Goal: Transaction & Acquisition: Purchase product/service

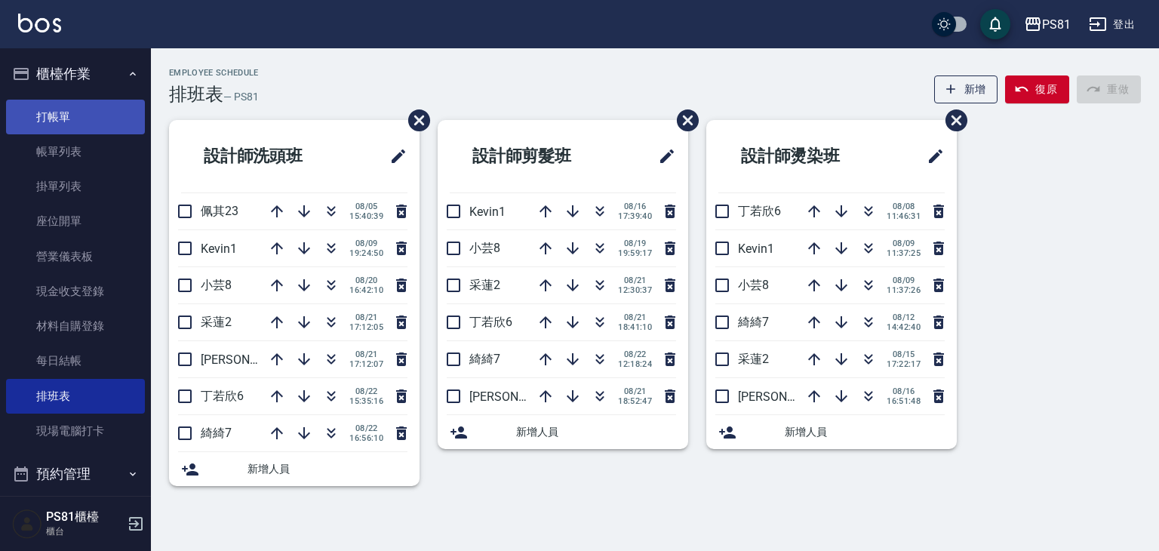
click at [94, 120] on link "打帳單" at bounding box center [75, 117] width 139 height 35
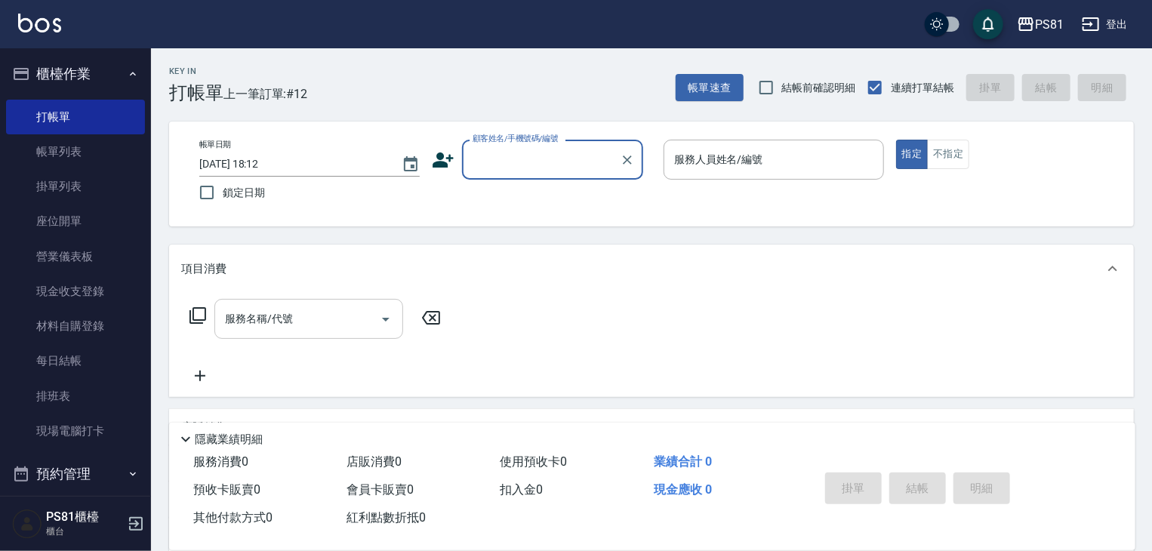
click at [316, 307] on input "服務名稱/代號" at bounding box center [297, 319] width 152 height 26
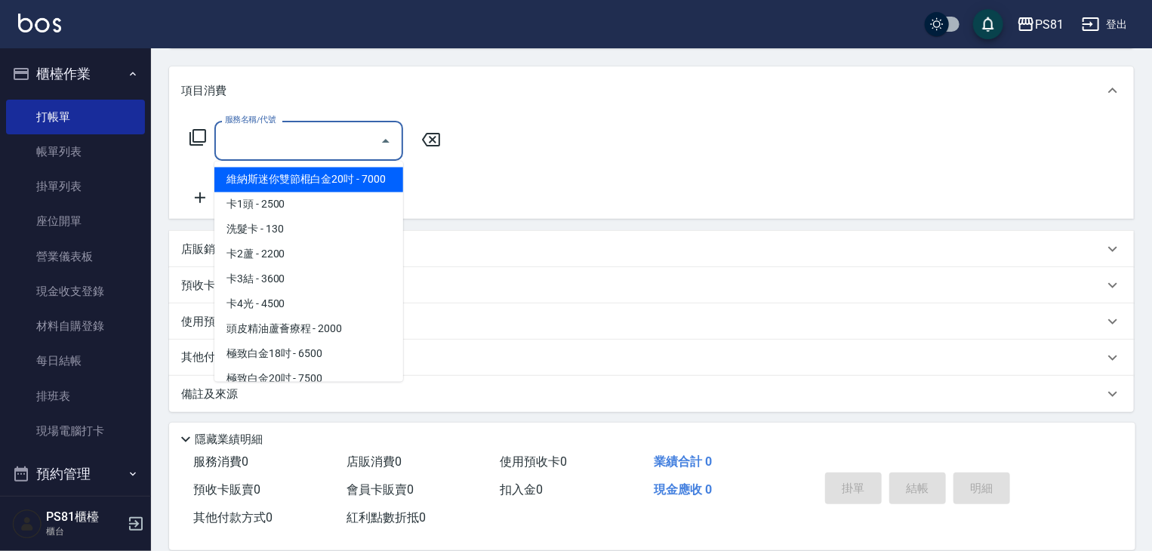
scroll to position [183, 0]
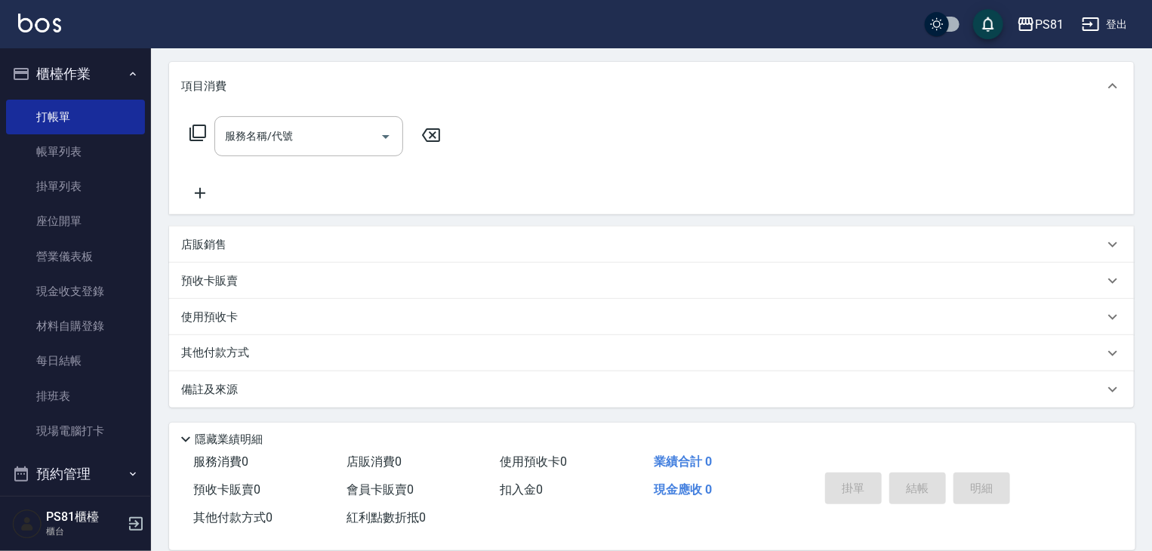
click at [183, 248] on p "店販銷售" at bounding box center [203, 245] width 45 height 16
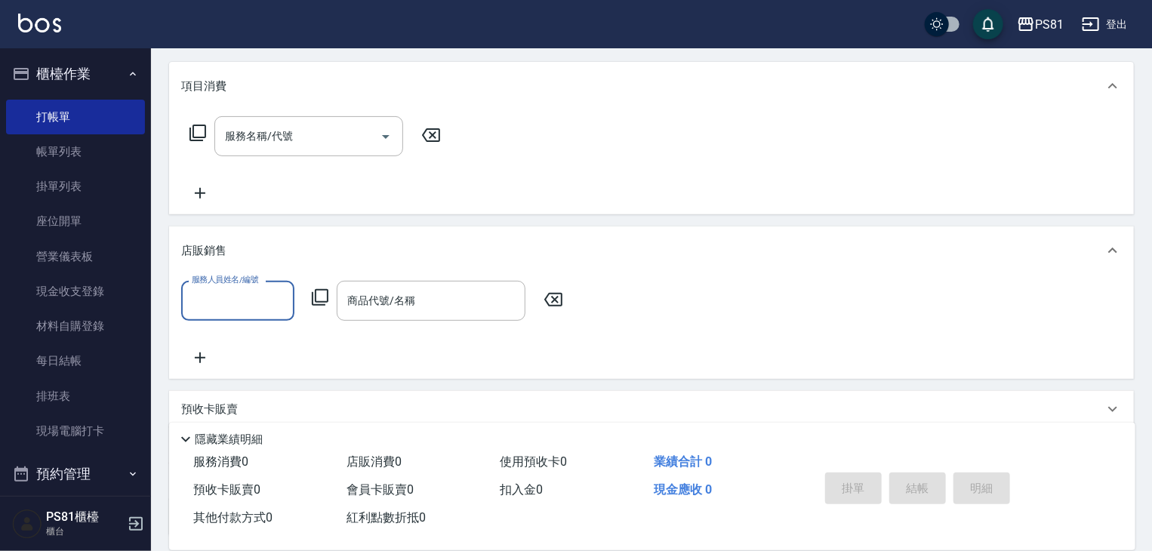
scroll to position [0, 0]
click at [74, 402] on link "排班表" at bounding box center [75, 396] width 139 height 35
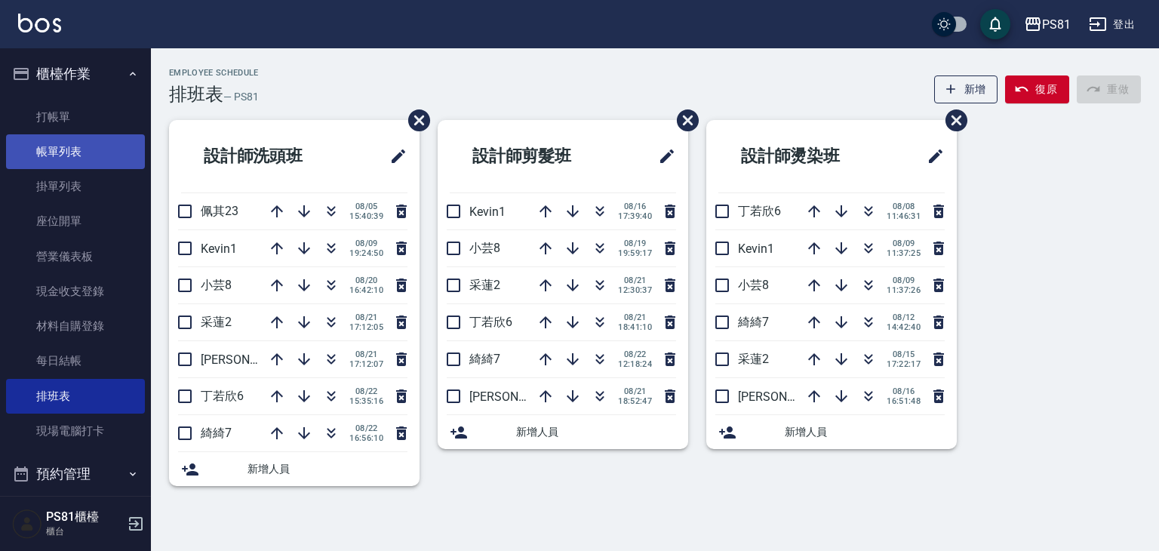
click at [70, 161] on link "帳單列表" at bounding box center [75, 151] width 139 height 35
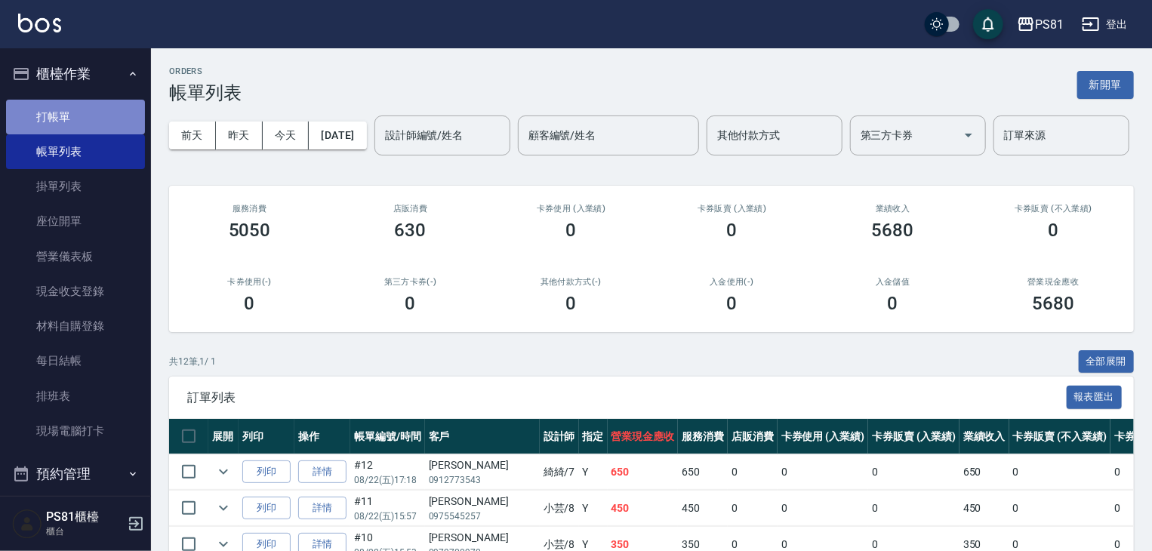
click at [77, 131] on link "打帳單" at bounding box center [75, 117] width 139 height 35
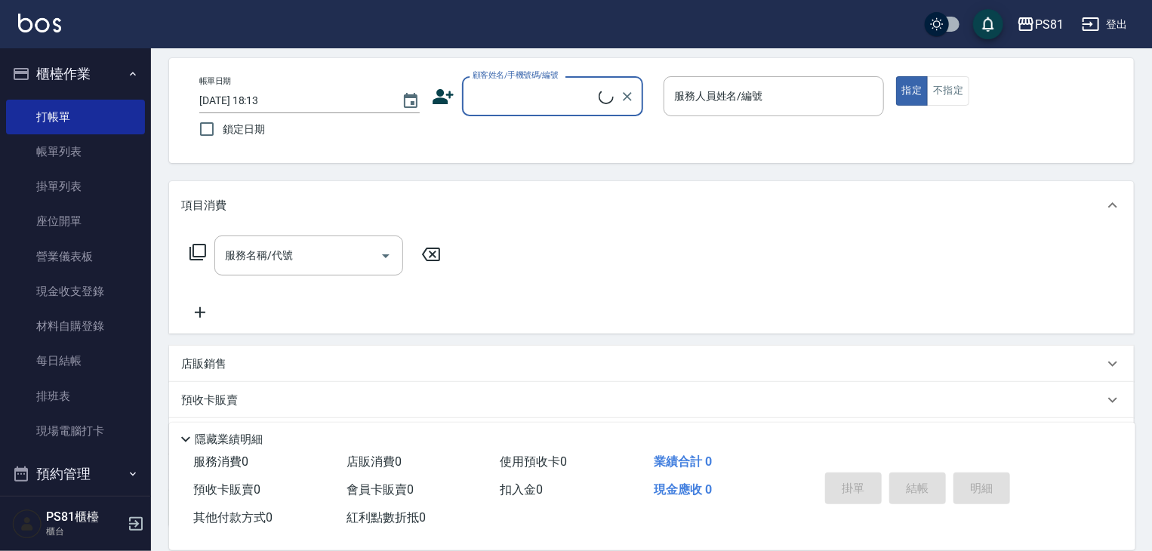
scroll to position [183, 0]
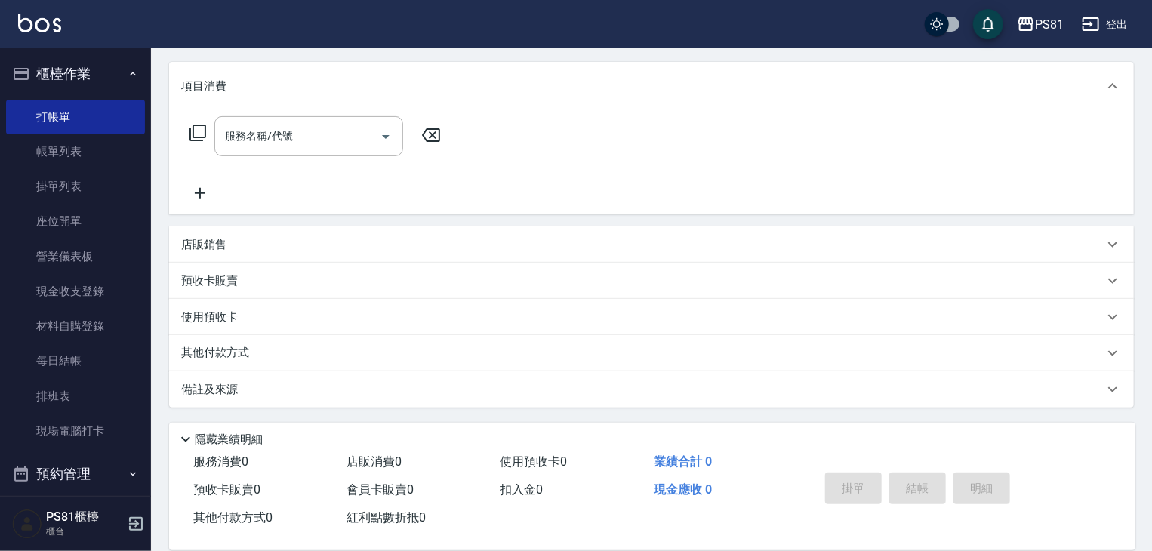
click at [242, 245] on div "店販銷售" at bounding box center [642, 245] width 922 height 16
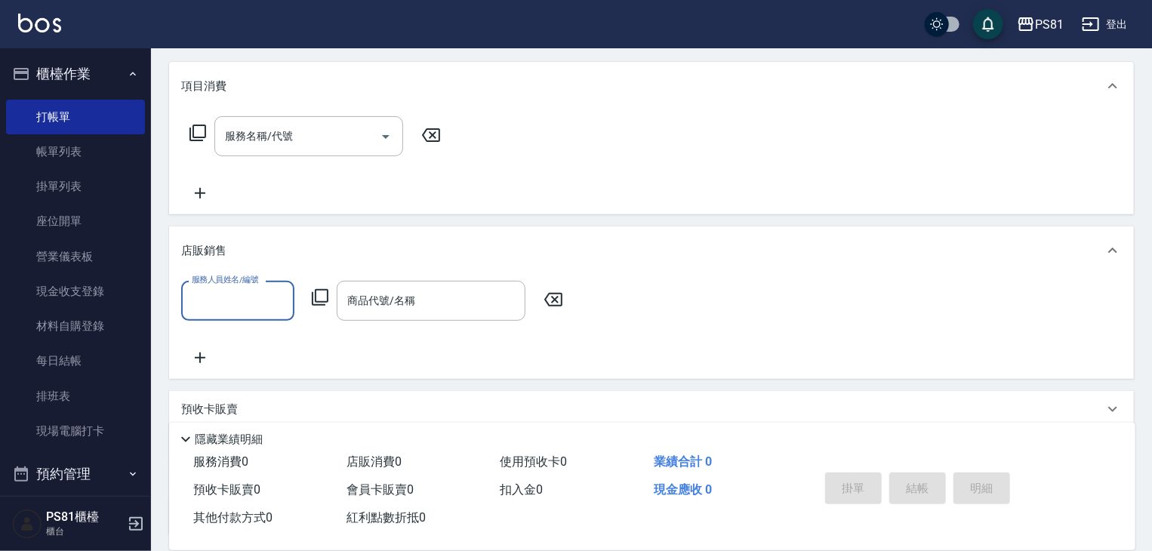
scroll to position [0, 0]
click at [408, 294] on input "商品代號/名稱" at bounding box center [430, 301] width 175 height 26
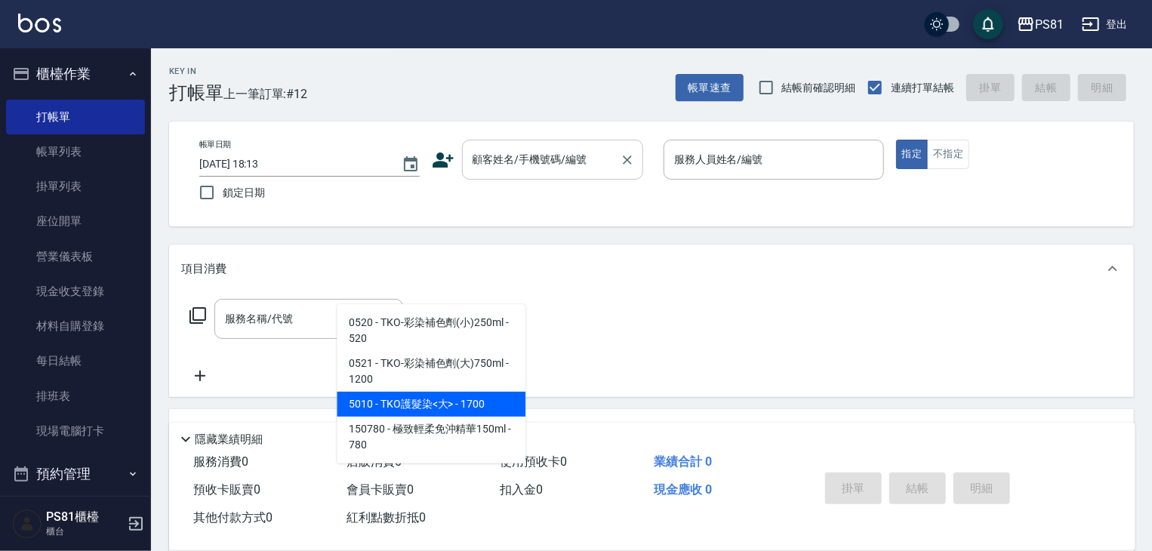
type input "TKO"
click at [607, 167] on input "顧客姓名/手機號碼/編號" at bounding box center [541, 159] width 145 height 26
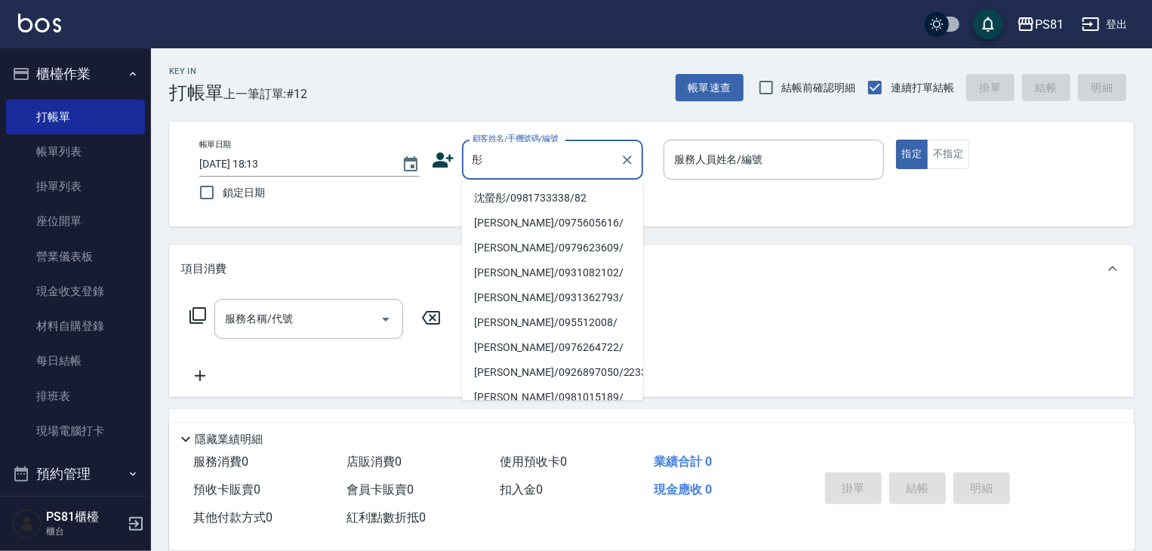
drag, startPoint x: 537, startPoint y: 206, endPoint x: 534, endPoint y: 199, distance: 8.1
click at [531, 200] on li "沈螢彤/0981733338/82" at bounding box center [552, 198] width 181 height 25
type input "沈螢彤/0981733338/82"
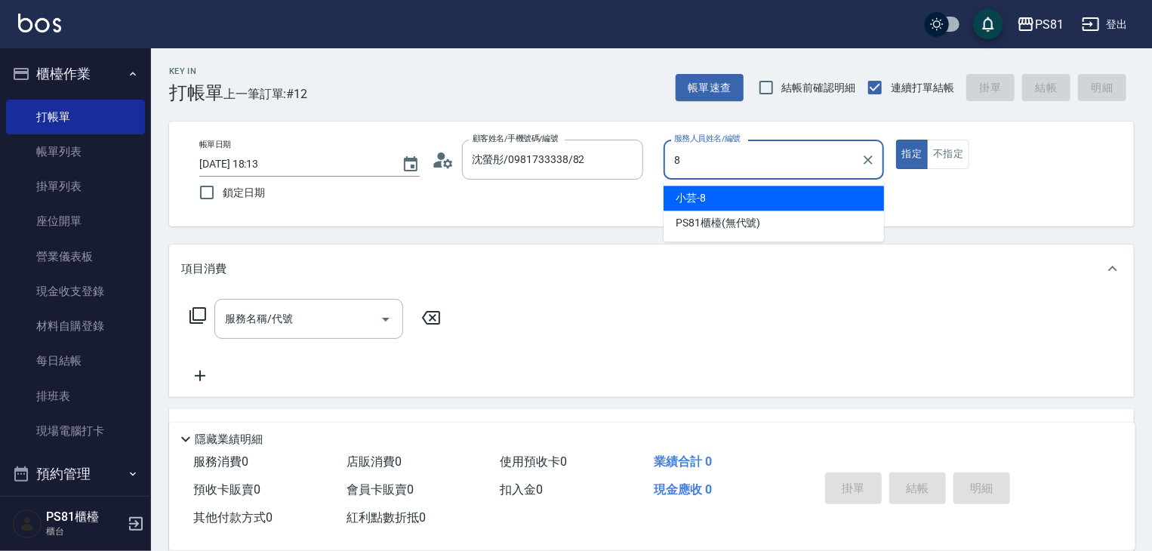
type input "小芸-8"
type button "true"
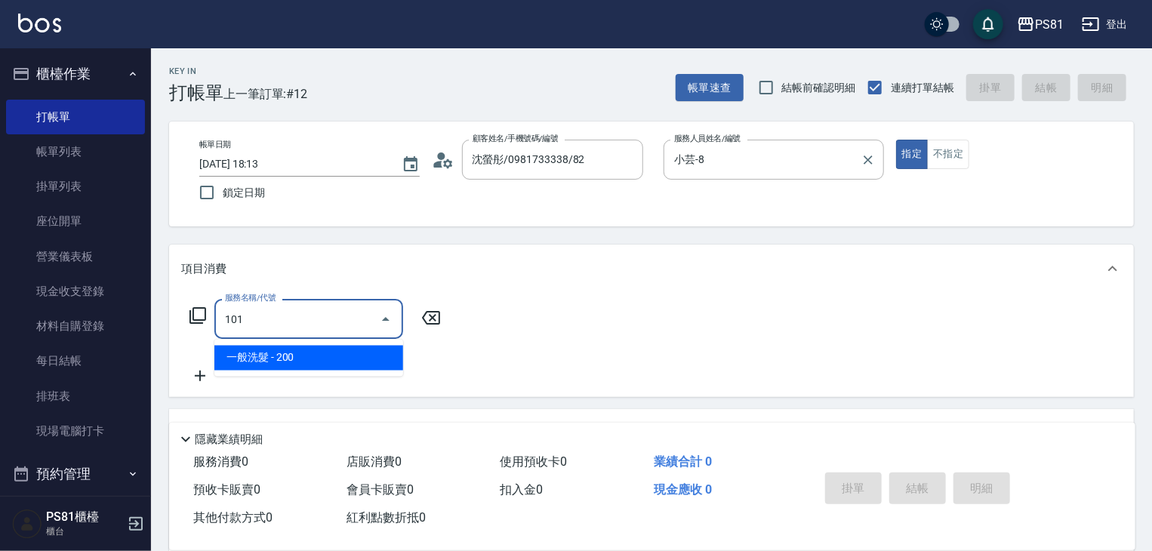
type input "一般洗髮(101)"
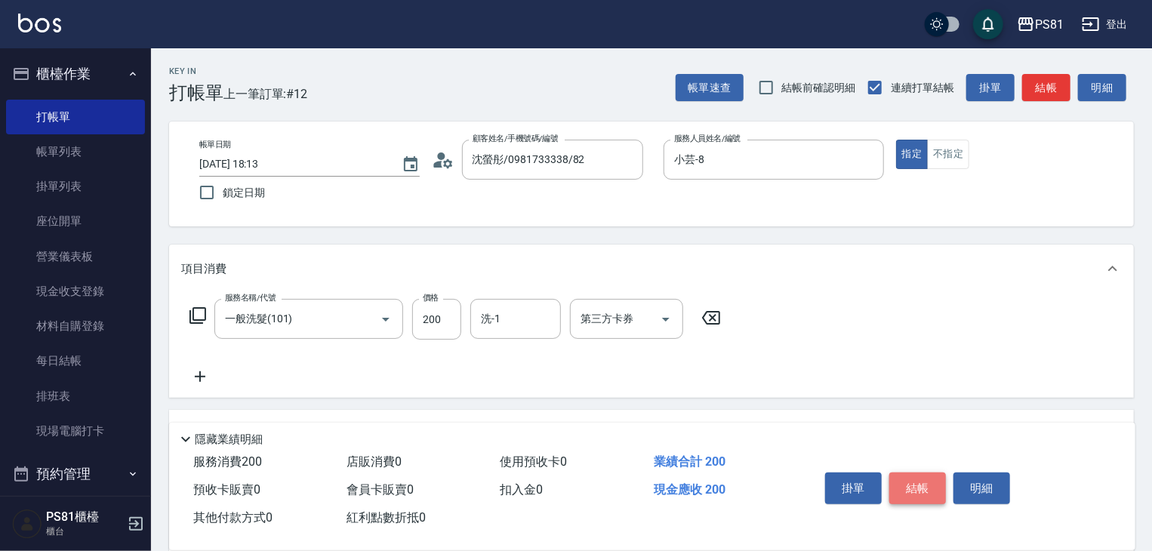
click at [893, 478] on button "結帳" at bounding box center [917, 489] width 57 height 32
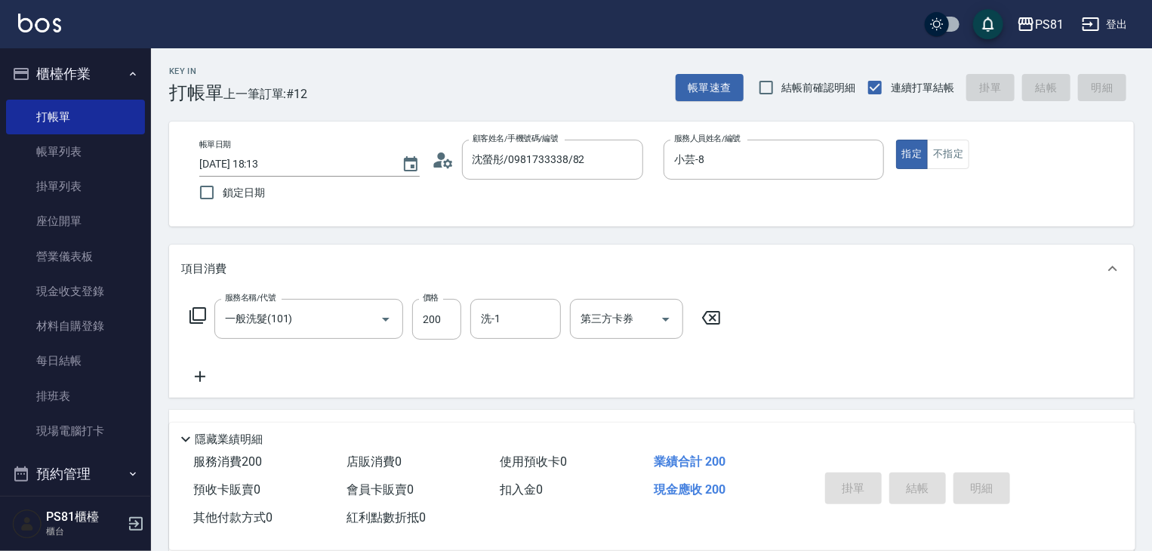
type input "[DATE] 18:39"
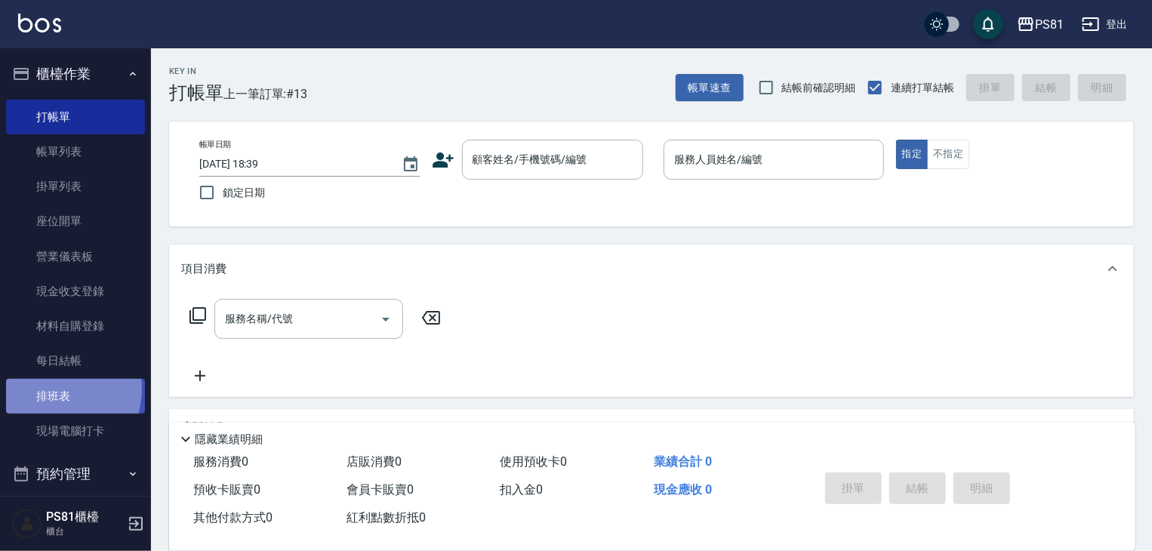
click at [51, 389] on link "排班表" at bounding box center [75, 396] width 139 height 35
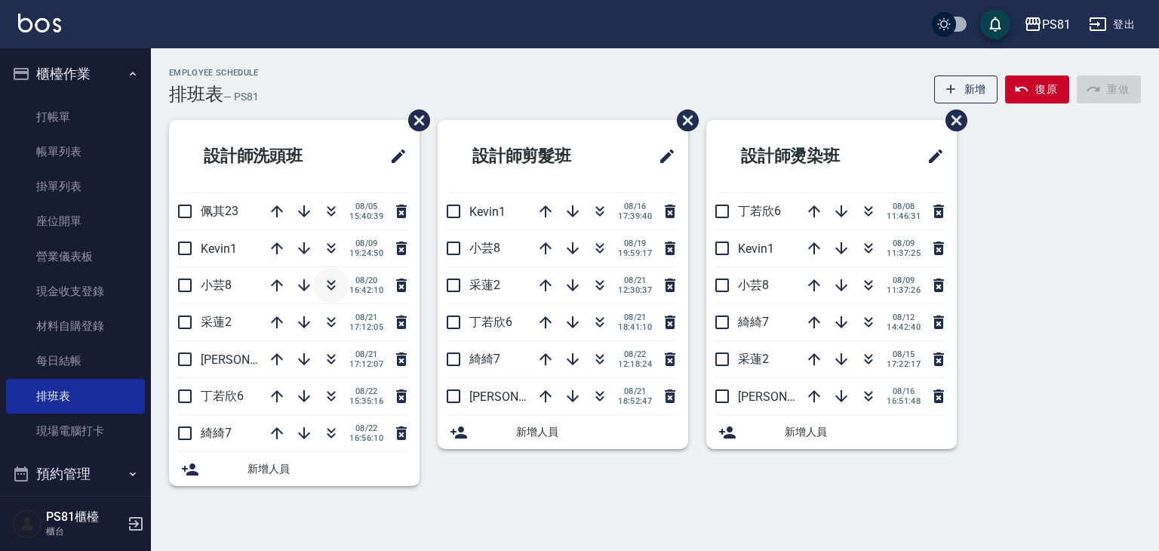
click at [333, 285] on icon "button" at bounding box center [331, 285] width 18 height 18
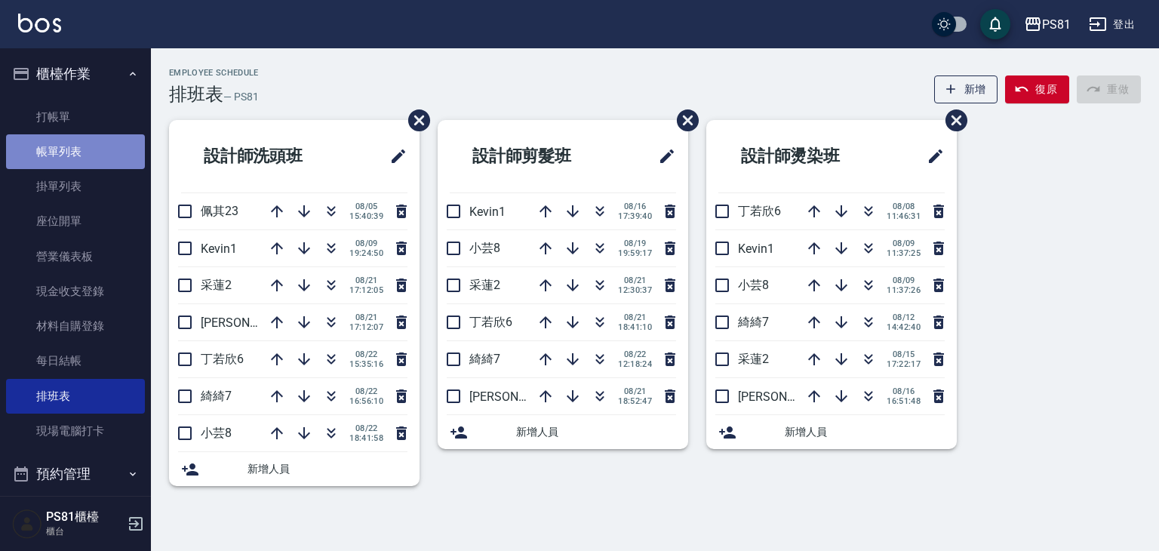
click at [85, 153] on link "帳單列表" at bounding box center [75, 151] width 139 height 35
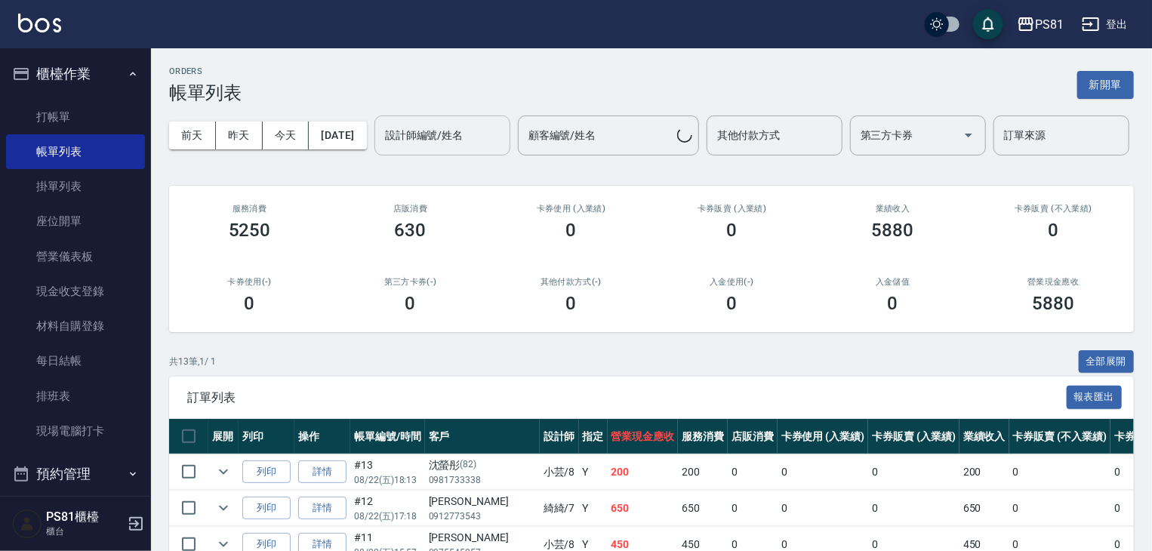
click at [381, 149] on input "設計師編號/姓名" at bounding box center [442, 135] width 122 height 26
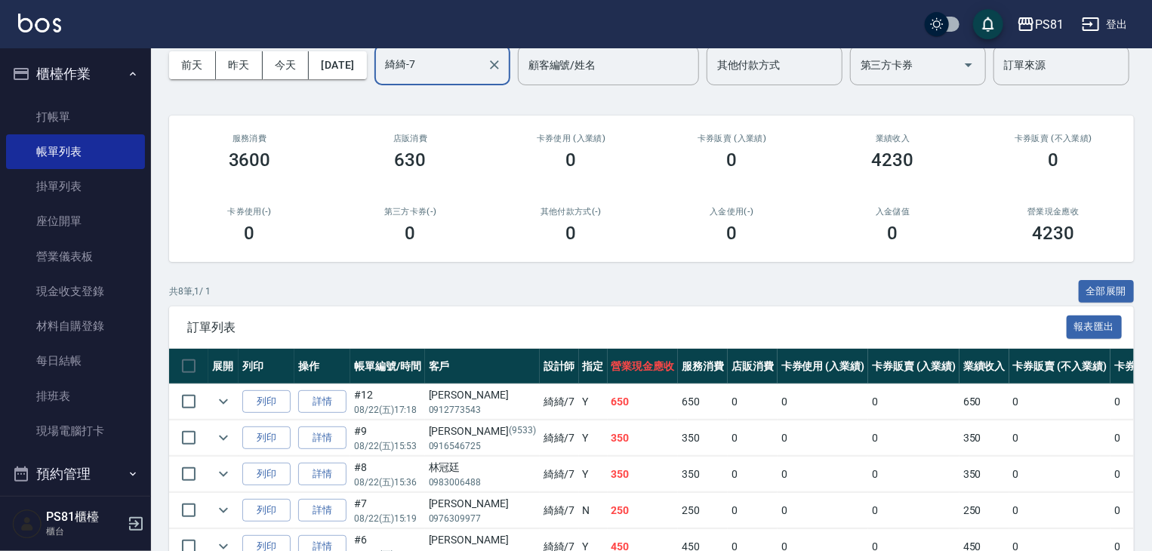
scroll to position [151, 0]
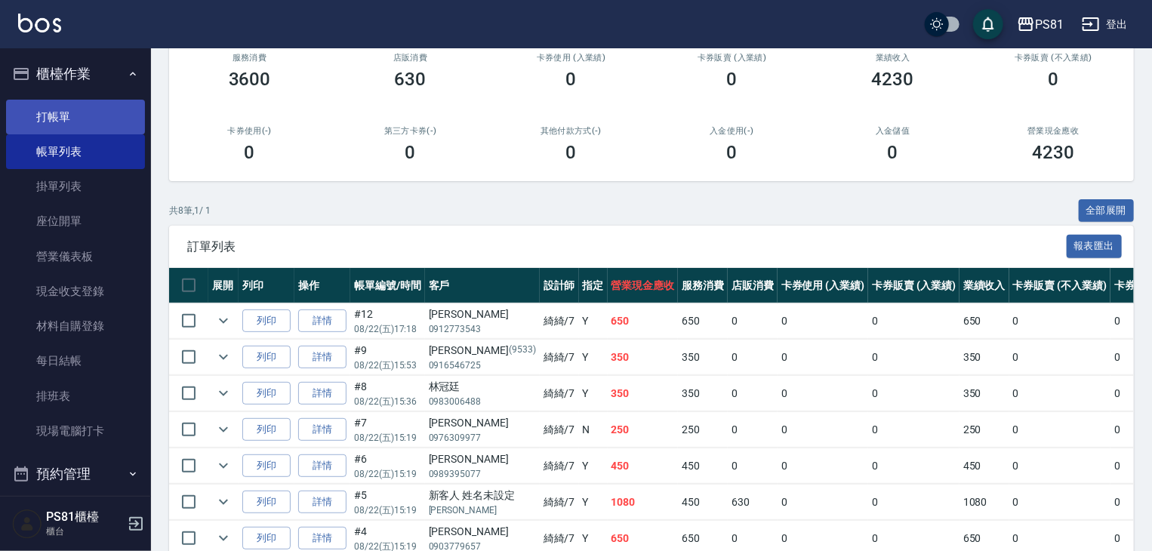
type input "綺綺-7"
click at [88, 129] on link "打帳單" at bounding box center [75, 117] width 139 height 35
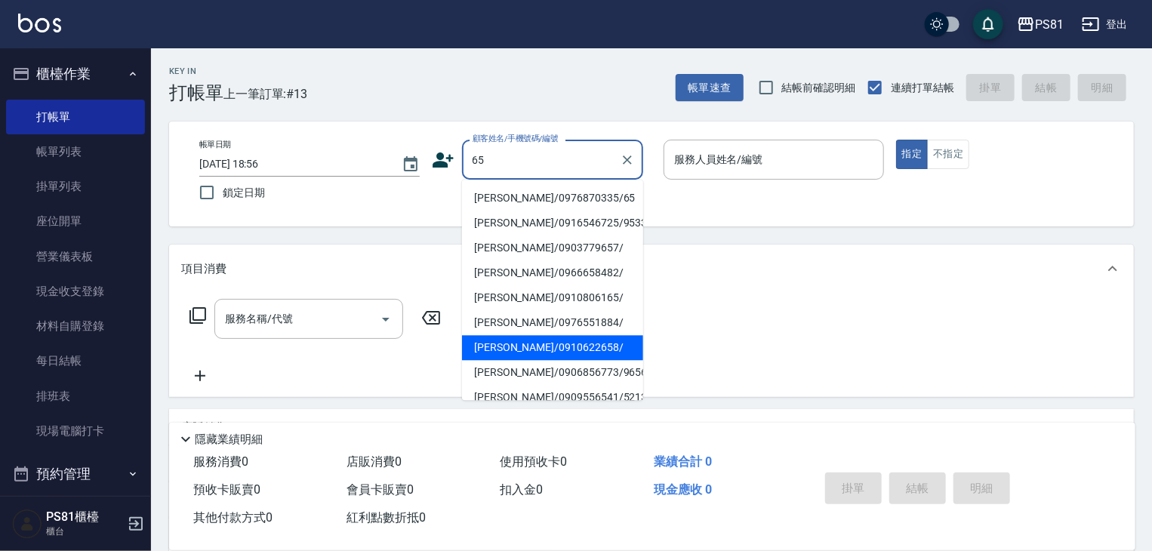
click at [540, 359] on li "[PERSON_NAME]/0910622658/" at bounding box center [552, 347] width 181 height 25
type input "[PERSON_NAME]/0910622658/"
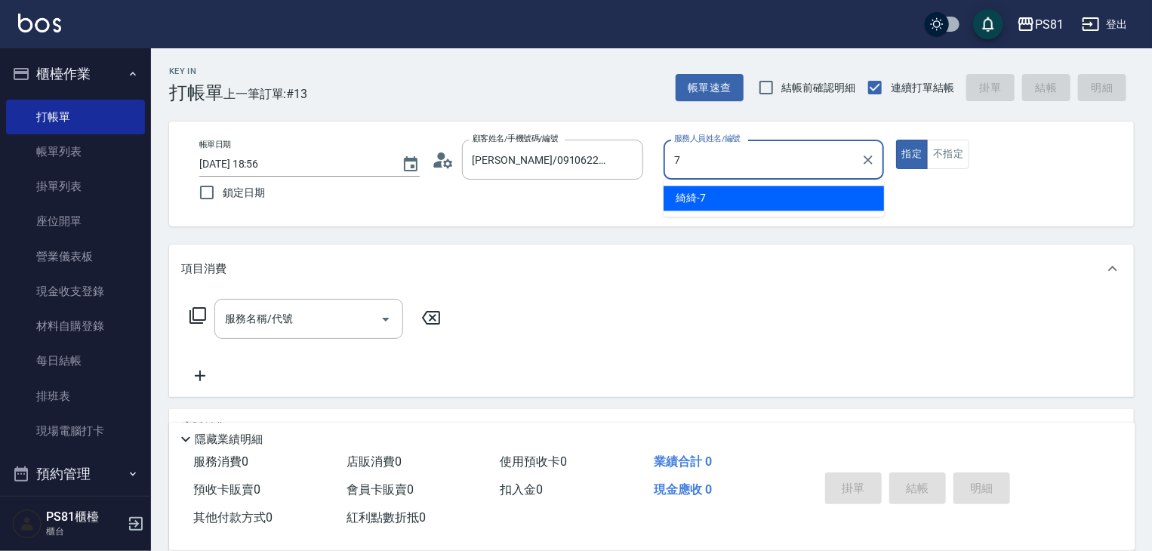
click at [705, 196] on span "綺綺 -7" at bounding box center [691, 198] width 30 height 16
type input "綺綺-7"
click at [283, 318] on input "服務名稱/代號" at bounding box center [297, 319] width 152 height 26
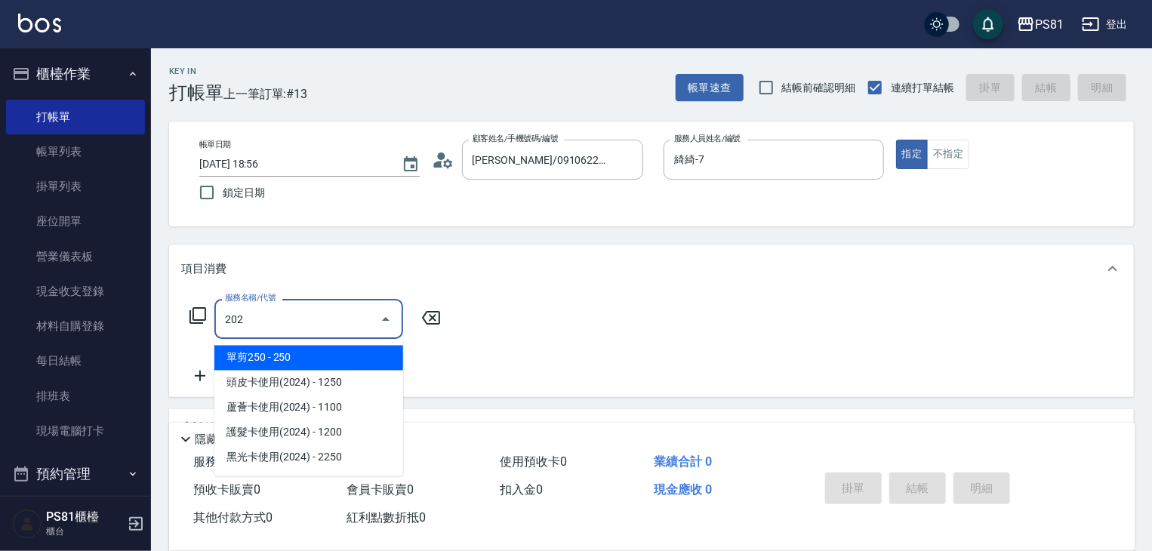
click at [305, 312] on input "202" at bounding box center [297, 319] width 152 height 26
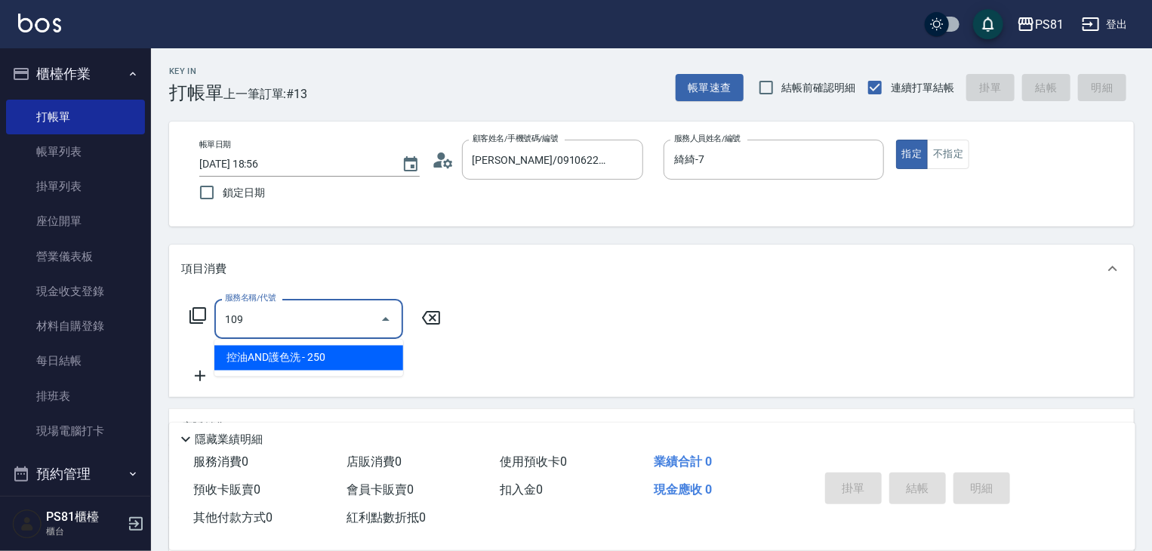
click at [306, 364] on span "控油AND護色洗 - 250" at bounding box center [308, 358] width 189 height 25
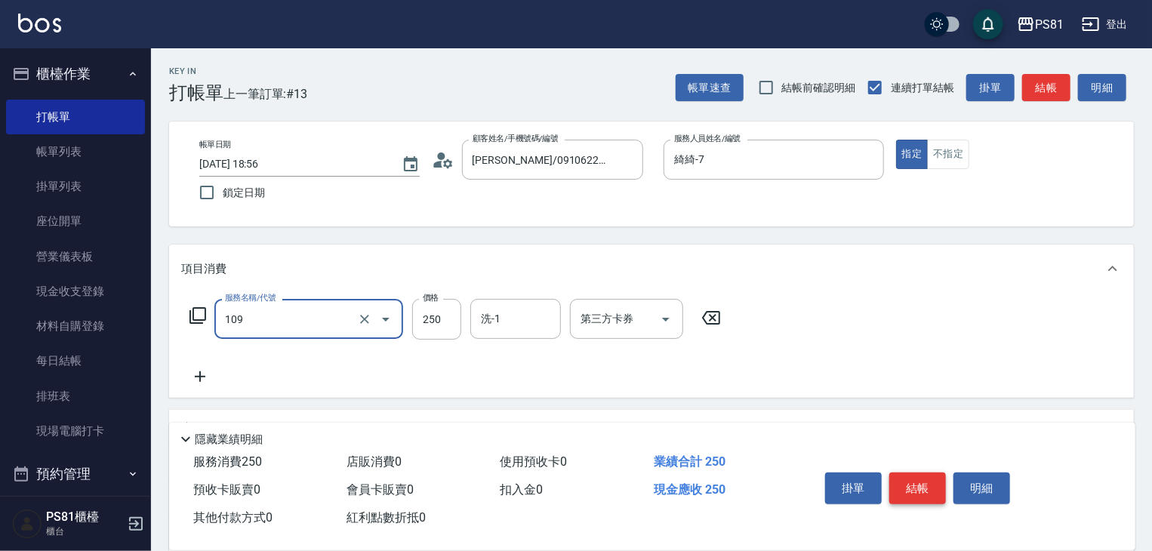
type input "控油AND護色洗(109)"
click at [923, 484] on button "結帳" at bounding box center [917, 489] width 57 height 32
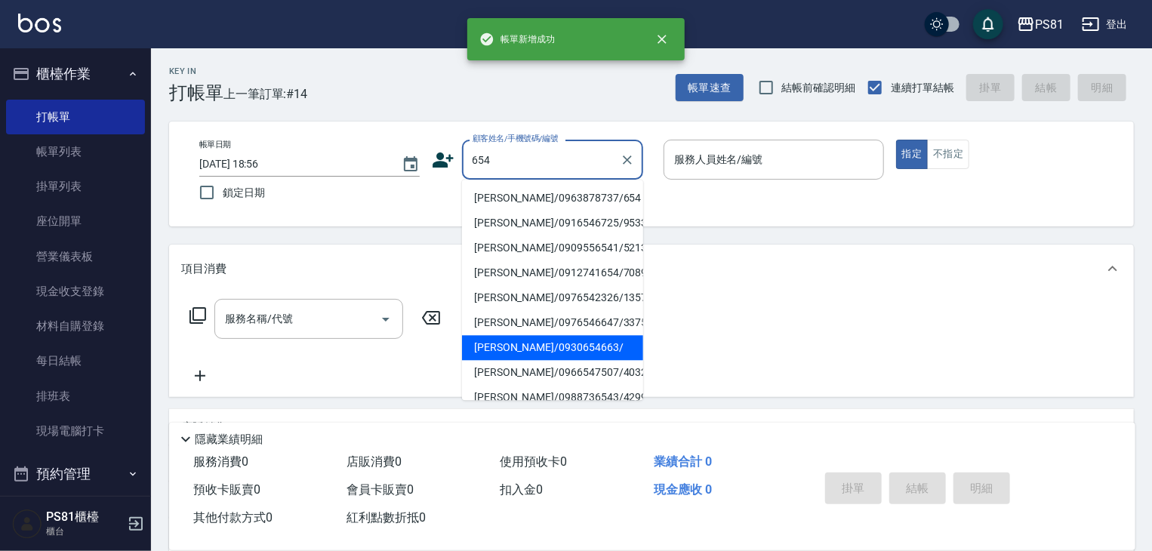
click at [542, 349] on li "[PERSON_NAME]/0930654663/" at bounding box center [552, 347] width 181 height 25
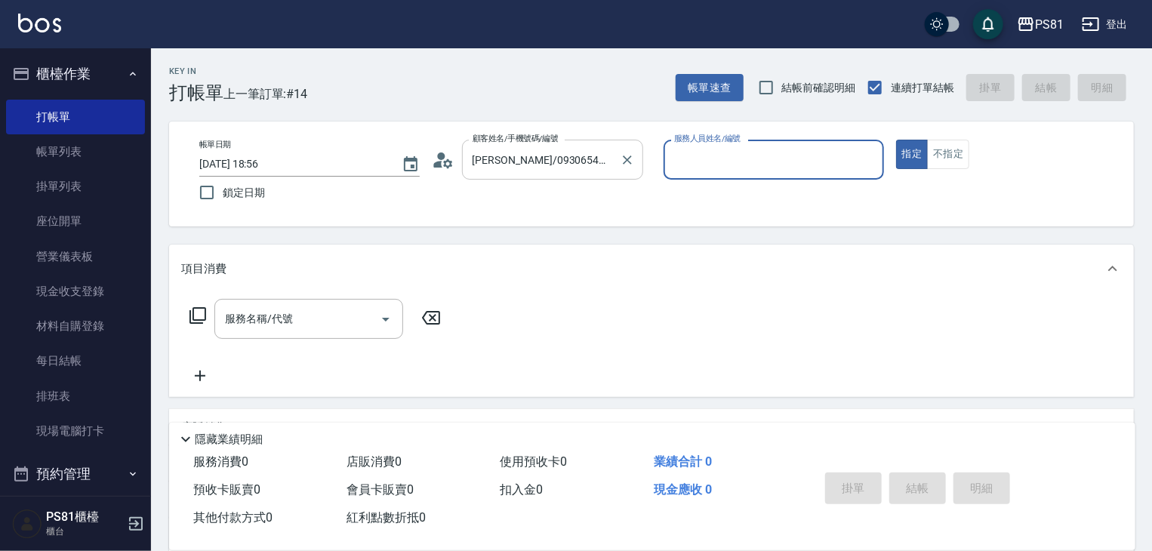
click at [501, 155] on input "[PERSON_NAME]/0930654663/" at bounding box center [541, 159] width 145 height 26
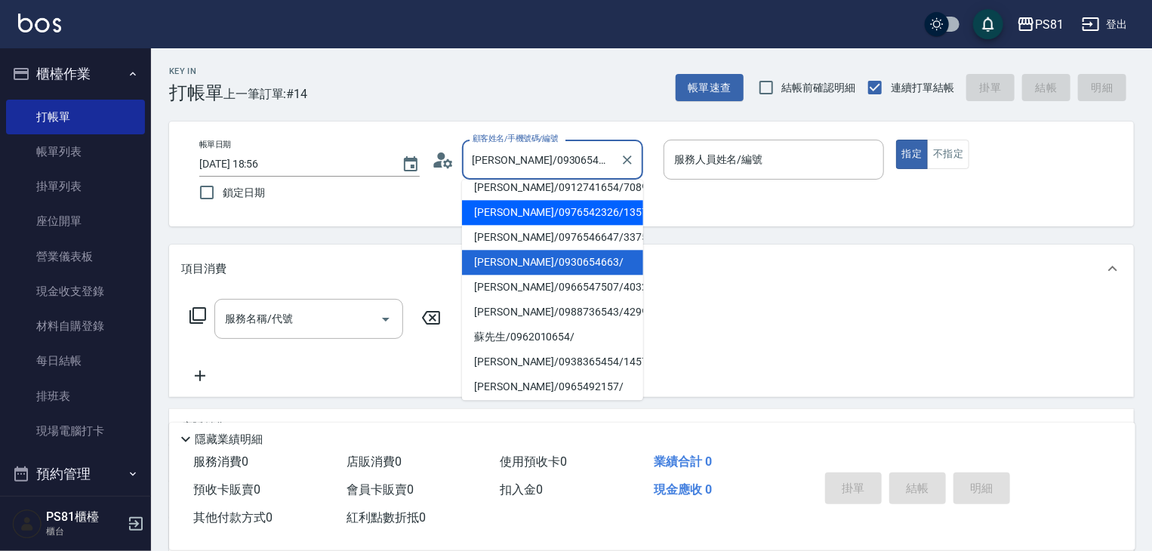
scroll to position [151, 0]
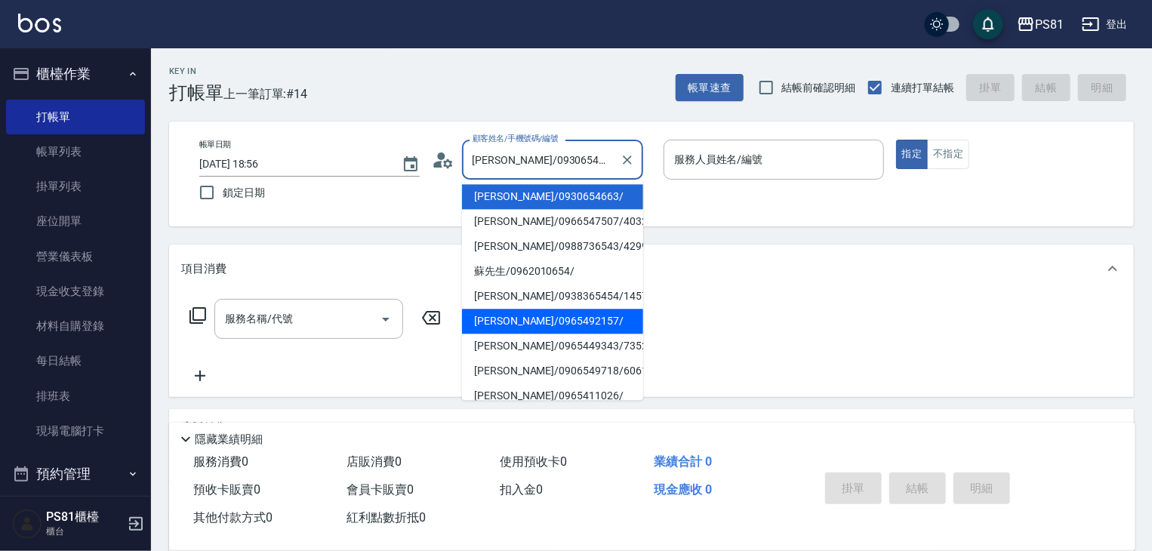
click at [530, 310] on li "[PERSON_NAME]/0965492157/" at bounding box center [552, 321] width 181 height 25
type input "[PERSON_NAME]/0965492157/"
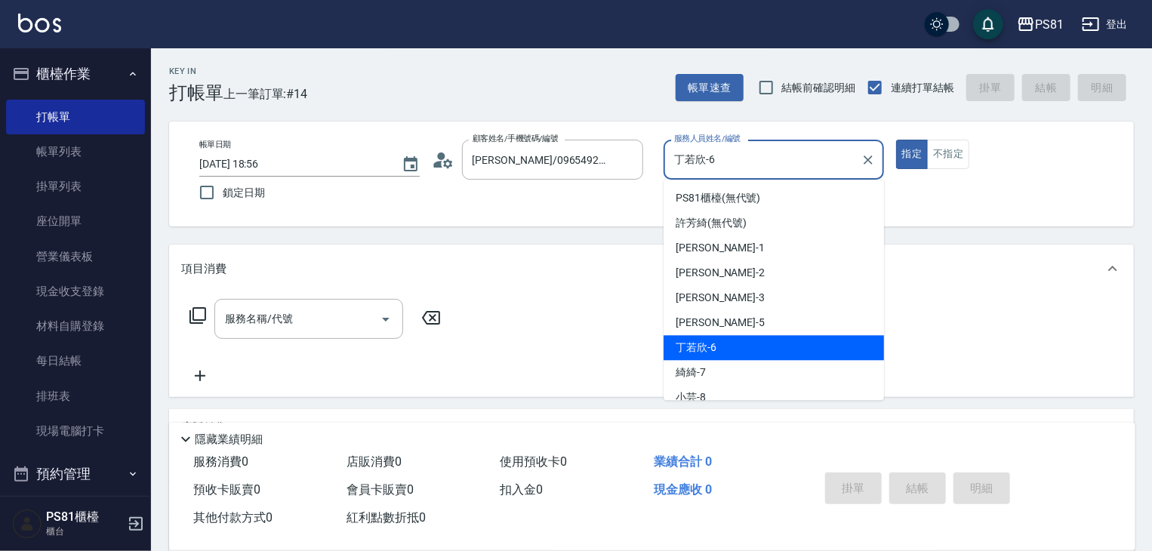
click at [688, 168] on input "丁若欣-6" at bounding box center [762, 159] width 184 height 26
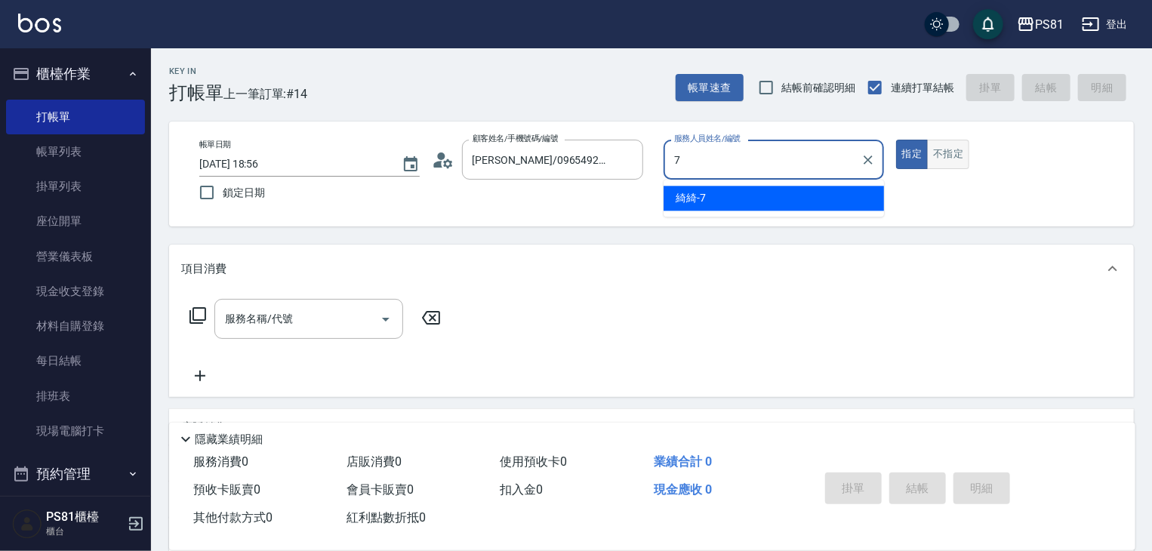
drag, startPoint x: 708, startPoint y: 199, endPoint x: 936, endPoint y: 162, distance: 230.9
click at [719, 193] on div "綺綺 -7" at bounding box center [773, 198] width 220 height 25
type input "綺綺-7"
click at [937, 161] on button "不指定" at bounding box center [948, 154] width 42 height 29
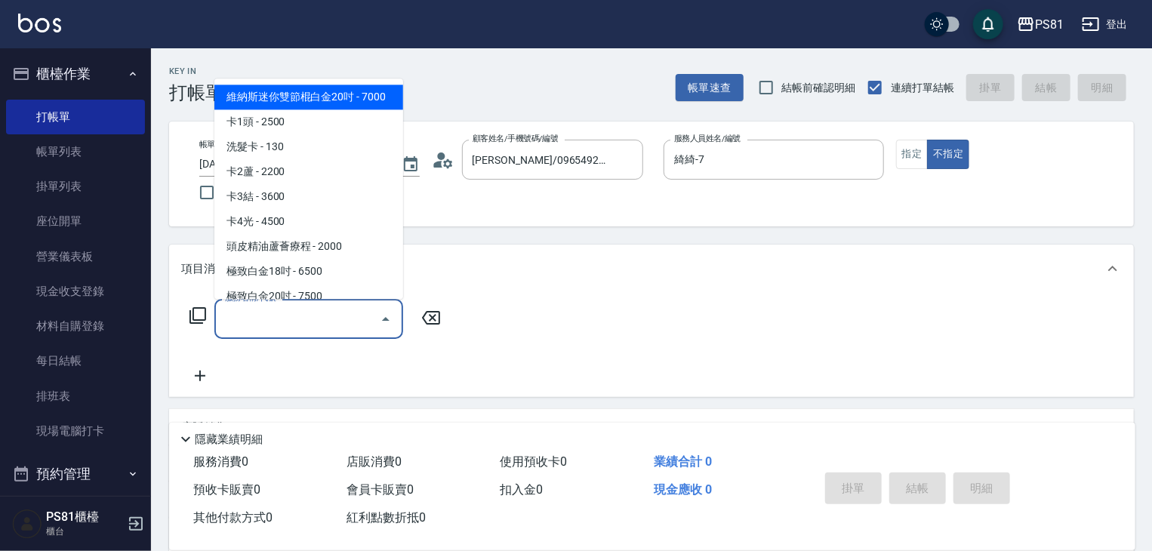
click at [336, 318] on input "服務名稱/代號" at bounding box center [297, 319] width 152 height 26
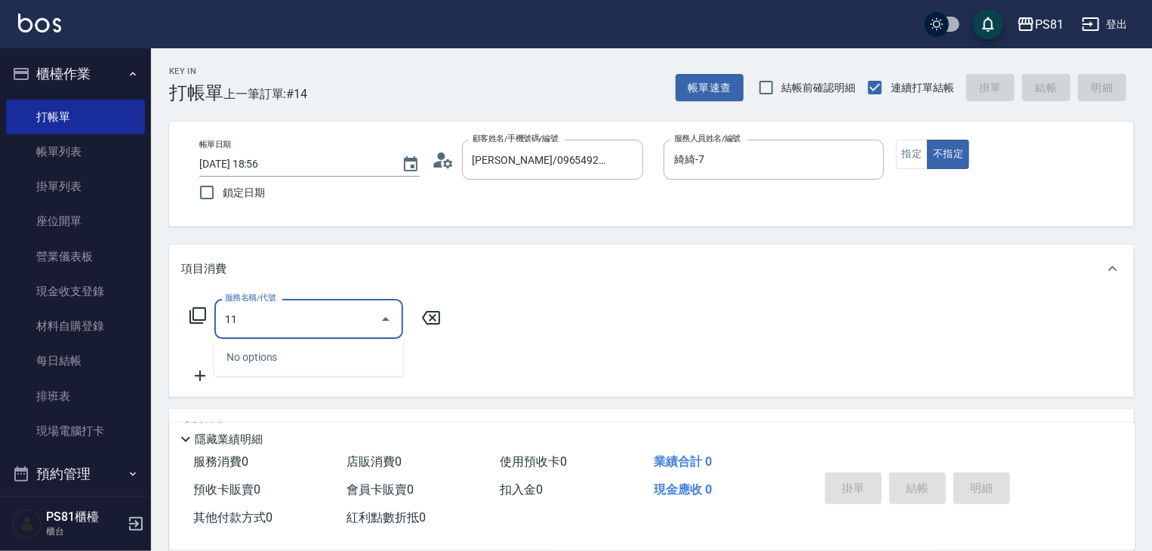
click at [329, 325] on input "11" at bounding box center [297, 319] width 152 height 26
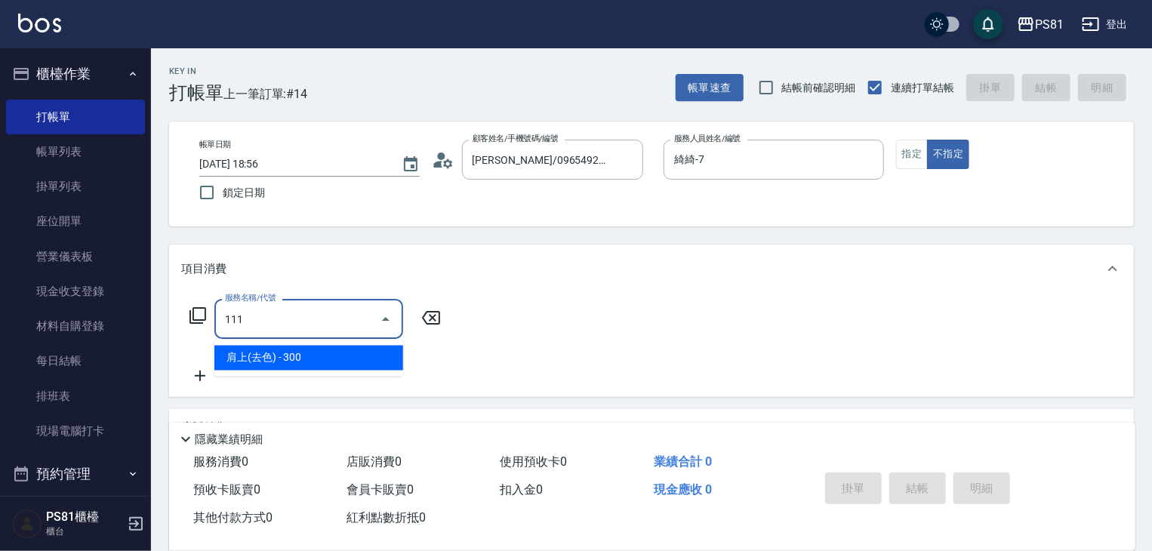
click at [329, 325] on input "111" at bounding box center [297, 319] width 152 height 26
drag, startPoint x: 319, startPoint y: 357, endPoint x: 400, endPoint y: 315, distance: 91.8
click at [322, 352] on span "一般洗髮 - 200" at bounding box center [308, 358] width 189 height 25
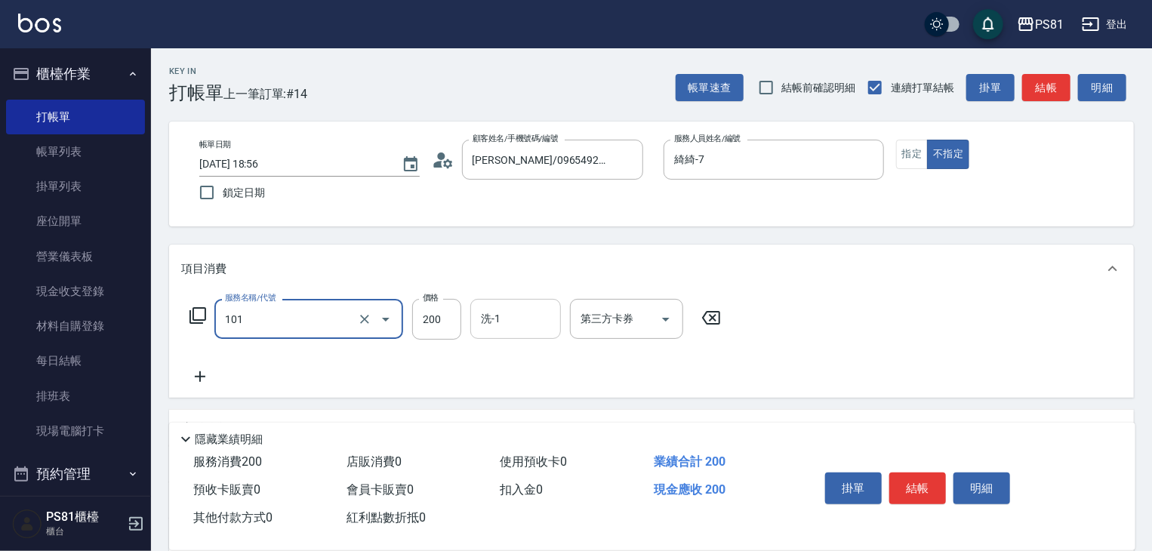
click at [477, 312] on div "洗-1" at bounding box center [515, 319] width 91 height 40
type input "一般洗髮(101)"
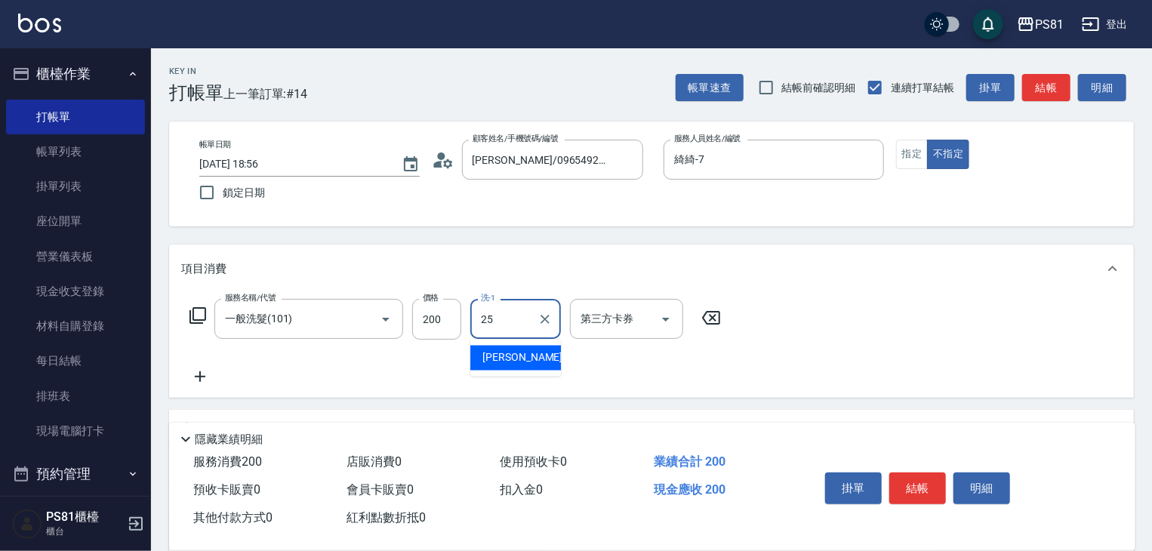
click at [519, 352] on div "[PERSON_NAME] -25" at bounding box center [515, 358] width 91 height 25
type input "[PERSON_NAME]-25"
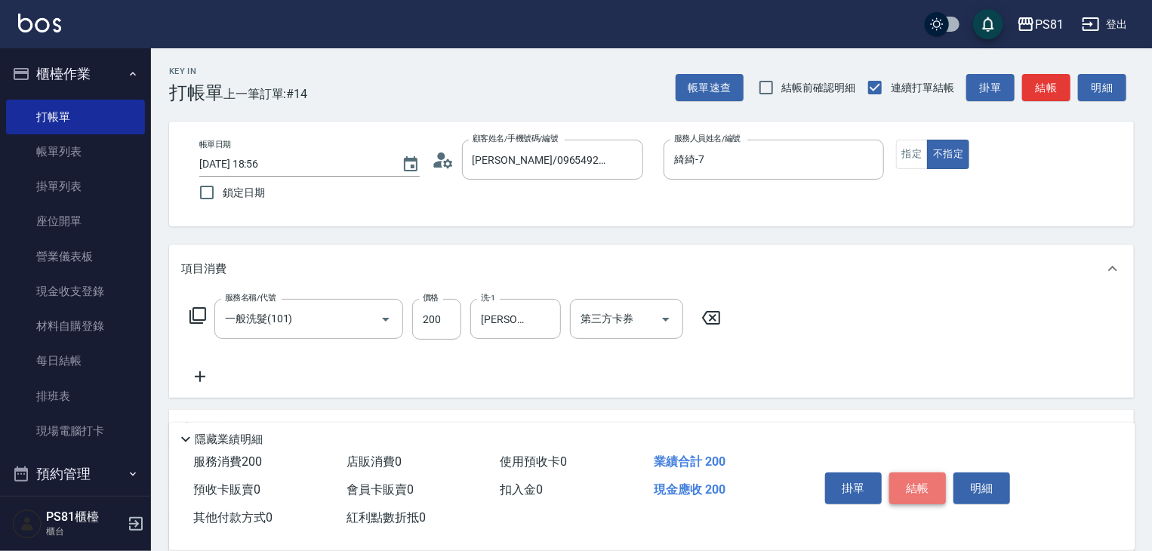
click at [921, 483] on button "結帳" at bounding box center [917, 489] width 57 height 32
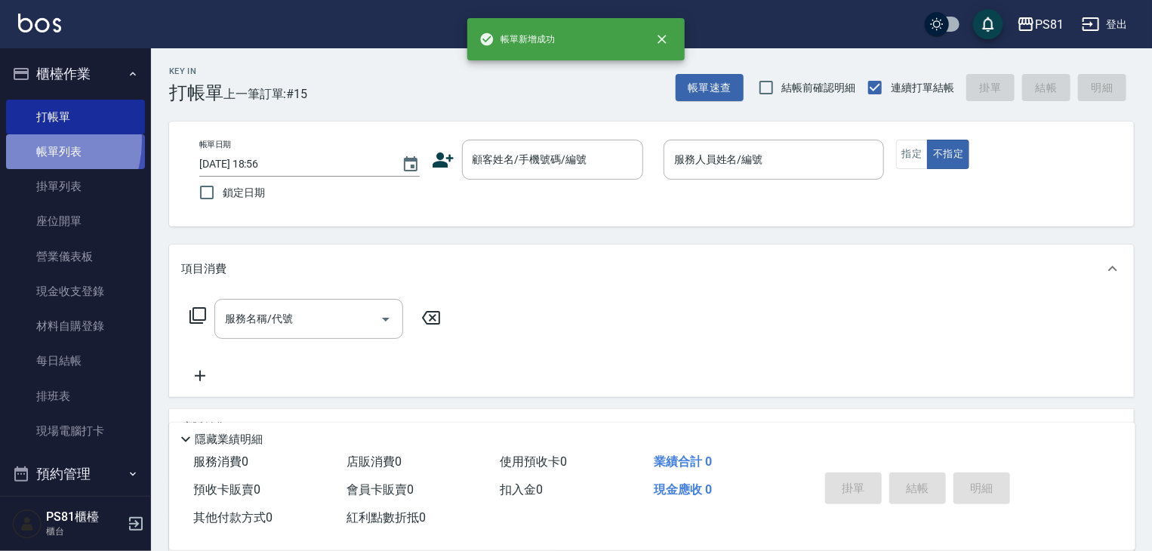
click at [30, 141] on link "帳單列表" at bounding box center [75, 151] width 139 height 35
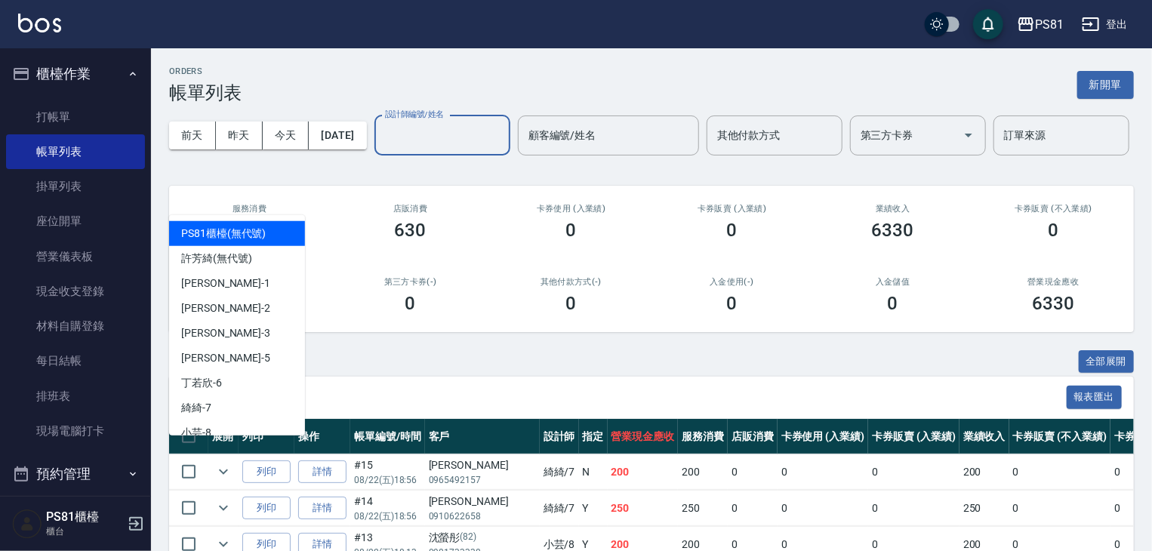
click at [381, 149] on input "設計師編號/姓名" at bounding box center [442, 135] width 122 height 26
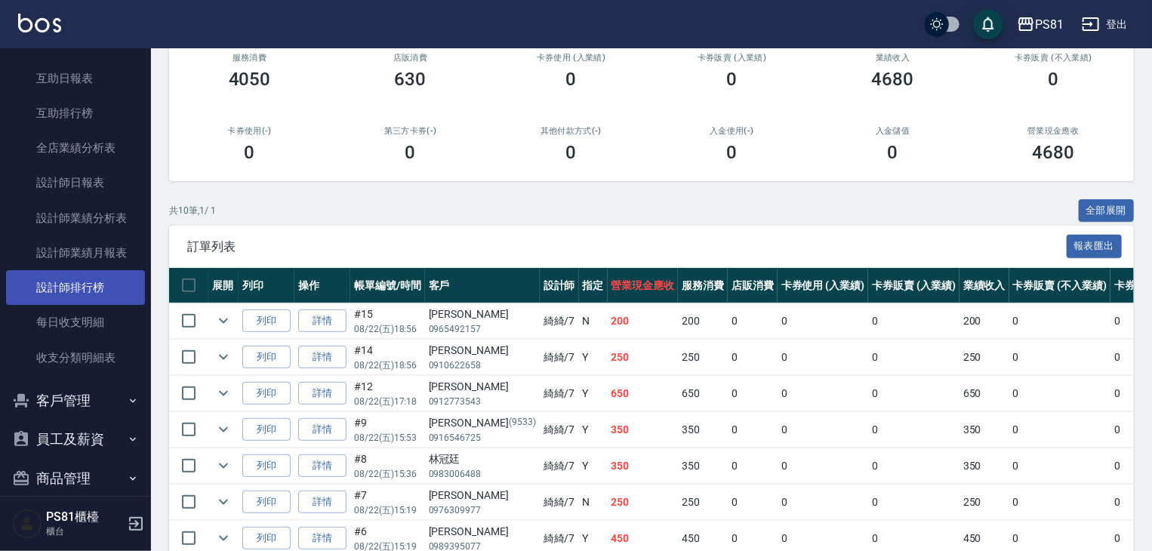
scroll to position [604, 0]
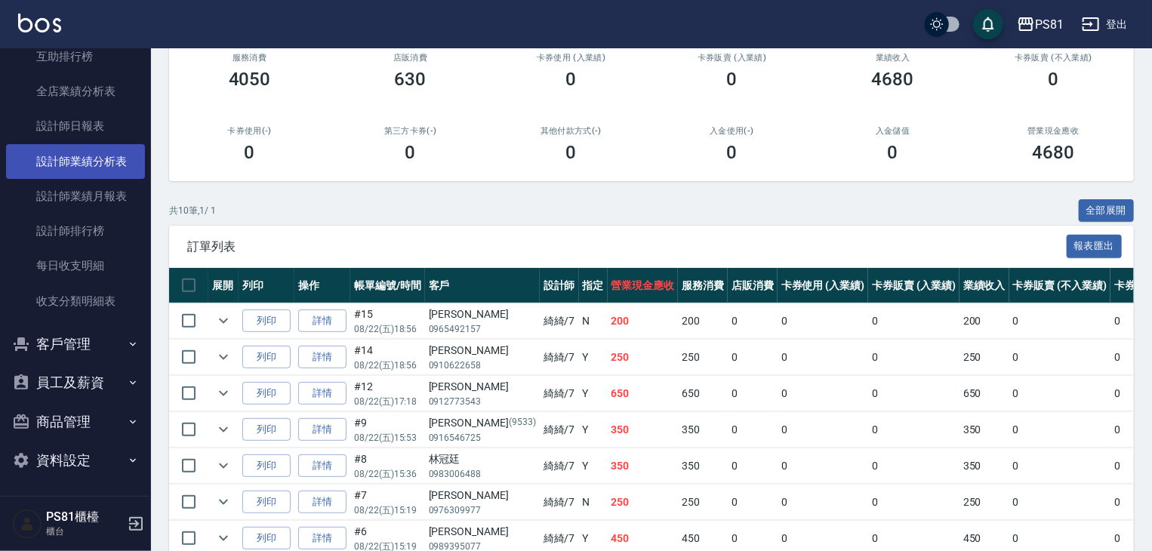
type input "綺綺-7"
click at [72, 146] on link "設計師業績分析表" at bounding box center [75, 161] width 139 height 35
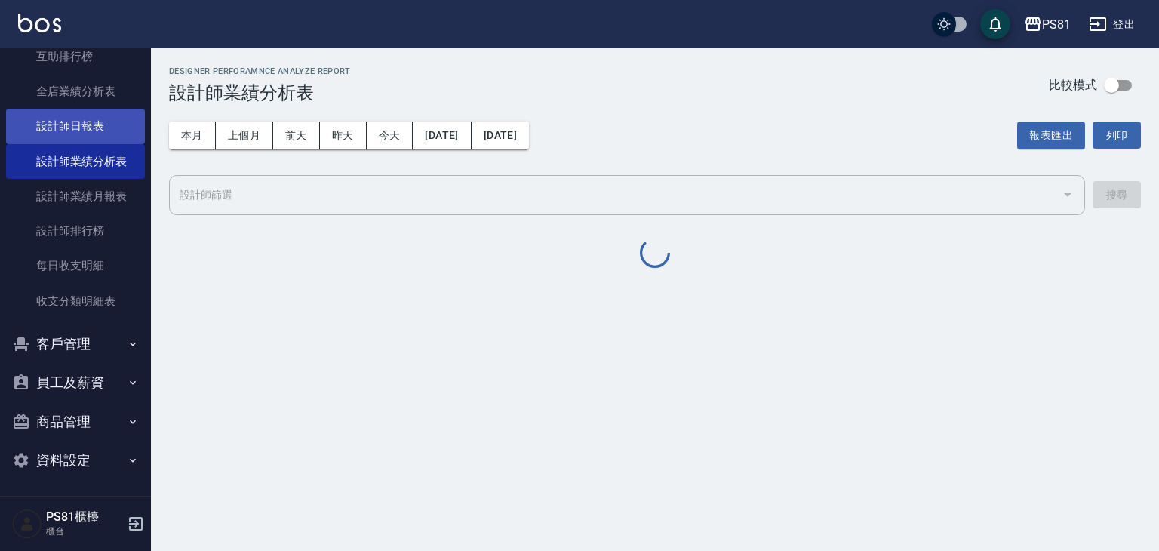
click at [69, 132] on link "設計師日報表" at bounding box center [75, 126] width 139 height 35
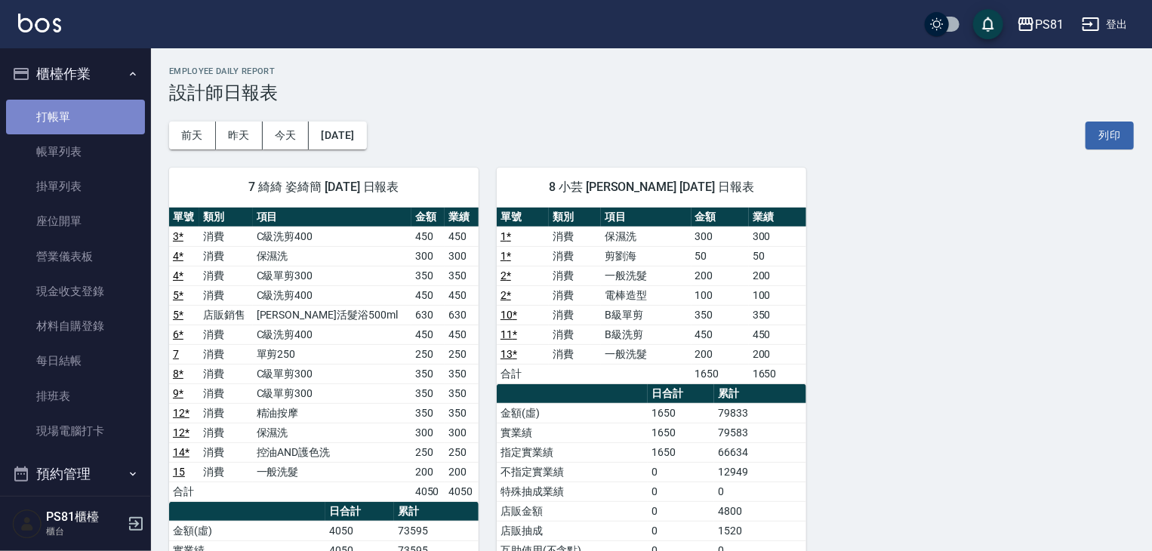
click at [80, 105] on link "打帳單" at bounding box center [75, 117] width 139 height 35
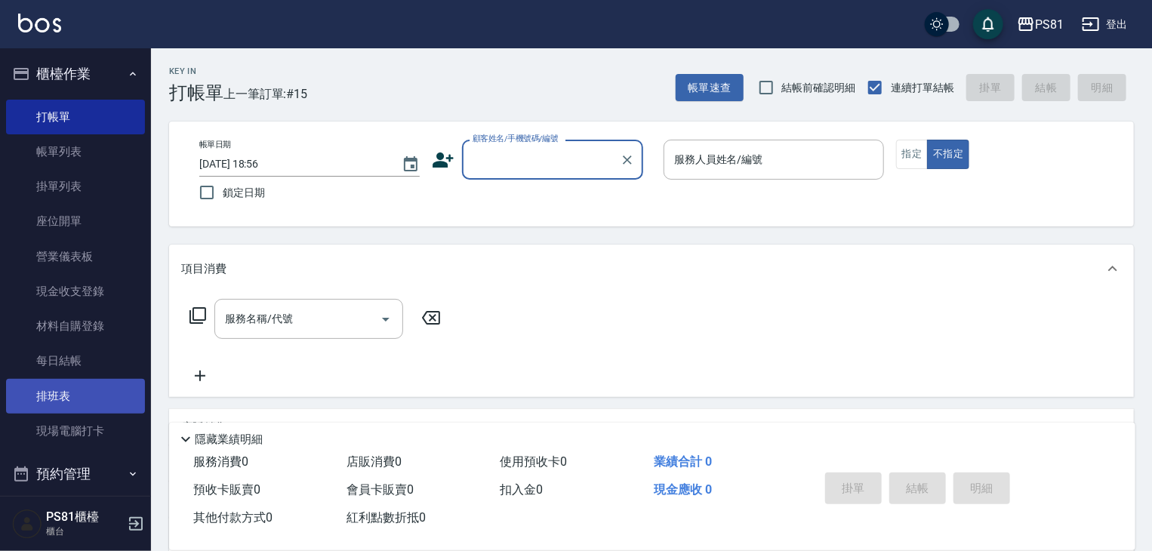
click at [67, 393] on link "排班表" at bounding box center [75, 396] width 139 height 35
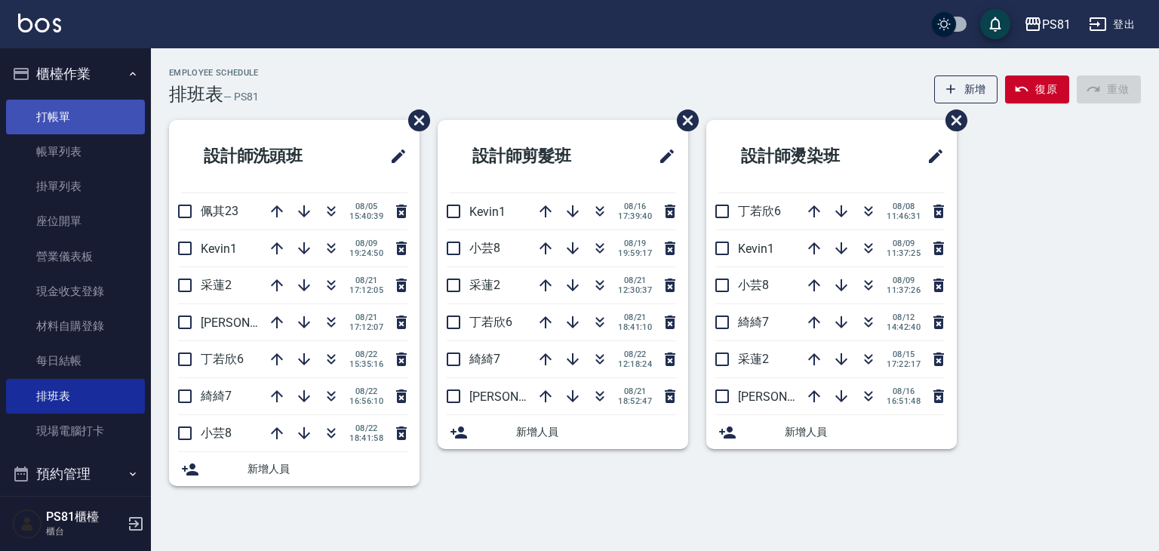
click at [88, 116] on link "打帳單" at bounding box center [75, 117] width 139 height 35
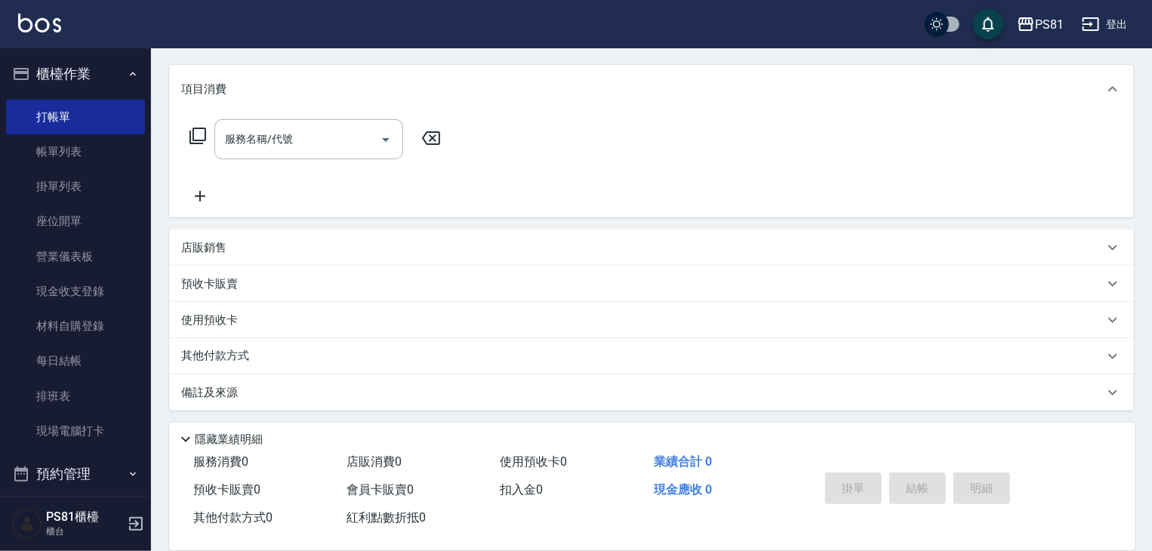
scroll to position [107, 0]
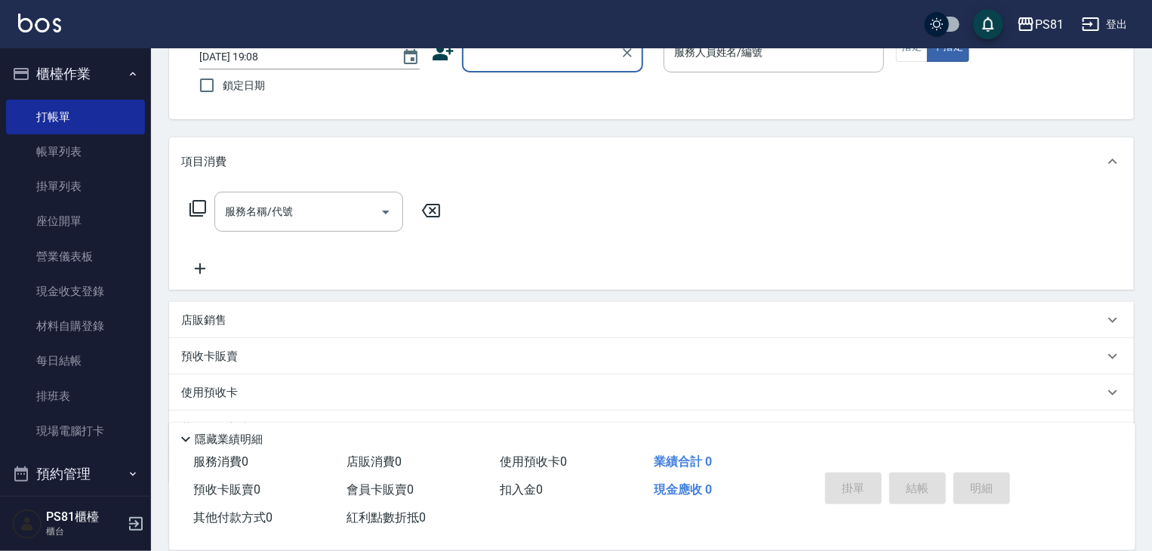
click at [253, 309] on div "店販銷售" at bounding box center [651, 320] width 965 height 36
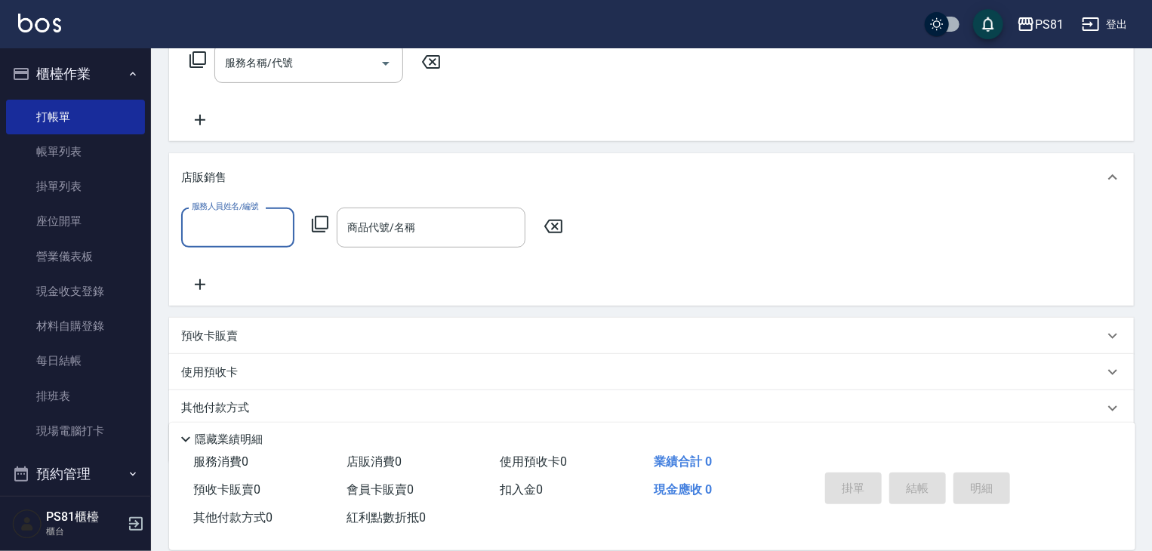
scroll to position [258, 0]
click at [396, 245] on body "PS81 登出 櫃檯作業 打帳單 帳單列表 掛單列表 座位開單 營業儀表板 現金收支登錄 材料自購登錄 每日結帳 排班表 現場電腦打卡 預約管理 預約管理 單…" at bounding box center [576, 173] width 1152 height 862
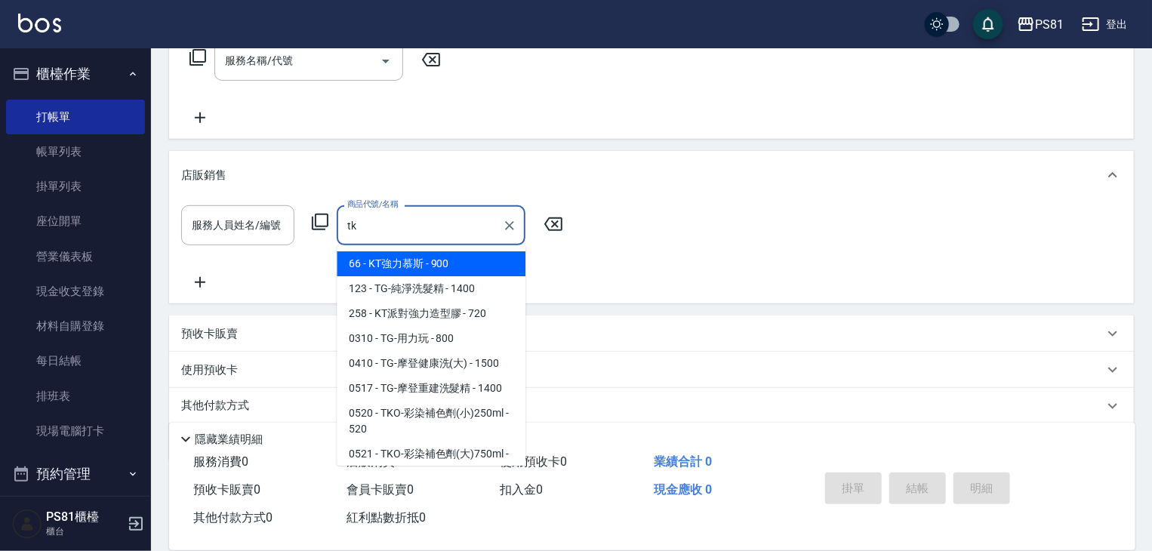
type input "tko"
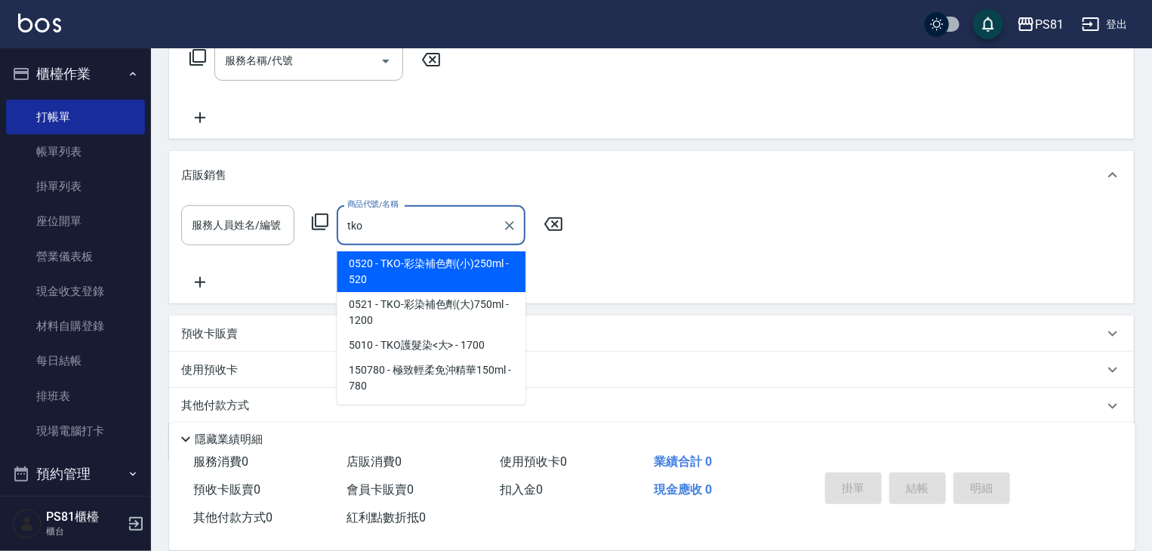
click at [504, 225] on icon "Clear" at bounding box center [509, 225] width 15 height 15
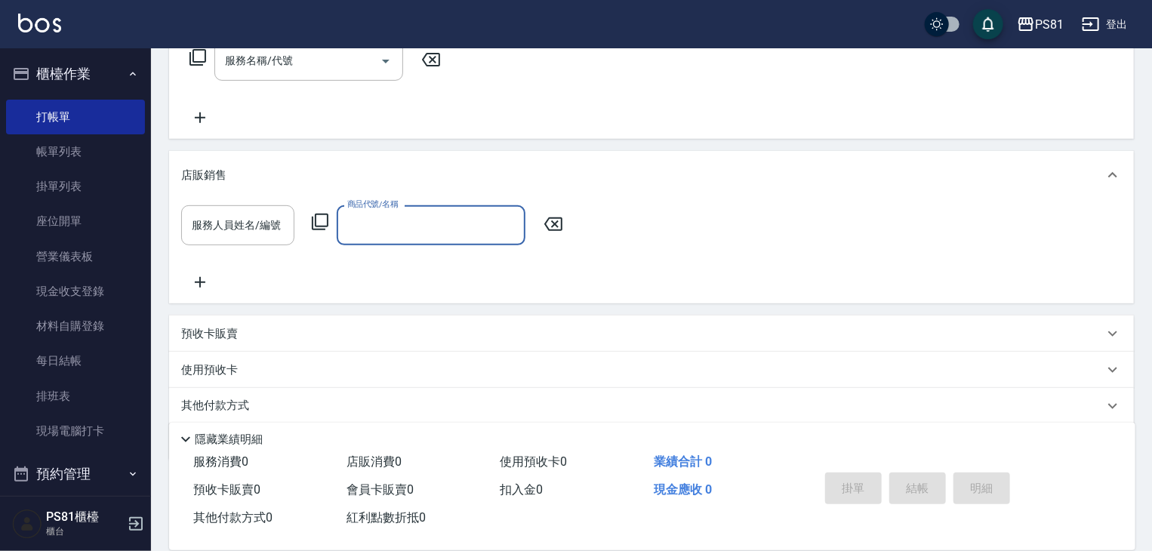
click at [486, 224] on input "商品代號/名稱" at bounding box center [430, 225] width 175 height 26
type input "v"
type input "虎"
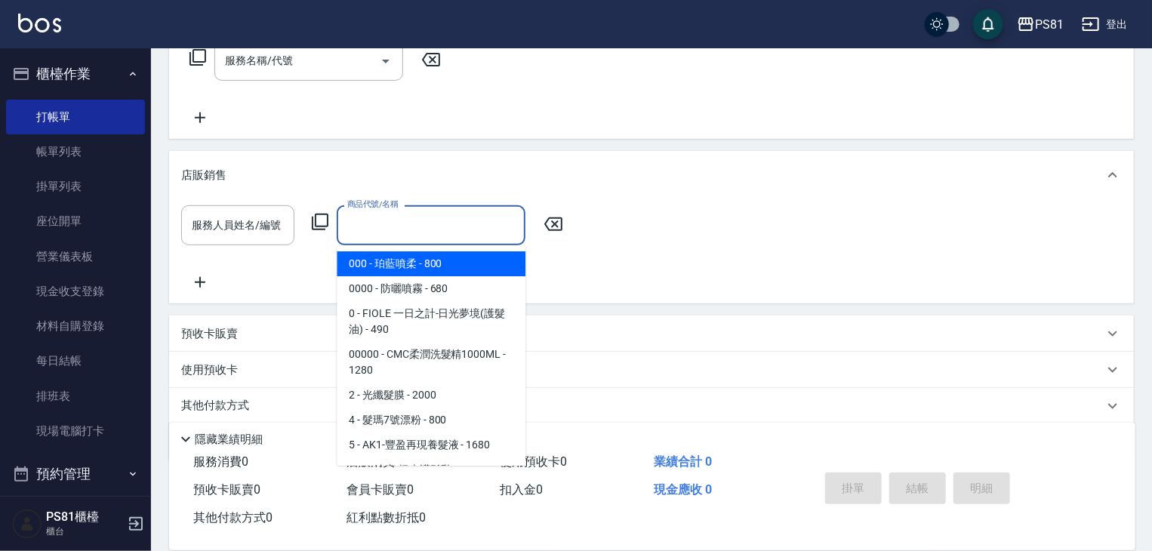
type input "ㄏ"
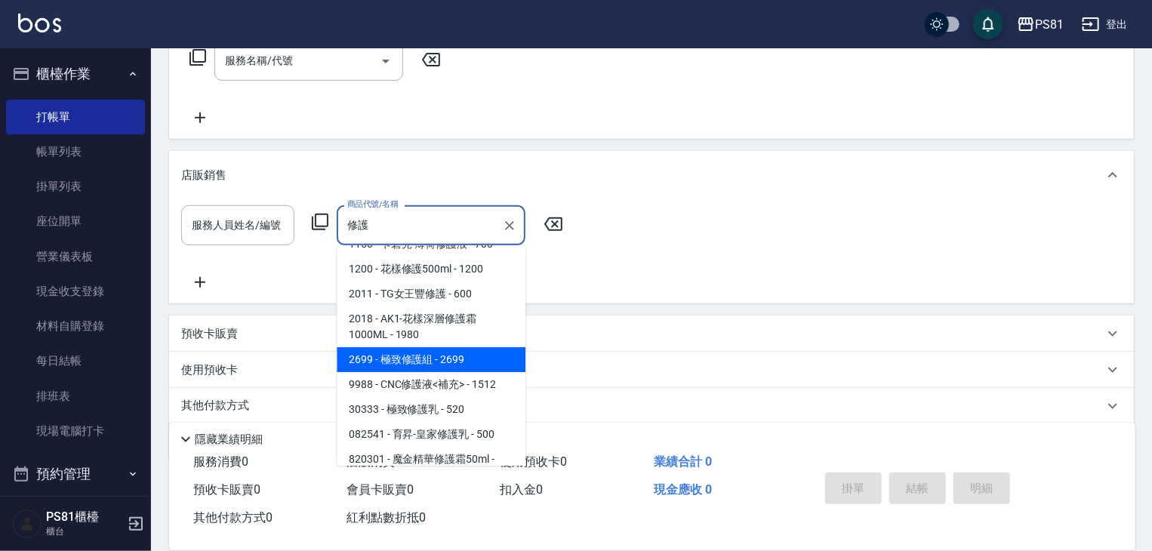
scroll to position [226, 0]
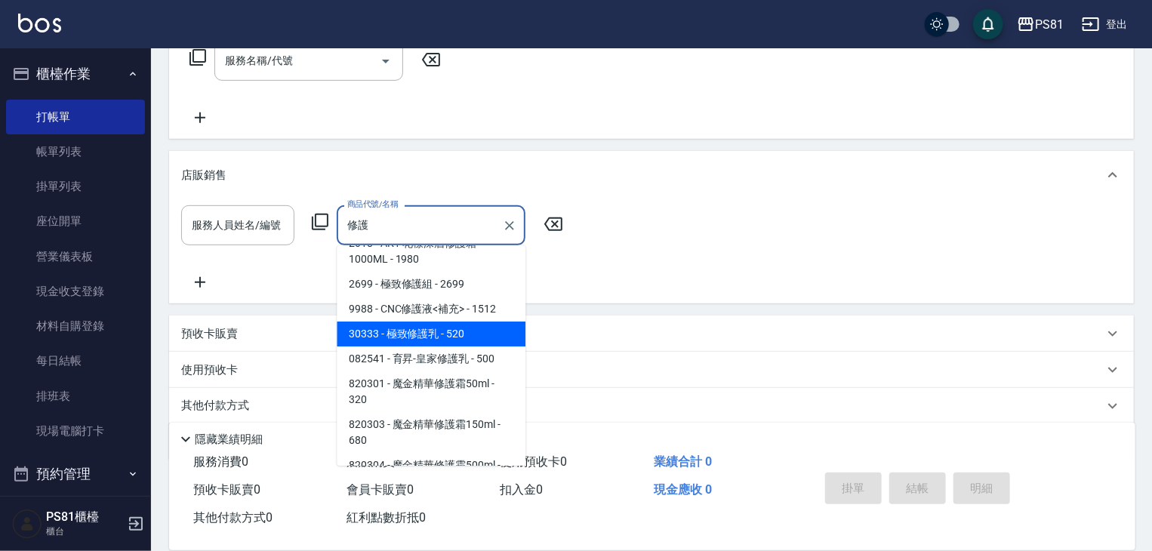
click at [471, 346] on span "30333 - 極致修護乳 - 520" at bounding box center [431, 334] width 189 height 25
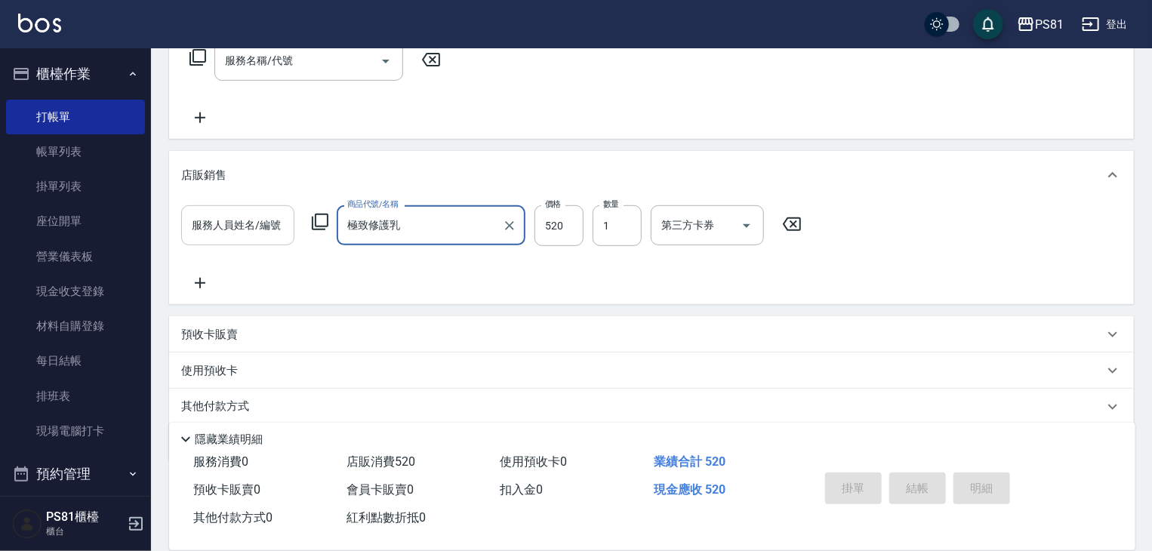
type input "極致修護乳"
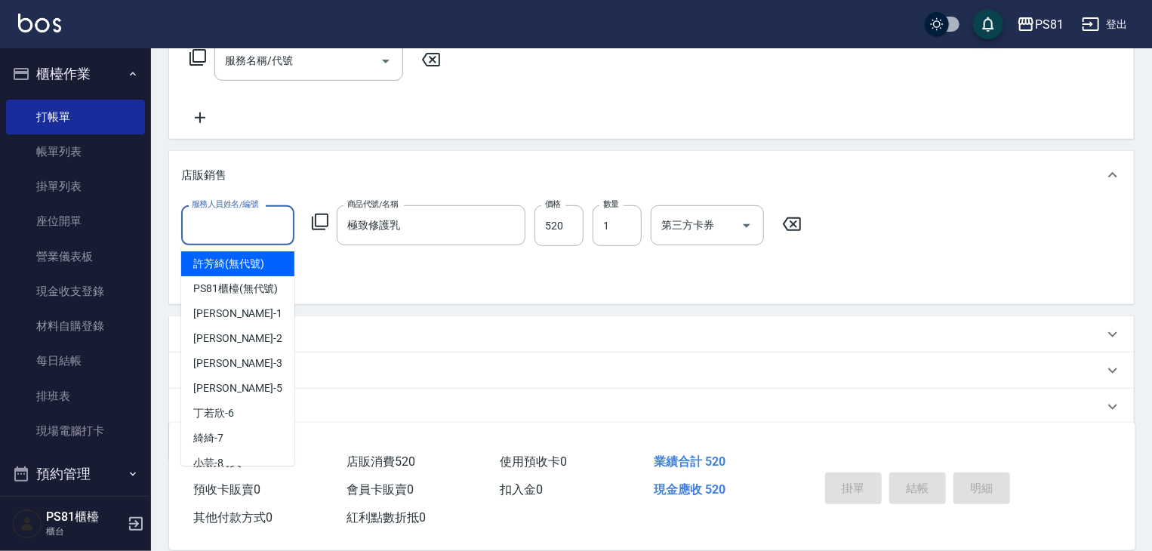
click at [274, 220] on input "服務人員姓名/編號" at bounding box center [238, 225] width 100 height 26
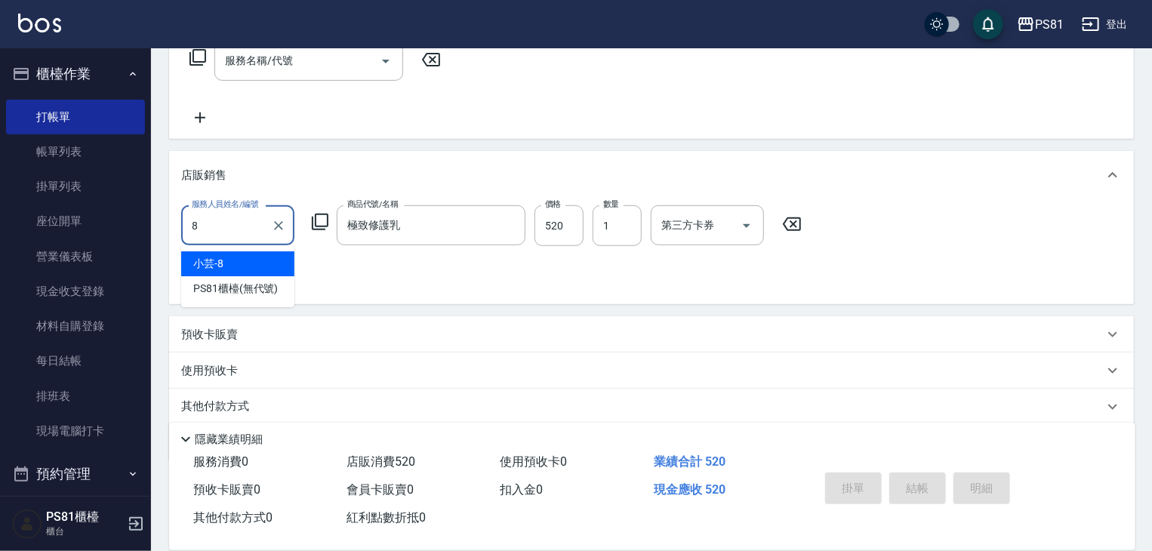
type input "小芸-8"
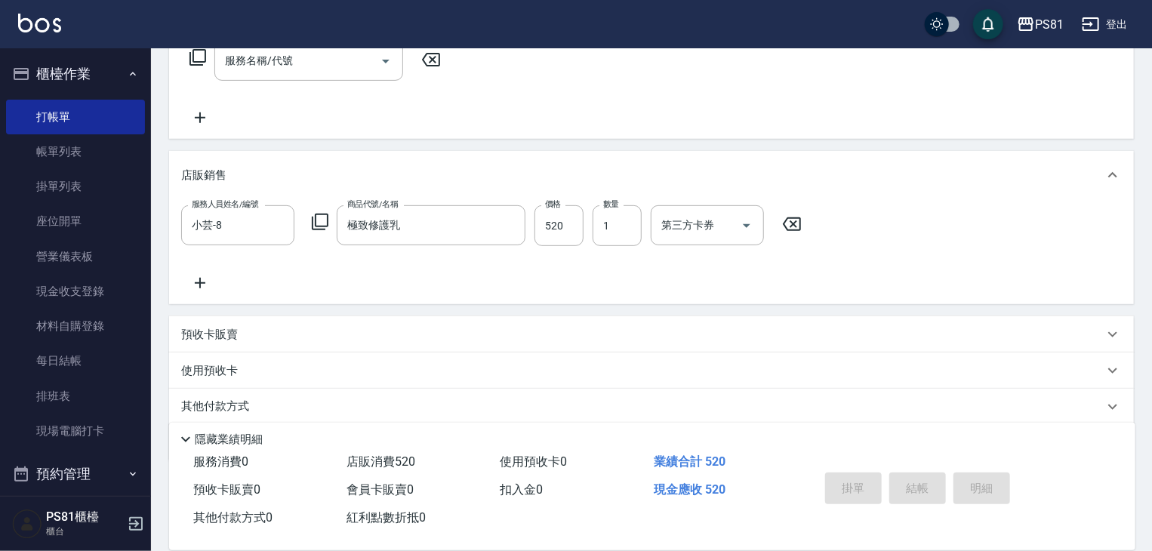
click at [199, 285] on icon at bounding box center [200, 283] width 38 height 18
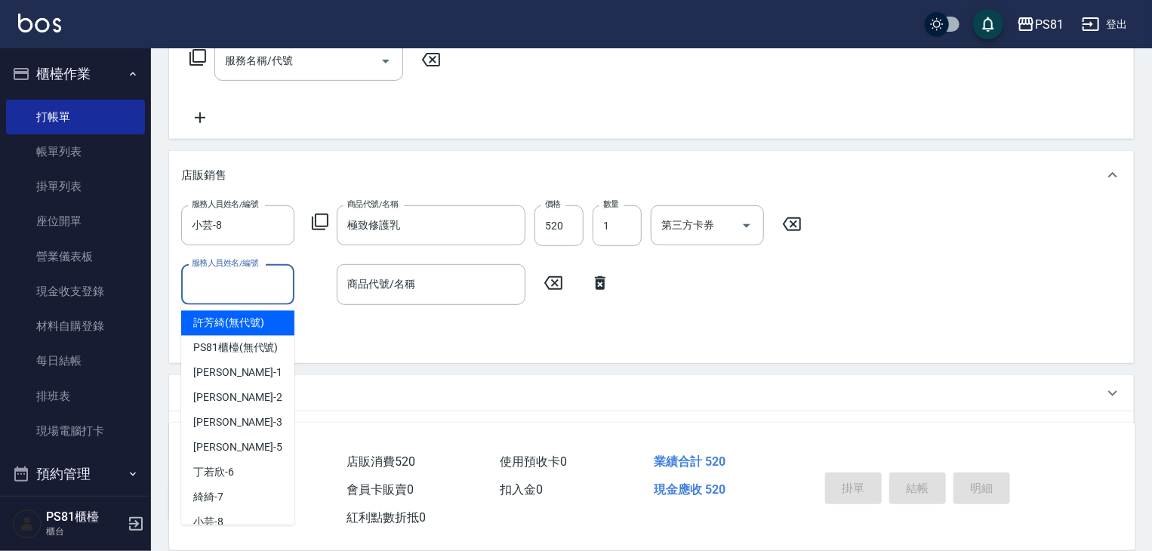
click at [241, 285] on input "服務人員姓名/編號" at bounding box center [238, 284] width 100 height 26
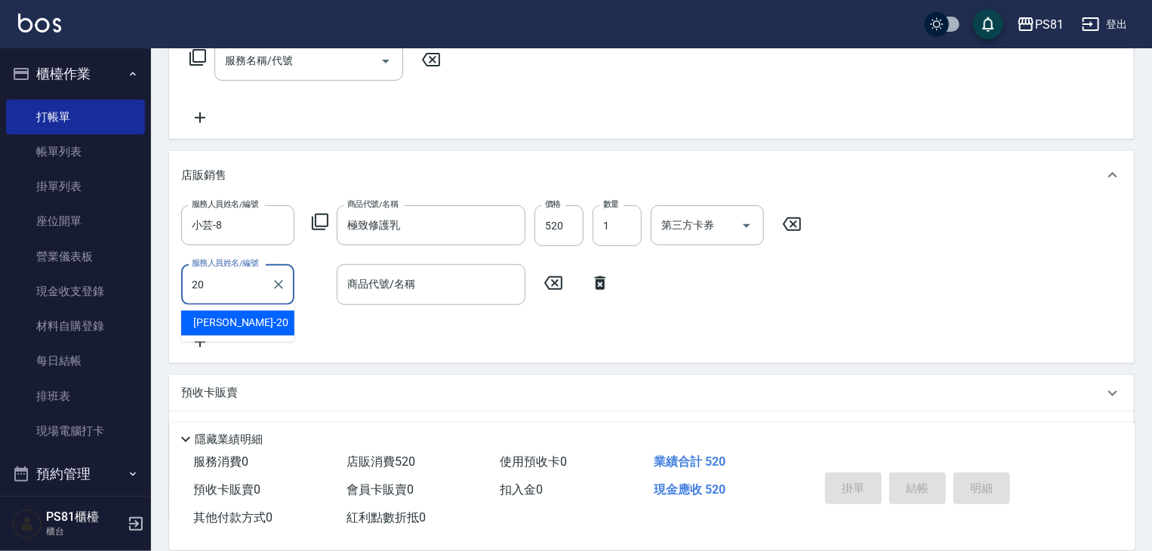
type input "[PERSON_NAME]-20"
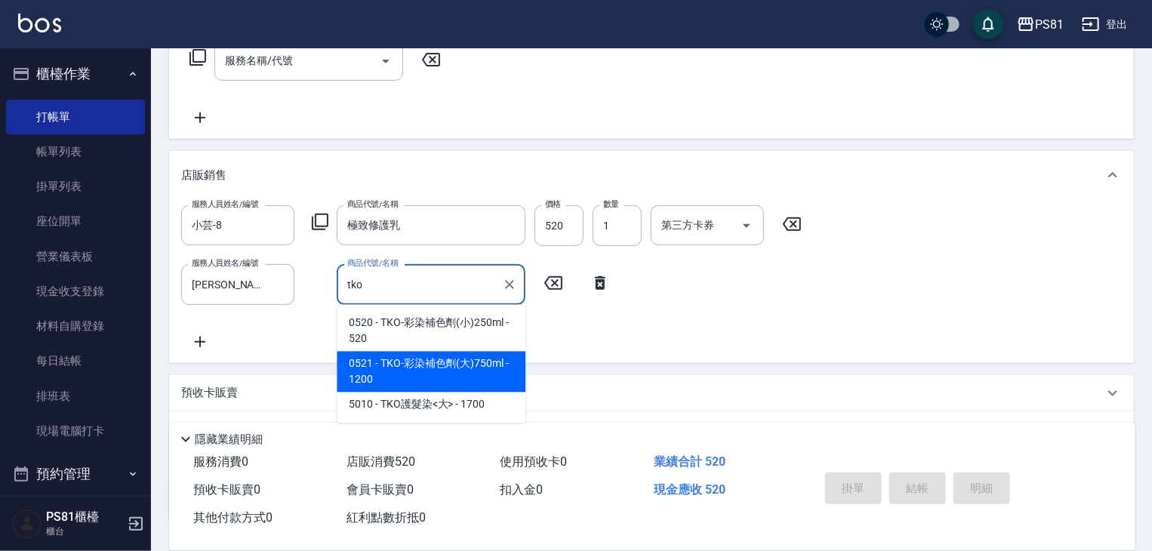
click at [395, 366] on span "0521 - TKO-彩染補色劑(大)750ml - 1200" at bounding box center [431, 372] width 189 height 41
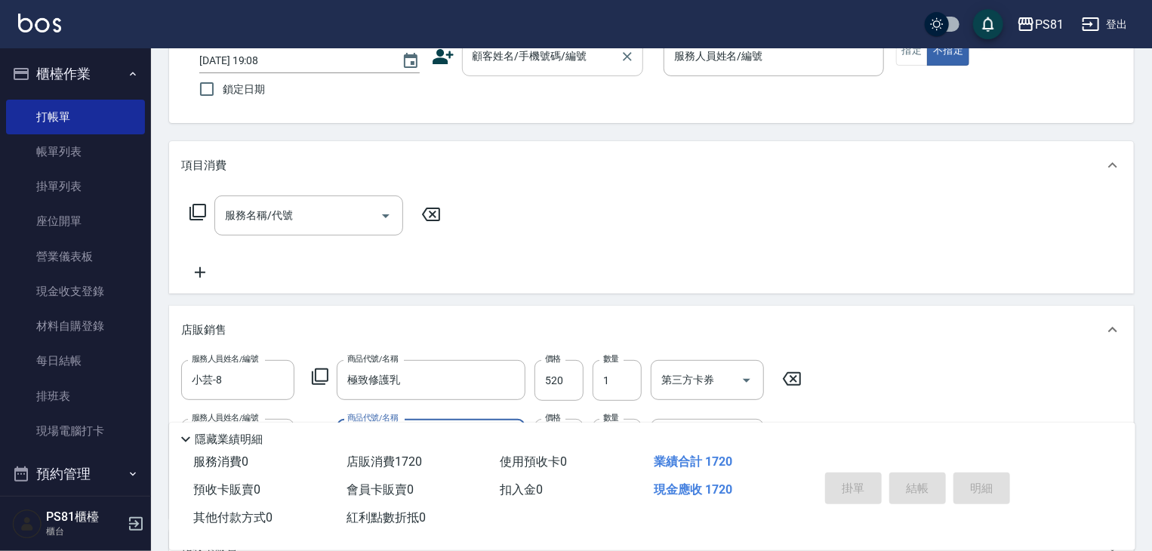
scroll to position [0, 0]
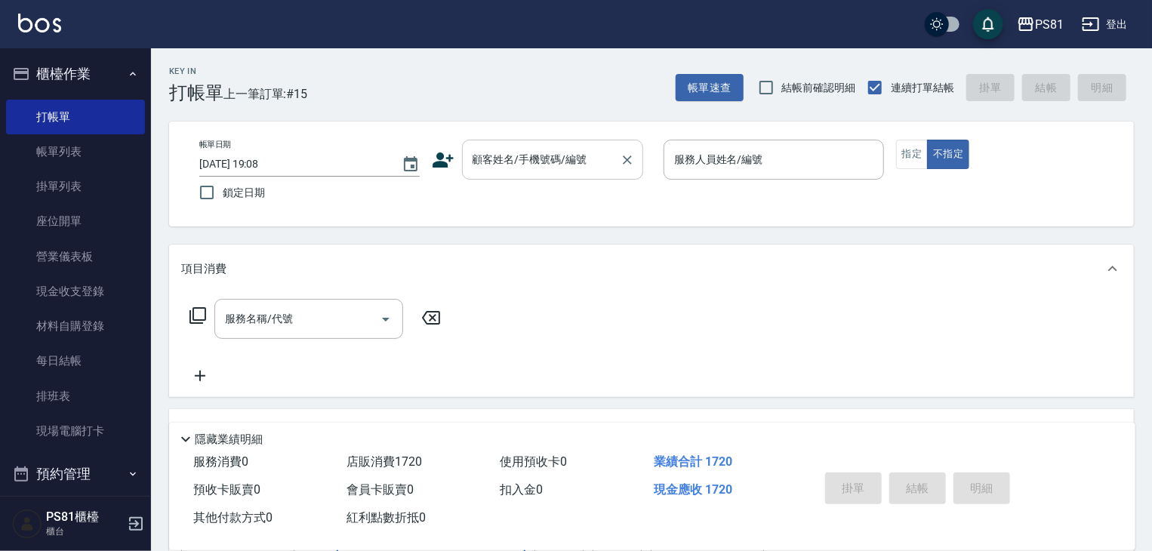
type input "TKO-彩染補色劑(大)750ml"
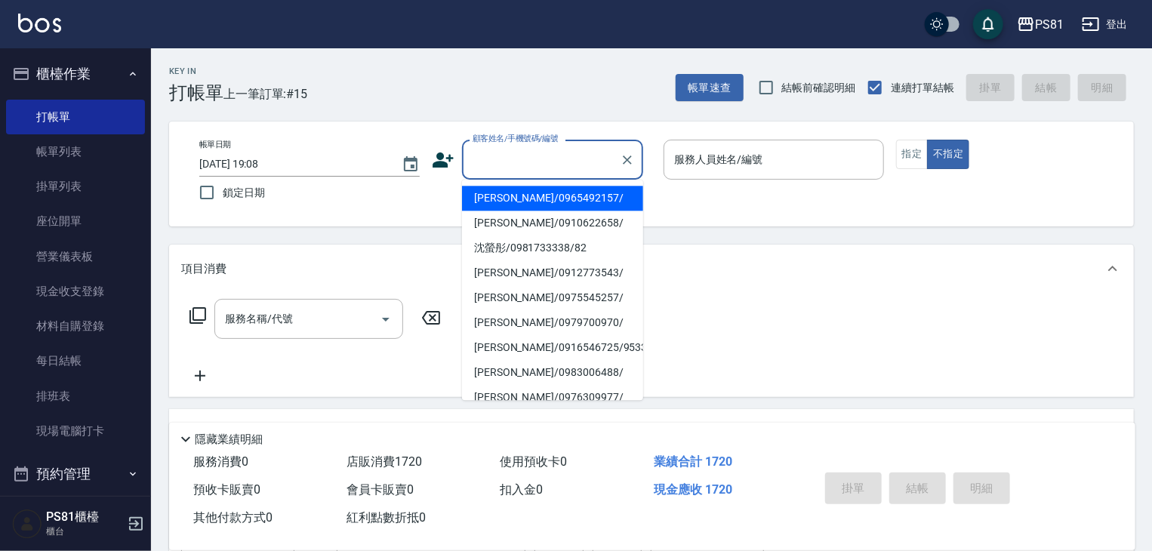
click at [536, 162] on input "顧客姓名/手機號碼/編號" at bounding box center [541, 159] width 145 height 26
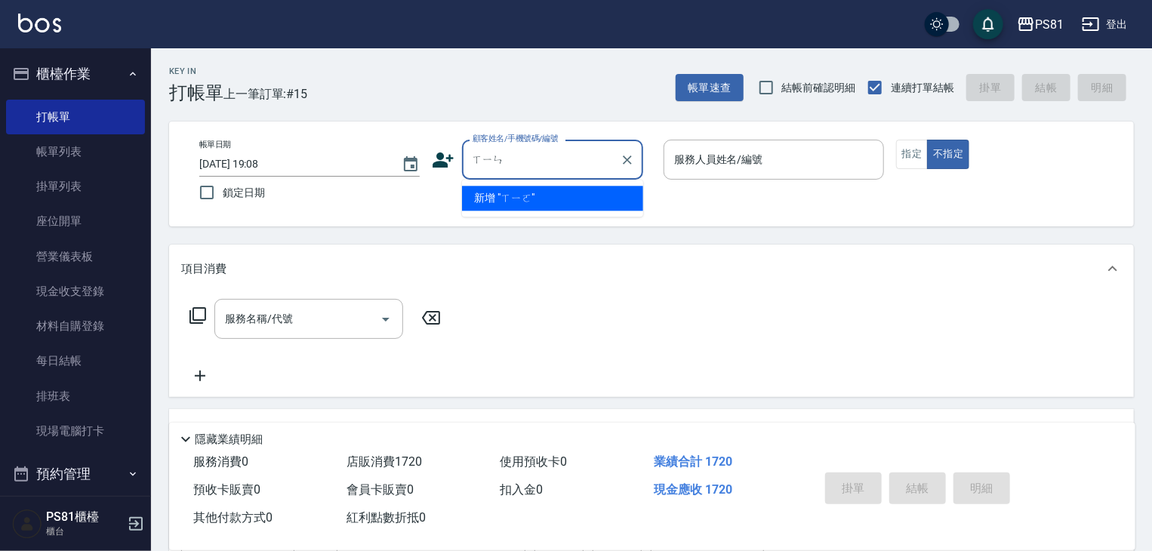
type input "["
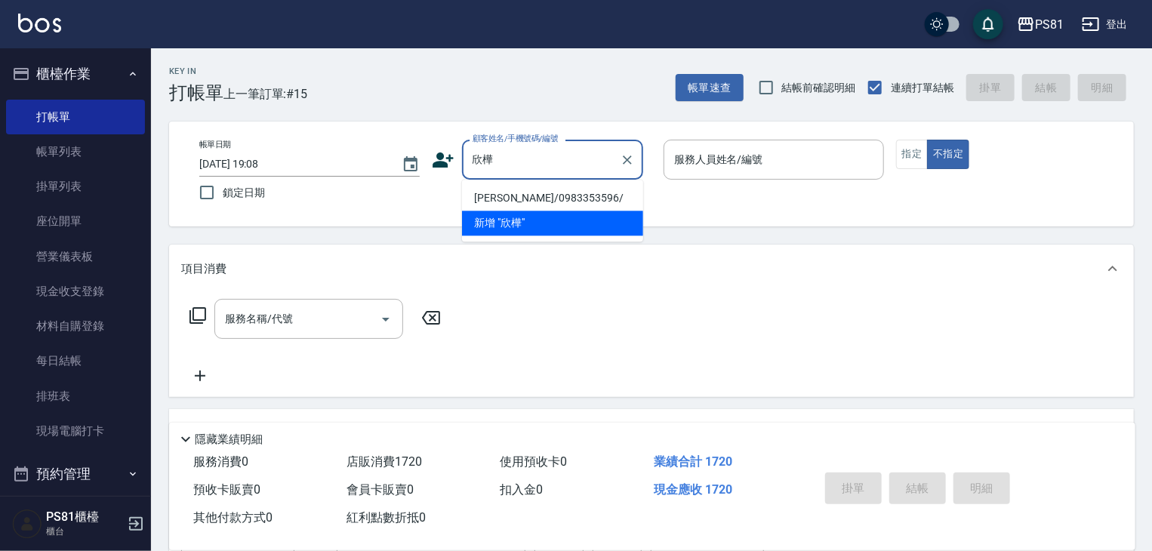
click at [540, 197] on li "[PERSON_NAME]/0983353596/" at bounding box center [552, 198] width 181 height 25
type input "[PERSON_NAME]/0983353596/"
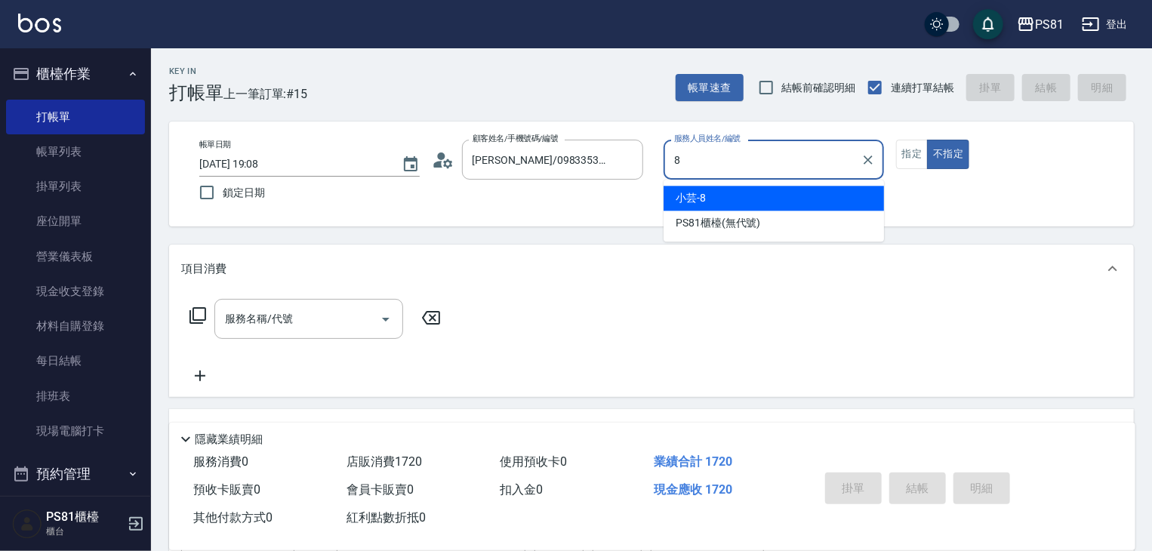
type input "小芸-8"
type button "false"
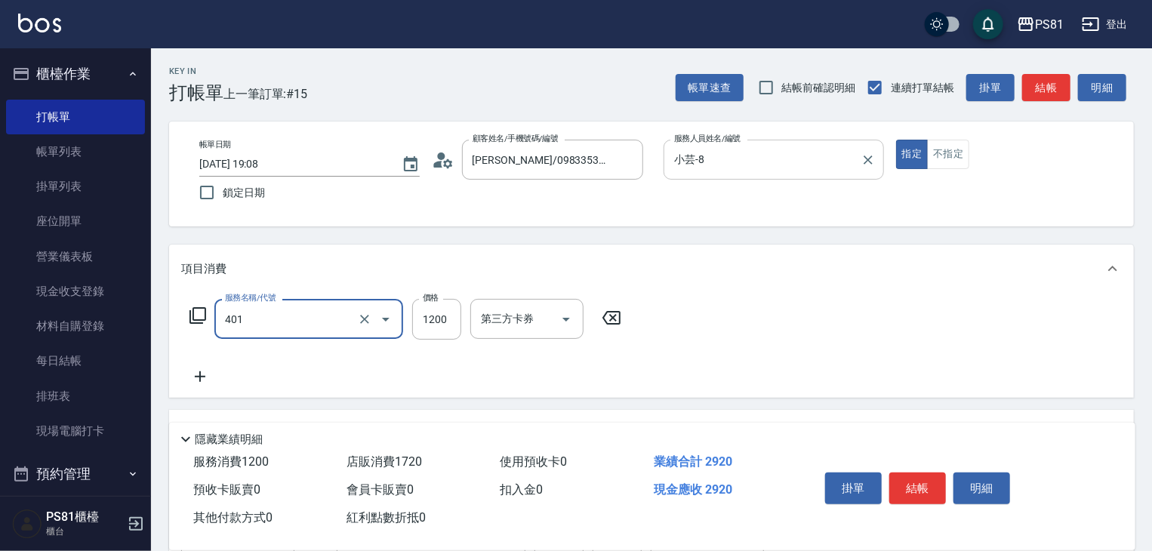
type input "基本染髮(401)"
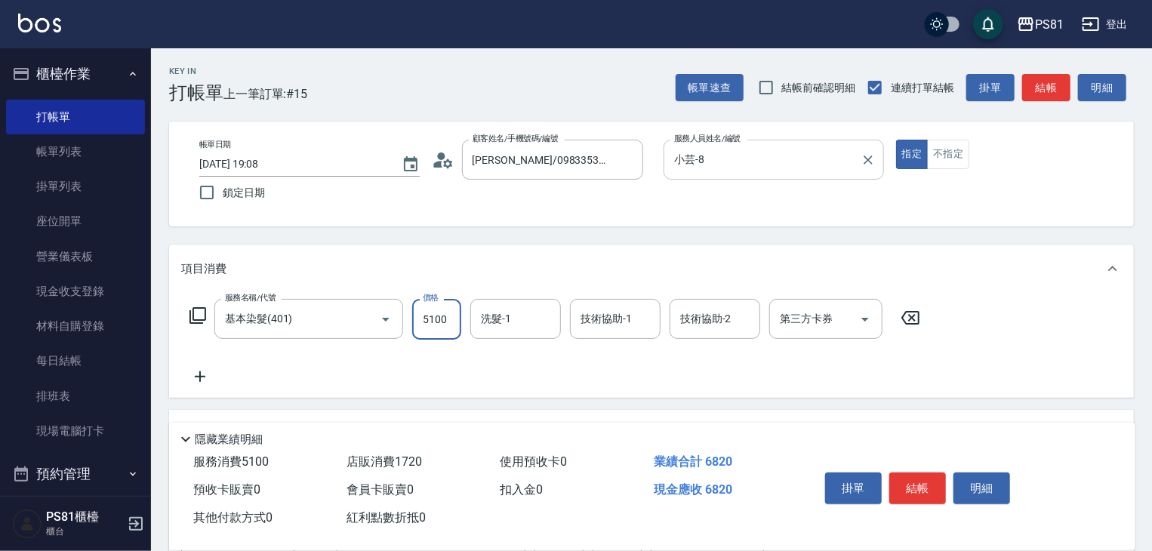
type input "5100"
type input "[PERSON_NAME]-20"
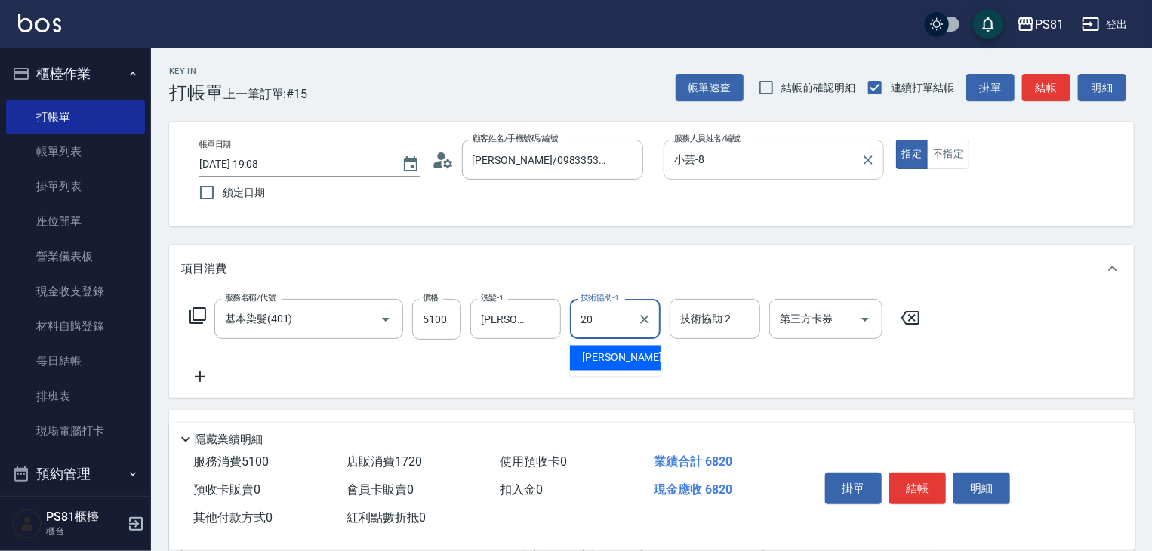
type input "[PERSON_NAME]-20"
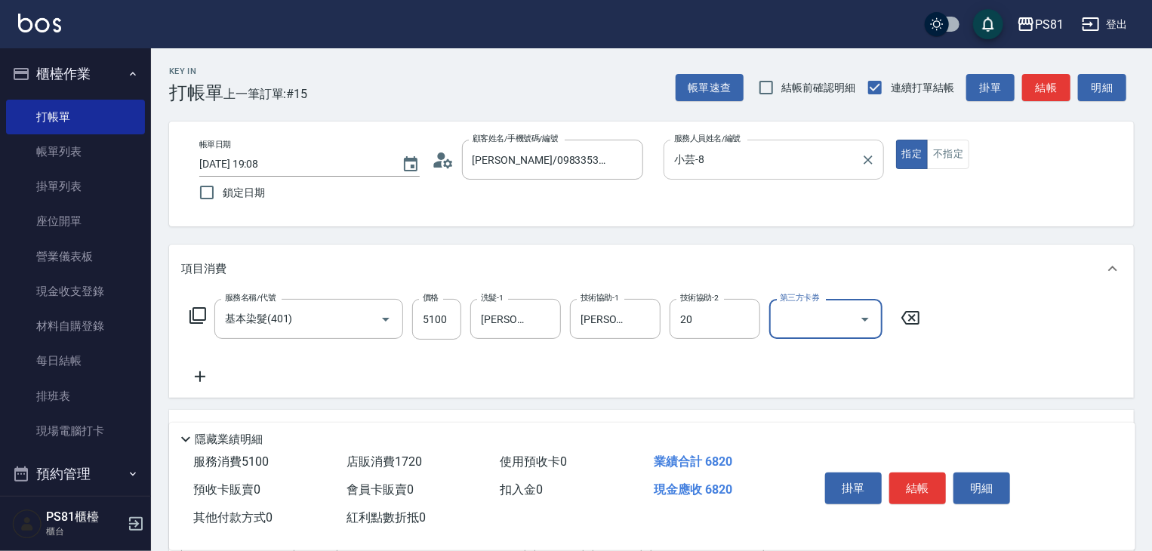
type input "[PERSON_NAME]-20"
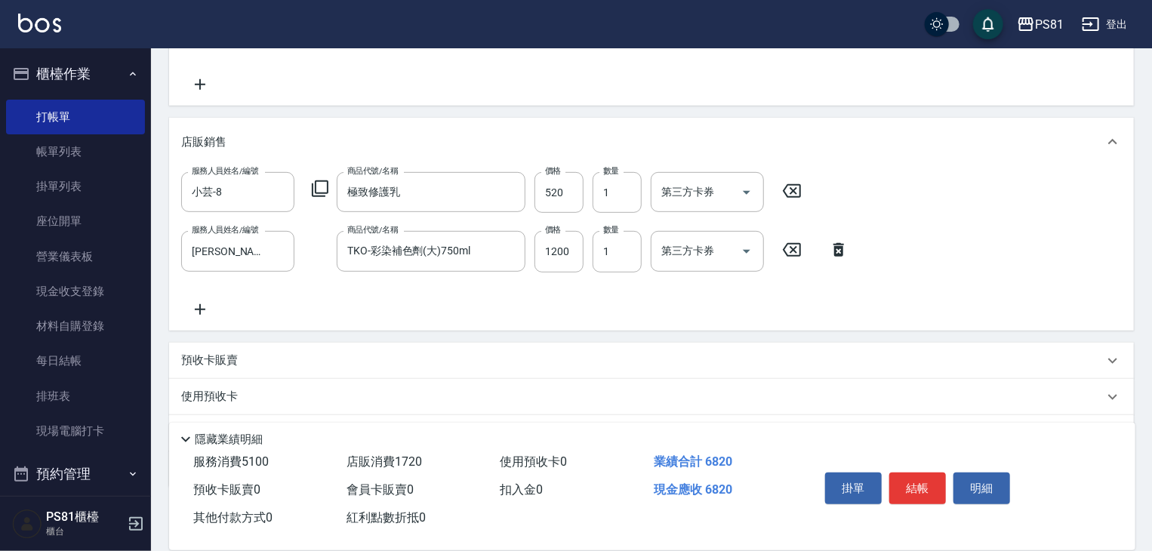
scroll to position [220, 0]
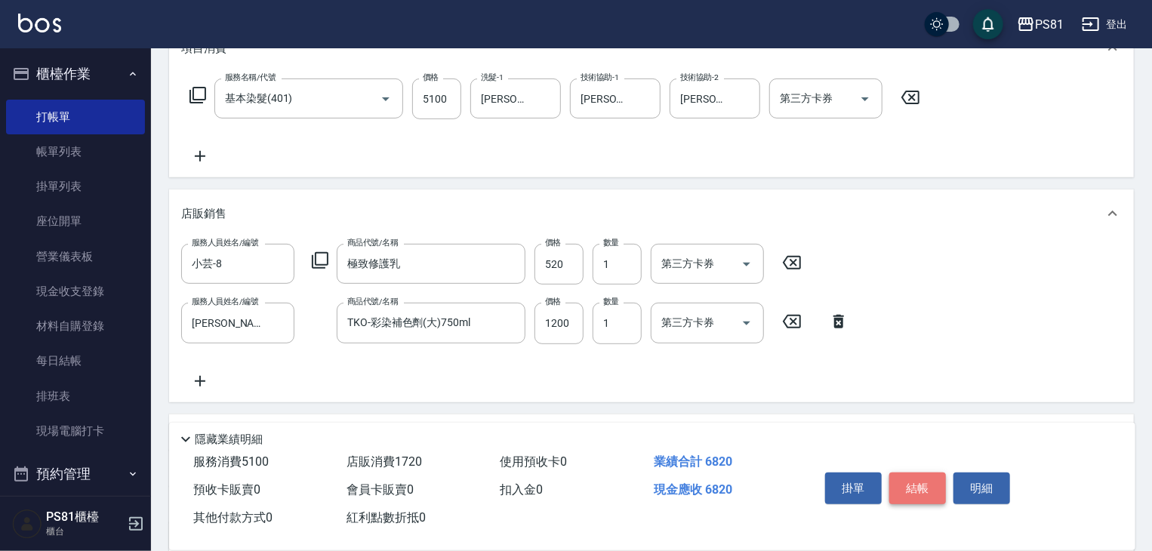
click at [920, 484] on button "結帳" at bounding box center [917, 489] width 57 height 32
type input "[DATE] 19:12"
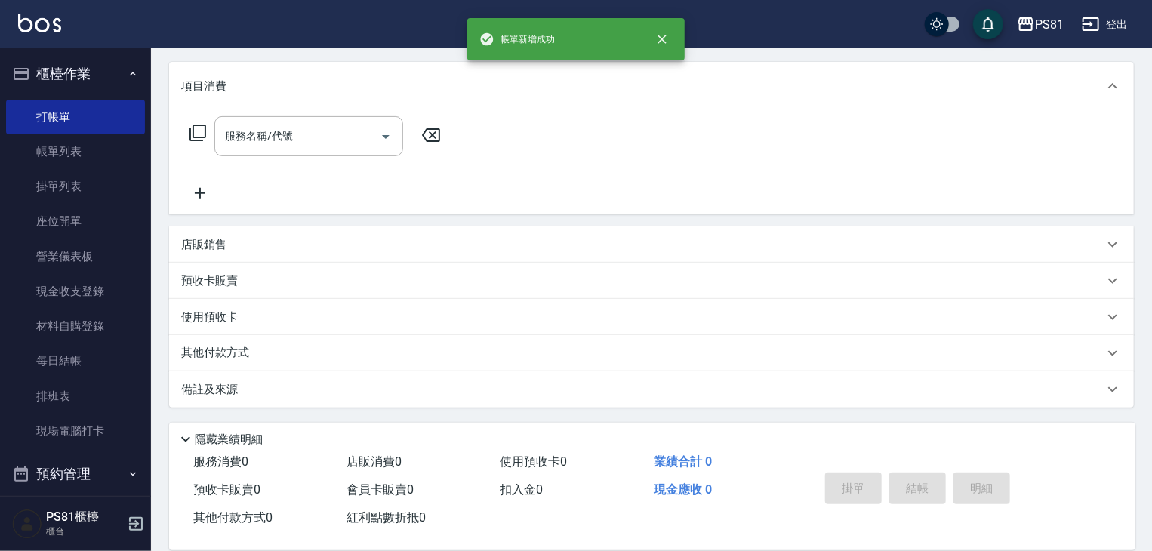
scroll to position [0, 0]
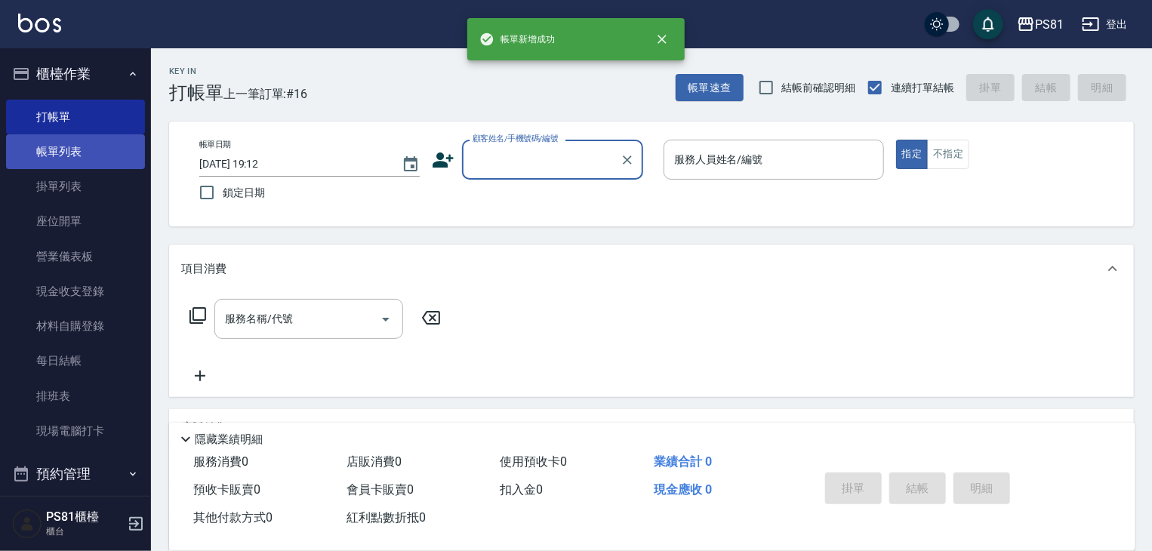
click at [45, 154] on link "帳單列表" at bounding box center [75, 151] width 139 height 35
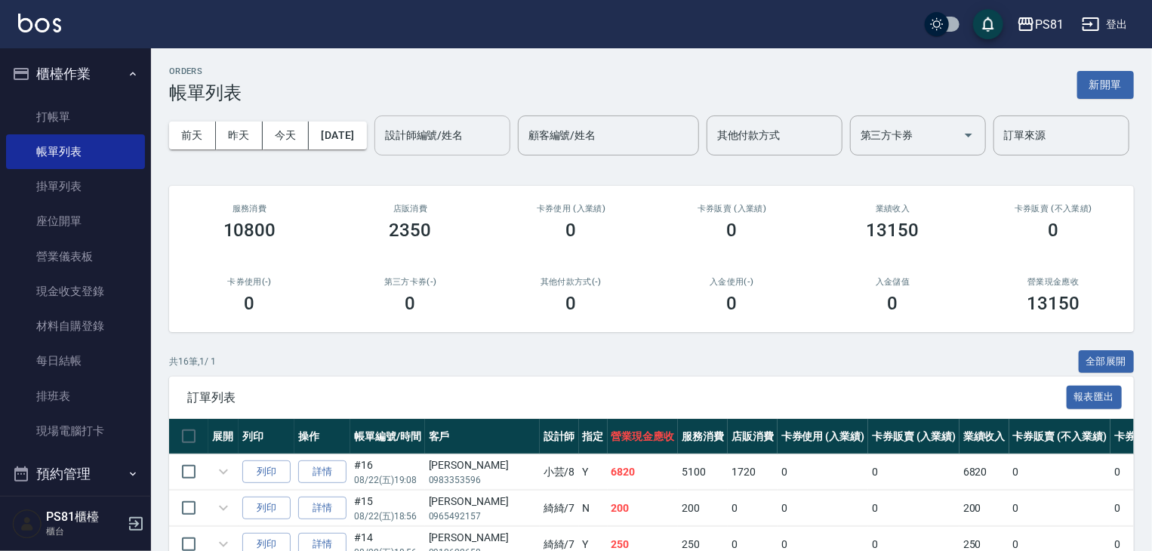
click at [374, 155] on div "設計師編號/姓名" at bounding box center [442, 135] width 136 height 40
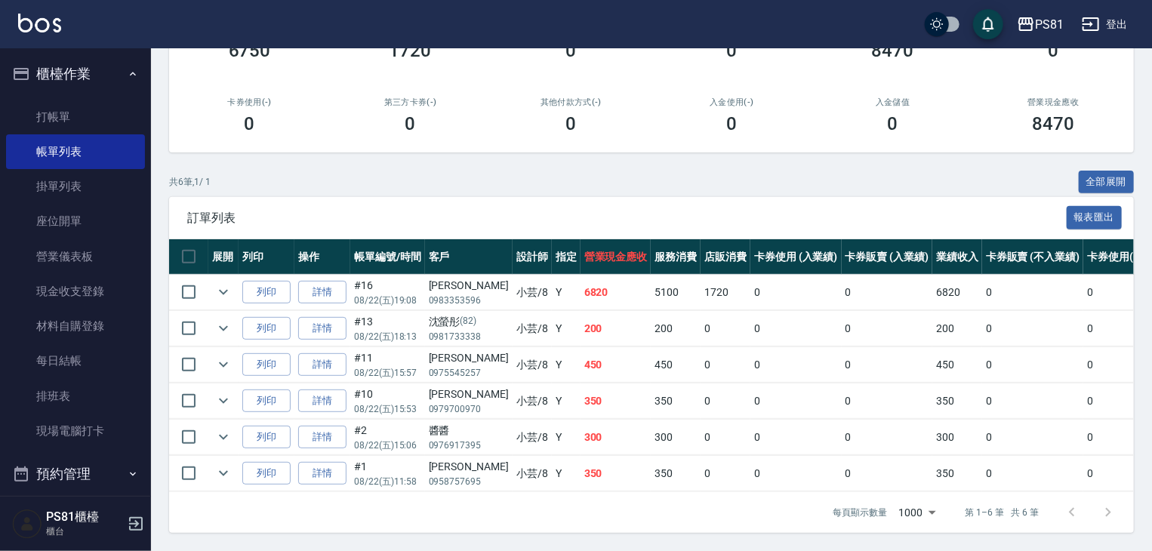
scroll to position [237, 0]
type input "小芸-8"
click at [226, 285] on icon "expand row" at bounding box center [223, 292] width 18 height 18
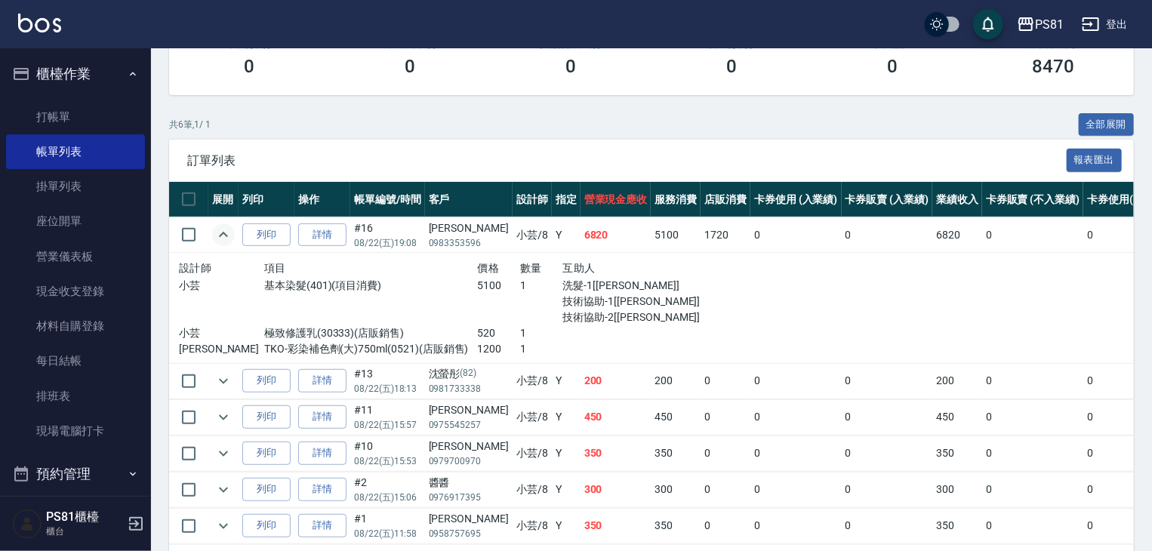
click at [216, 244] on icon "expand row" at bounding box center [223, 235] width 18 height 18
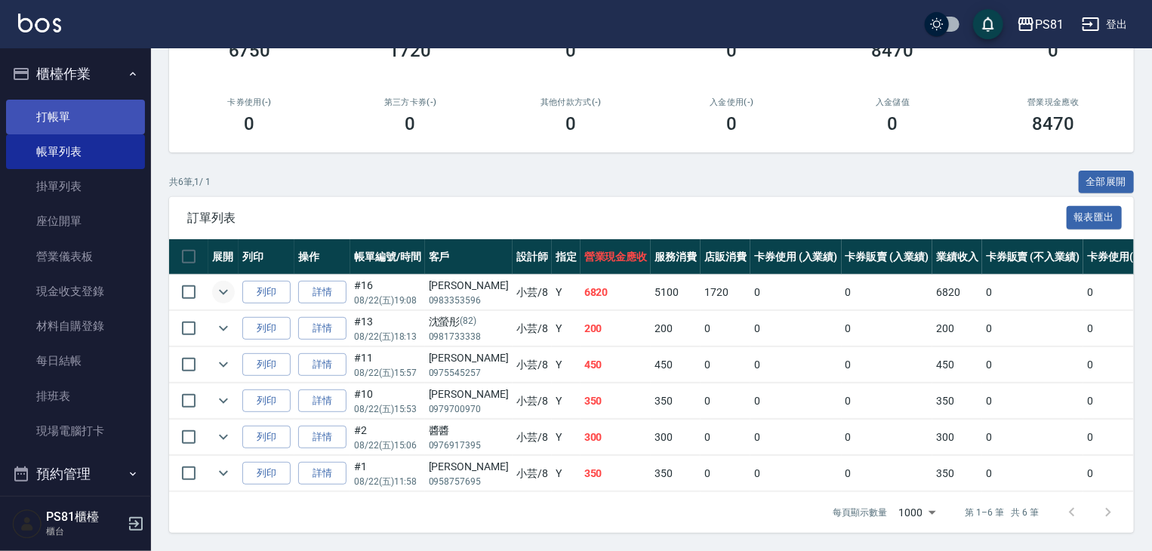
click at [32, 118] on link "打帳單" at bounding box center [75, 117] width 139 height 35
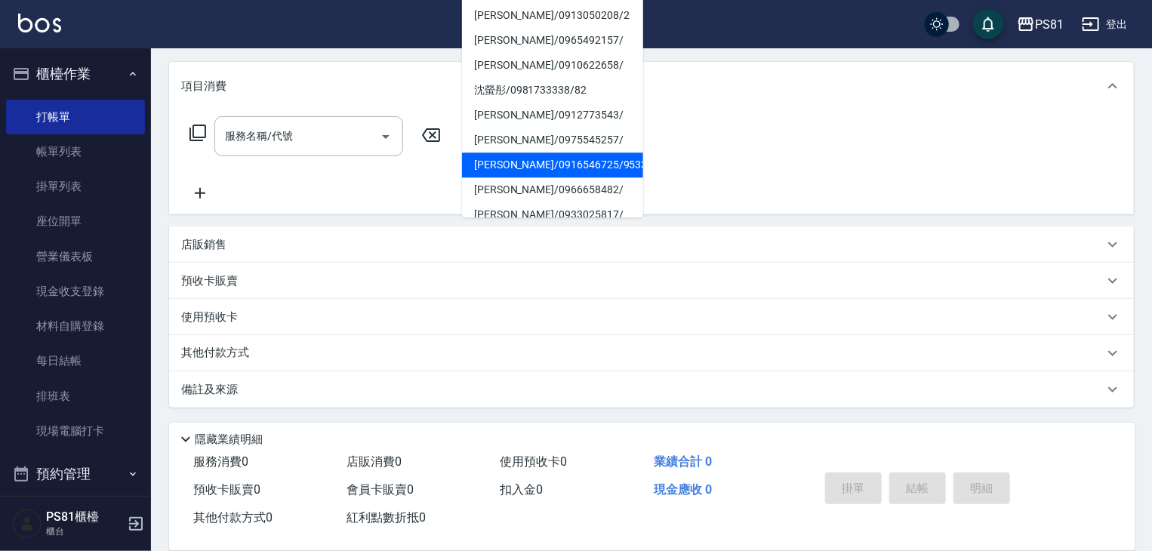
scroll to position [302, 0]
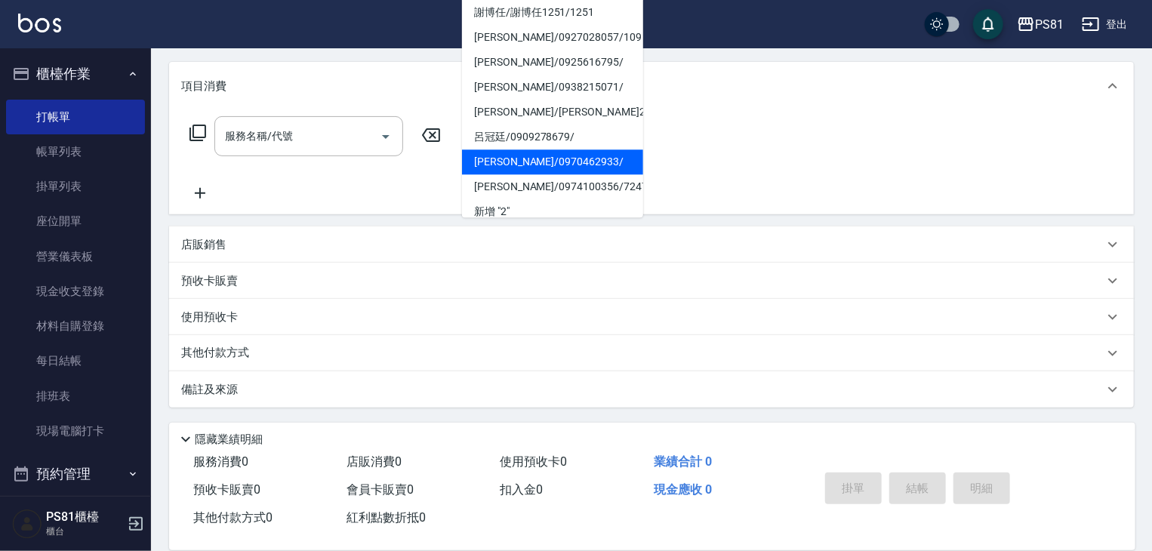
click at [546, 160] on li "[PERSON_NAME]/0970462933/" at bounding box center [552, 161] width 181 height 25
type input "[PERSON_NAME]/0970462933/"
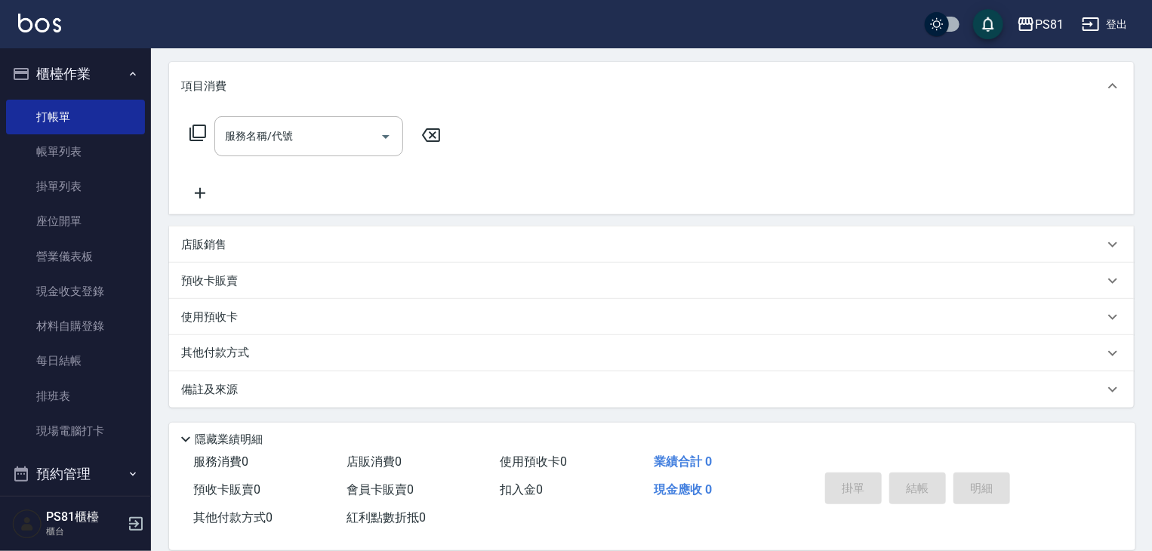
scroll to position [0, 0]
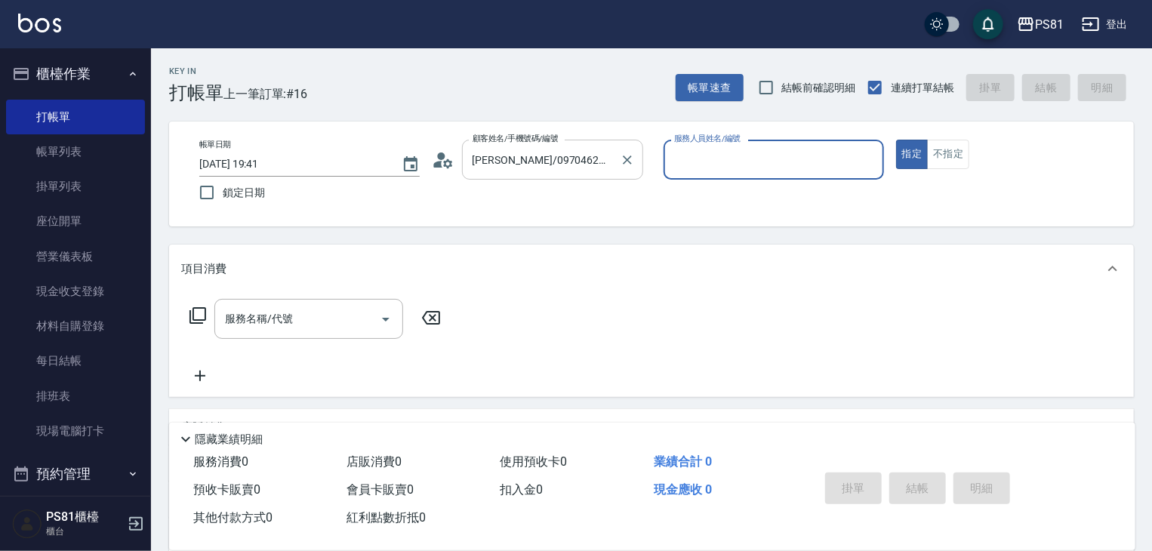
type input "綺綺-7"
click at [562, 154] on input "[PERSON_NAME]/0970462933/" at bounding box center [541, 159] width 145 height 26
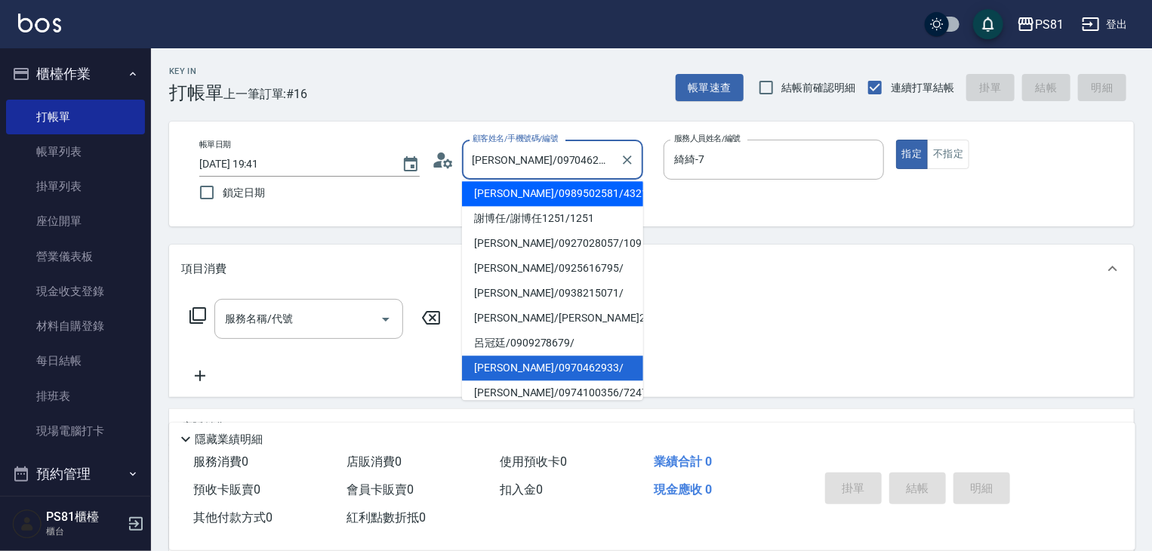
scroll to position [290, 0]
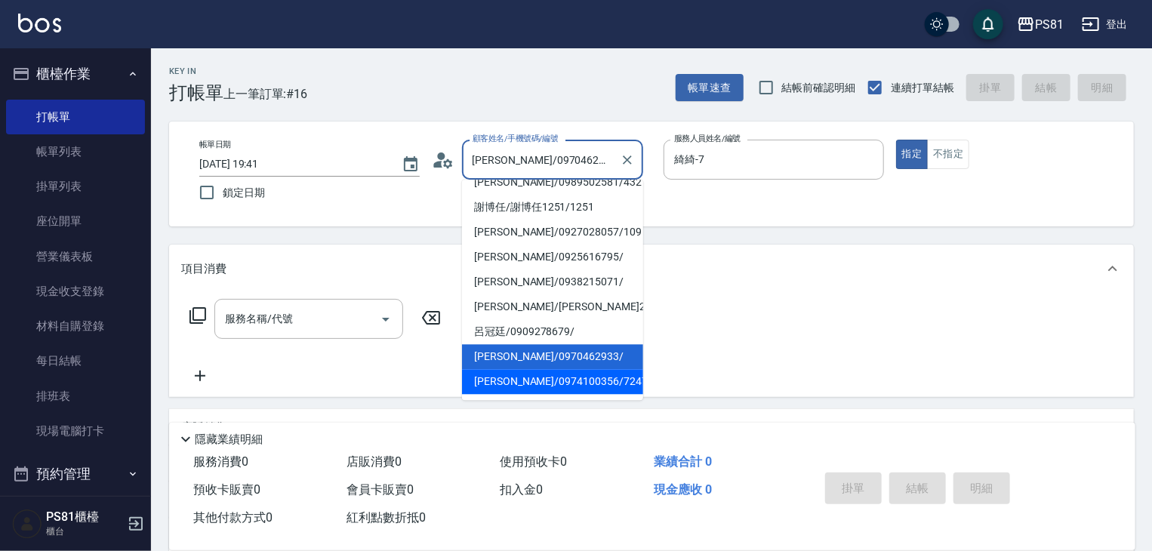
click at [573, 377] on li "[PERSON_NAME]/0974100356/7247" at bounding box center [552, 381] width 181 height 25
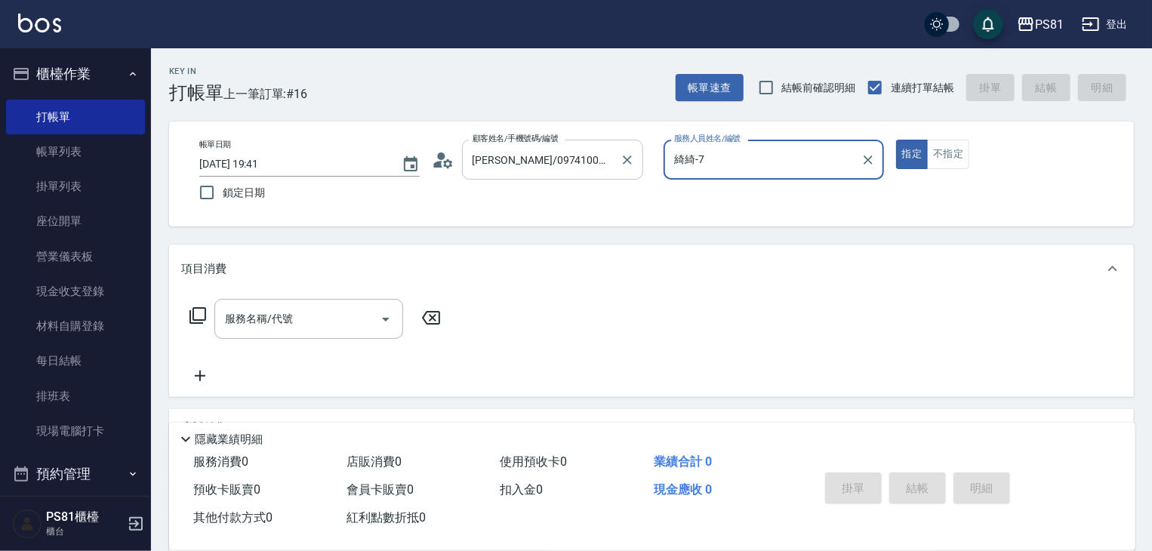
click at [530, 166] on input "[PERSON_NAME]/0974100356/7247" at bounding box center [541, 159] width 145 height 26
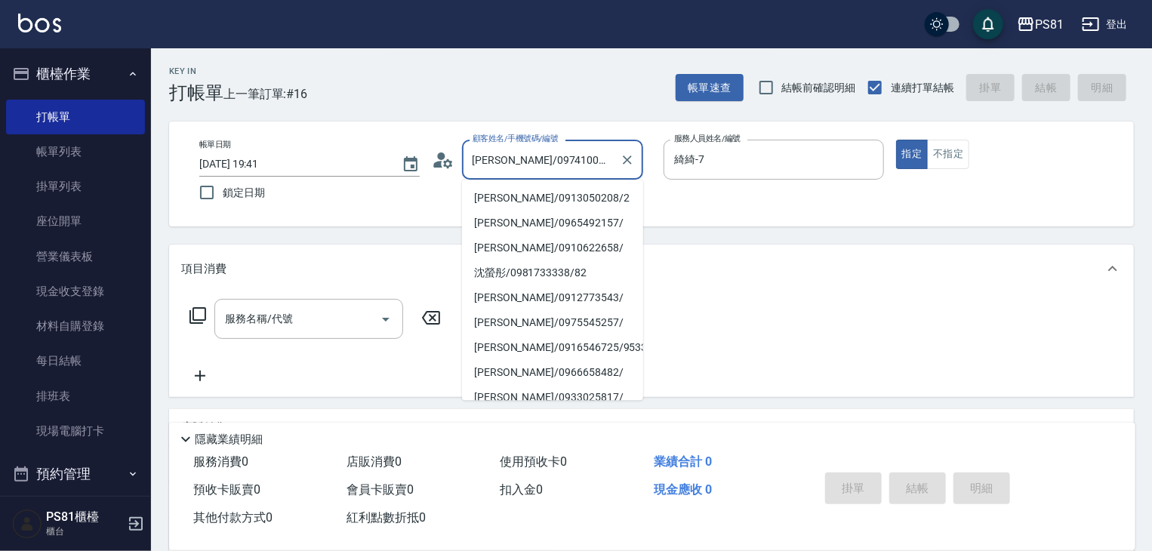
scroll to position [284, 0]
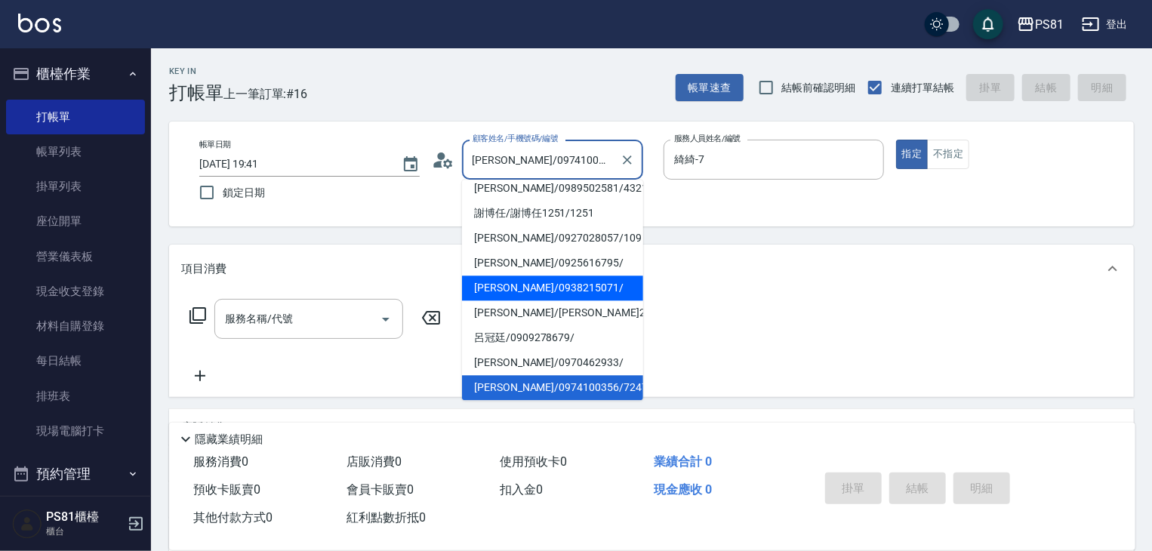
click at [550, 279] on li "[PERSON_NAME]/0938215071/" at bounding box center [552, 288] width 181 height 25
type input "[PERSON_NAME]/0938215071/"
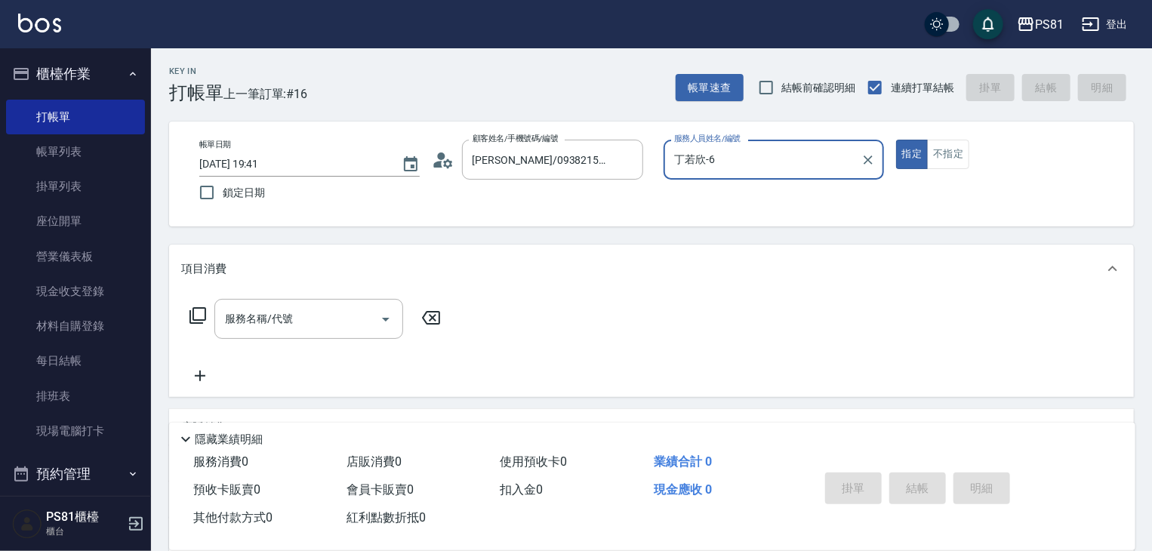
click at [685, 156] on input "丁若欣-6" at bounding box center [762, 159] width 184 height 26
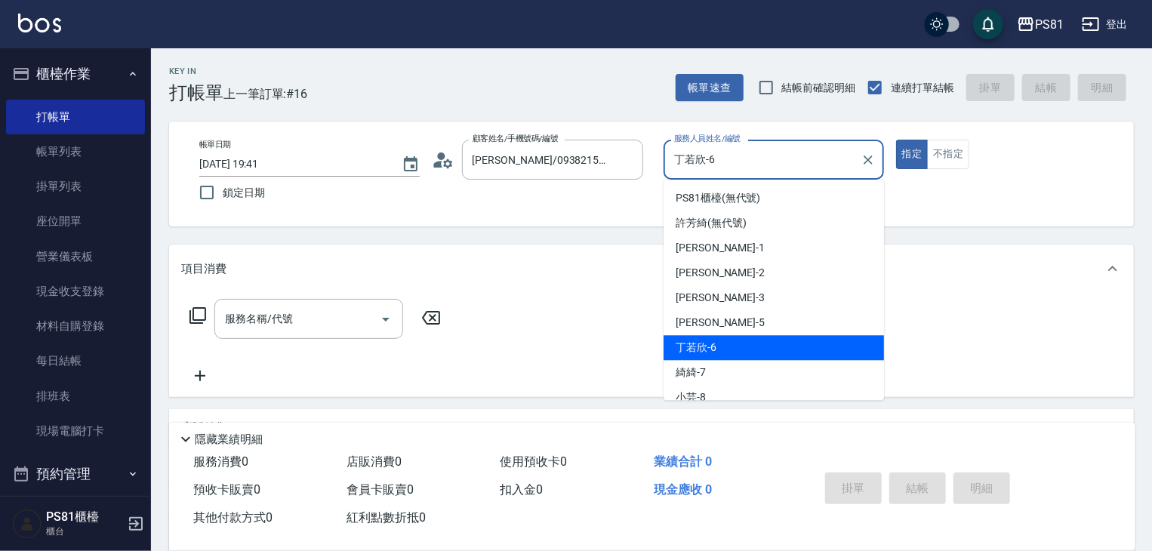
click at [686, 157] on input "丁若欣-6" at bounding box center [762, 159] width 184 height 26
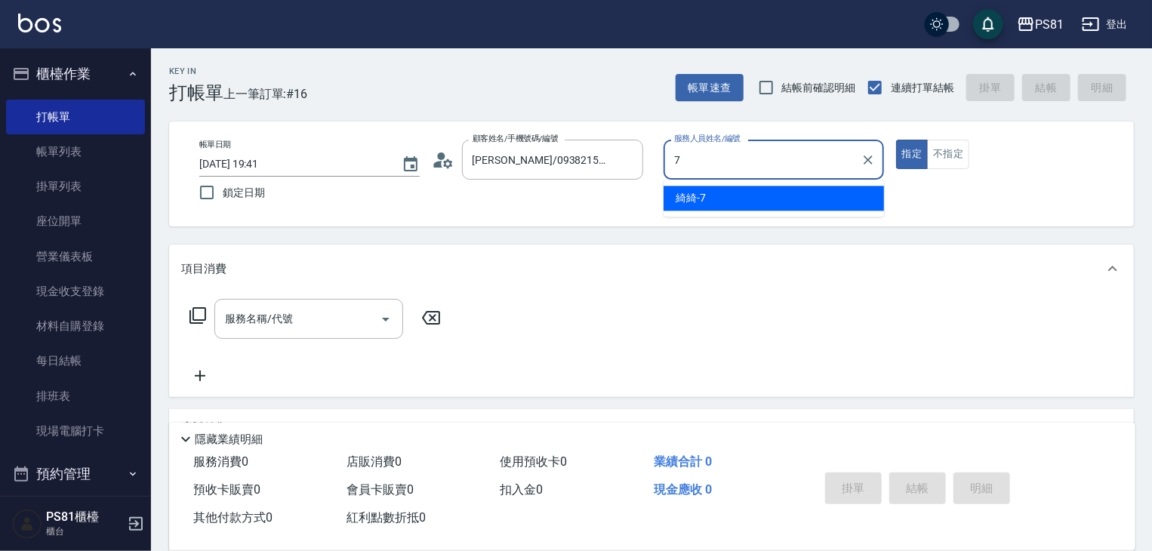
type input "綺綺-7"
type button "true"
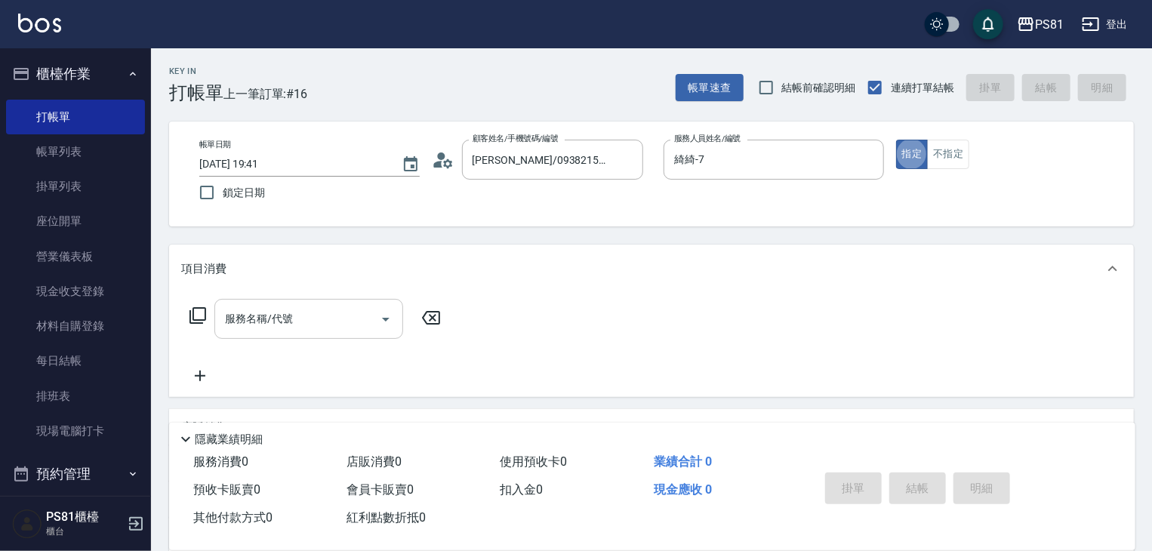
click at [344, 317] on input "服務名稱/代號" at bounding box center [297, 319] width 152 height 26
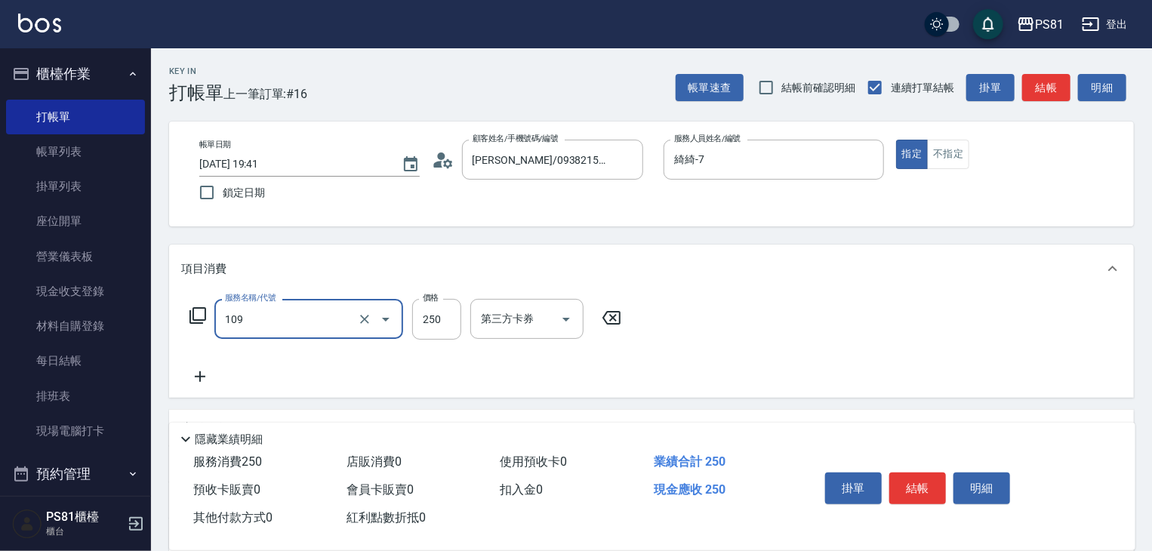
type input "控油AND護色洗(109)"
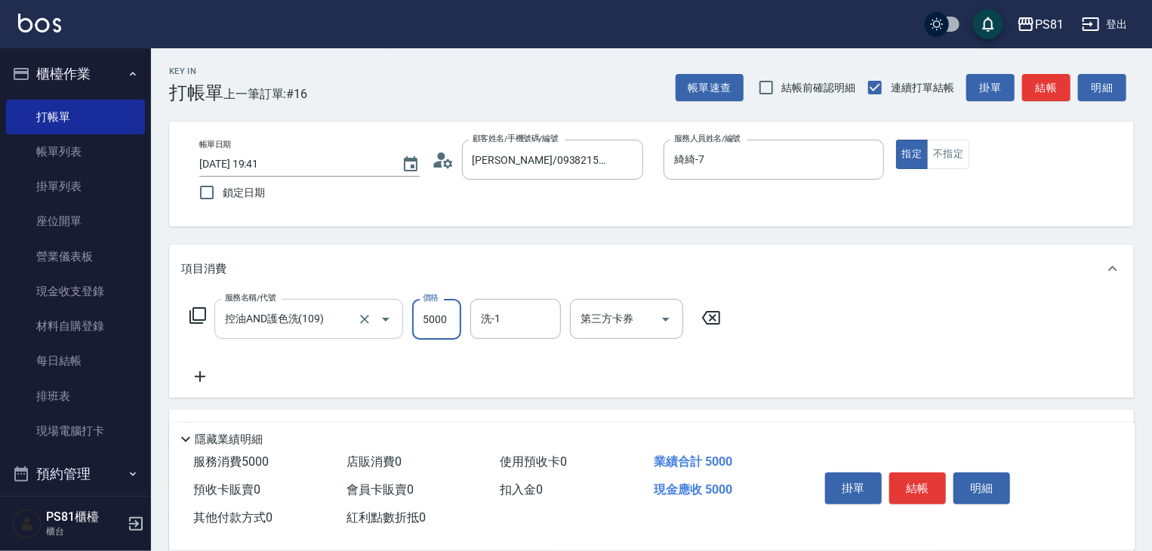
scroll to position [0, 0]
type input "500"
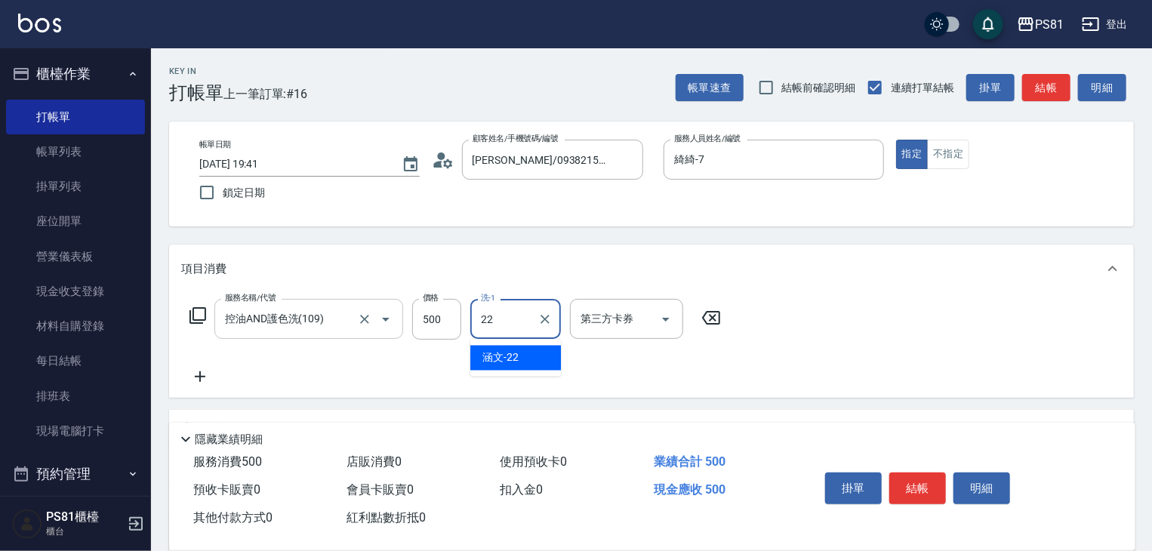
type input "涵文-22"
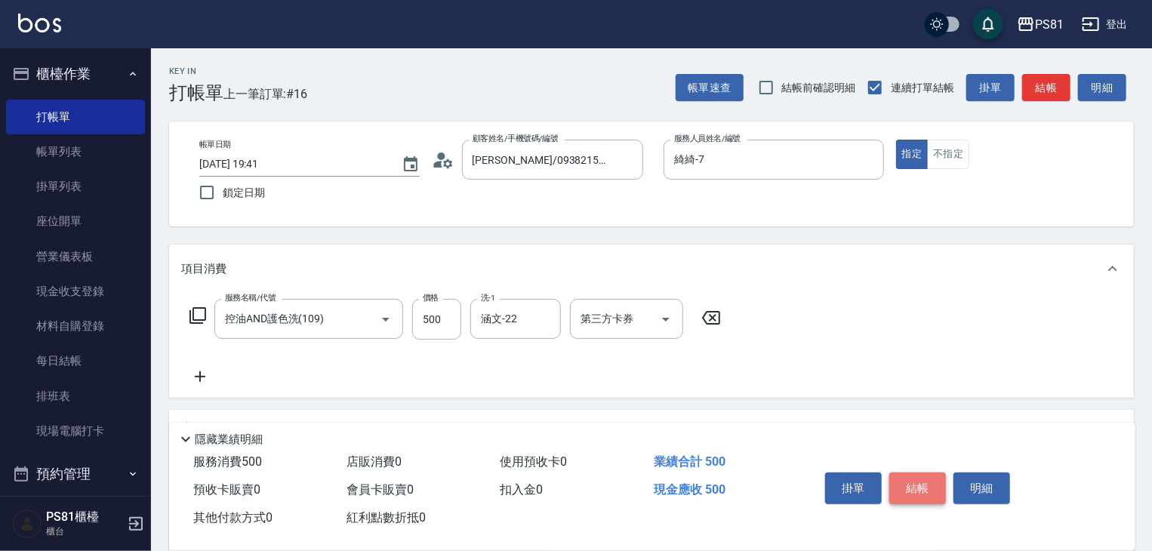
click at [933, 486] on button "結帳" at bounding box center [917, 489] width 57 height 32
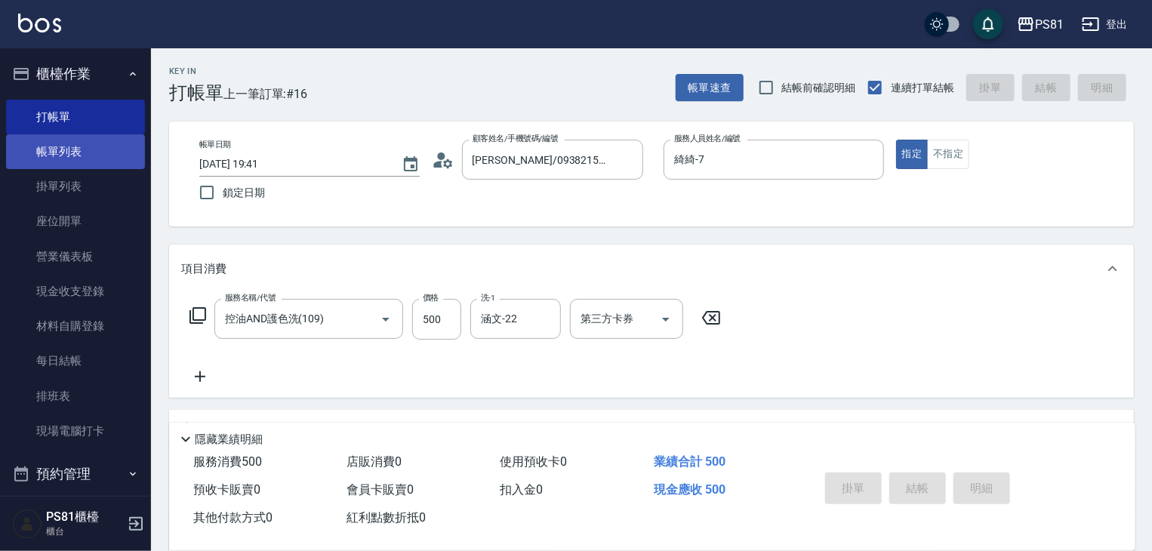
type input "[DATE] 19:42"
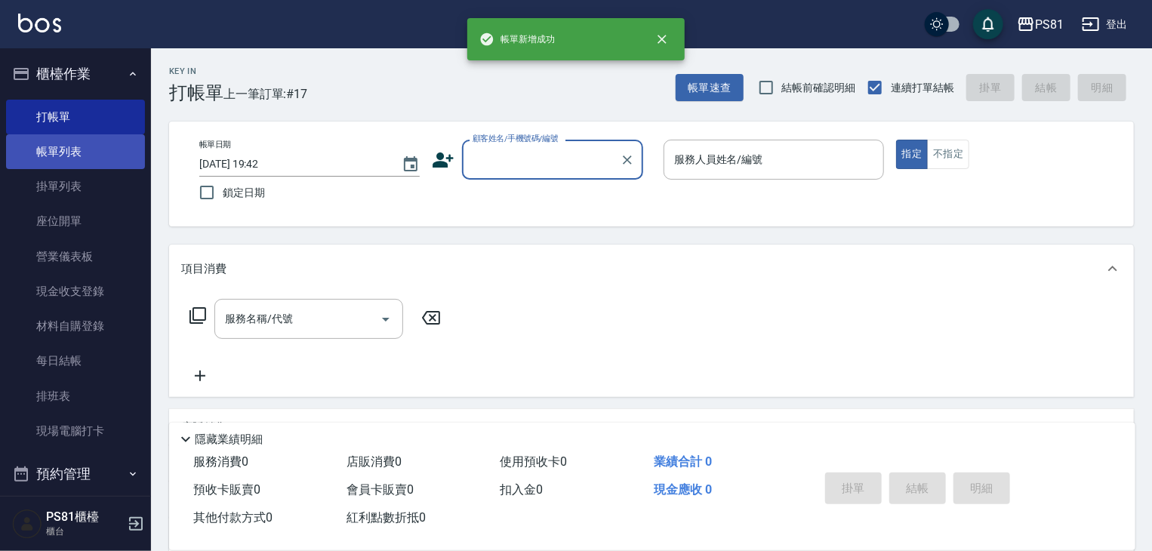
click at [97, 155] on link "帳單列表" at bounding box center [75, 151] width 139 height 35
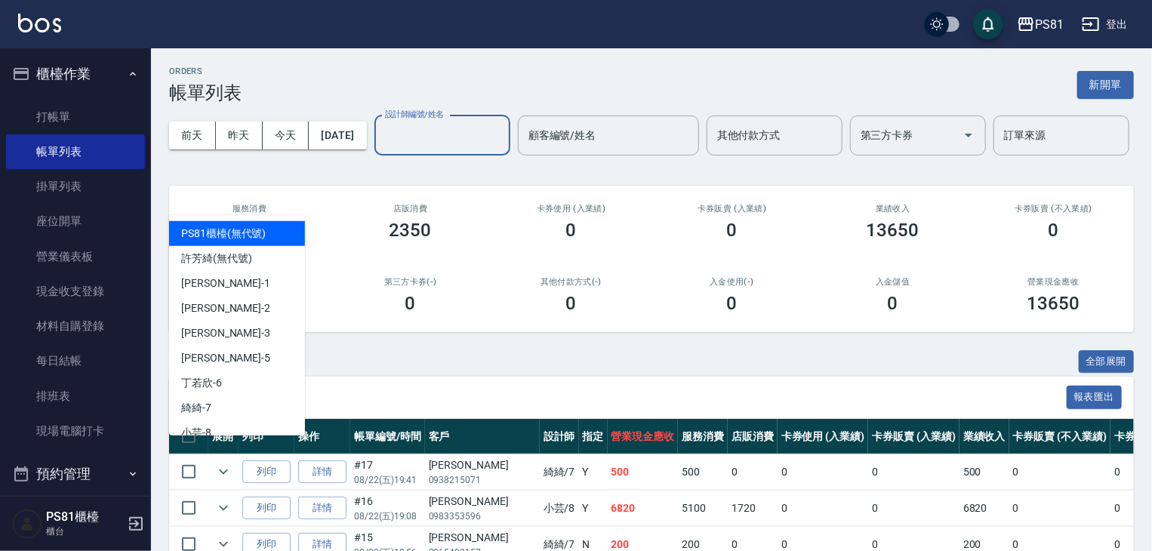
click at [381, 149] on input "設計師編號/姓名" at bounding box center [442, 135] width 122 height 26
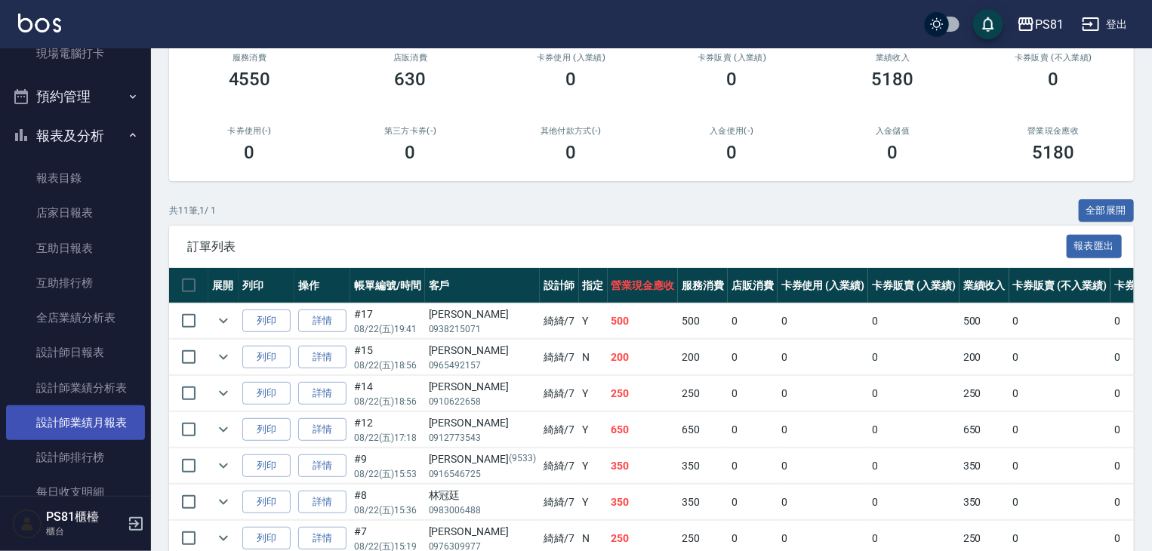
scroll to position [453, 0]
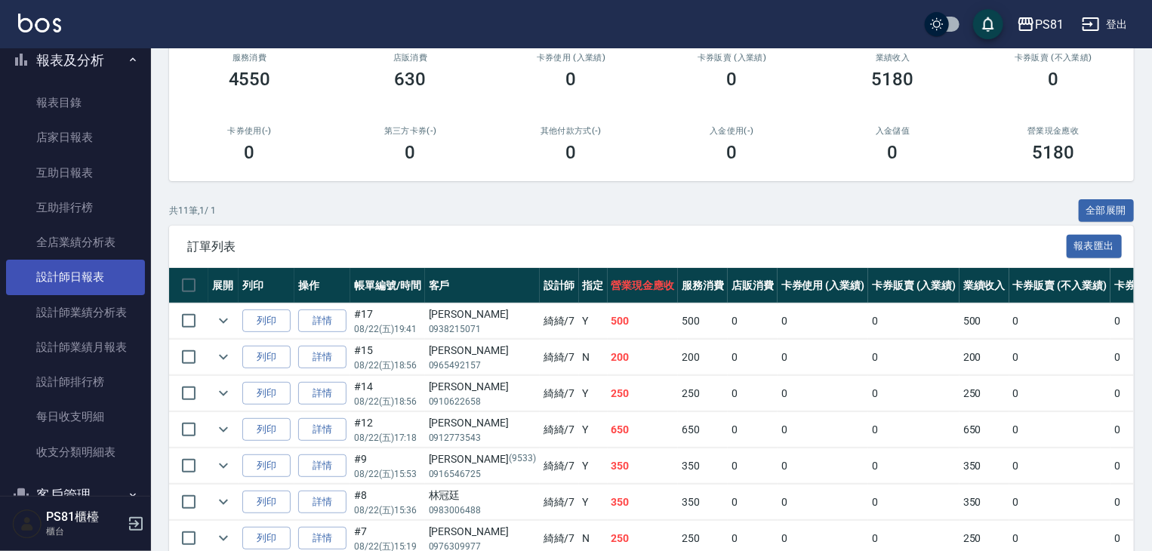
type input "綺綺-7"
click at [106, 286] on link "設計師日報表" at bounding box center [75, 277] width 139 height 35
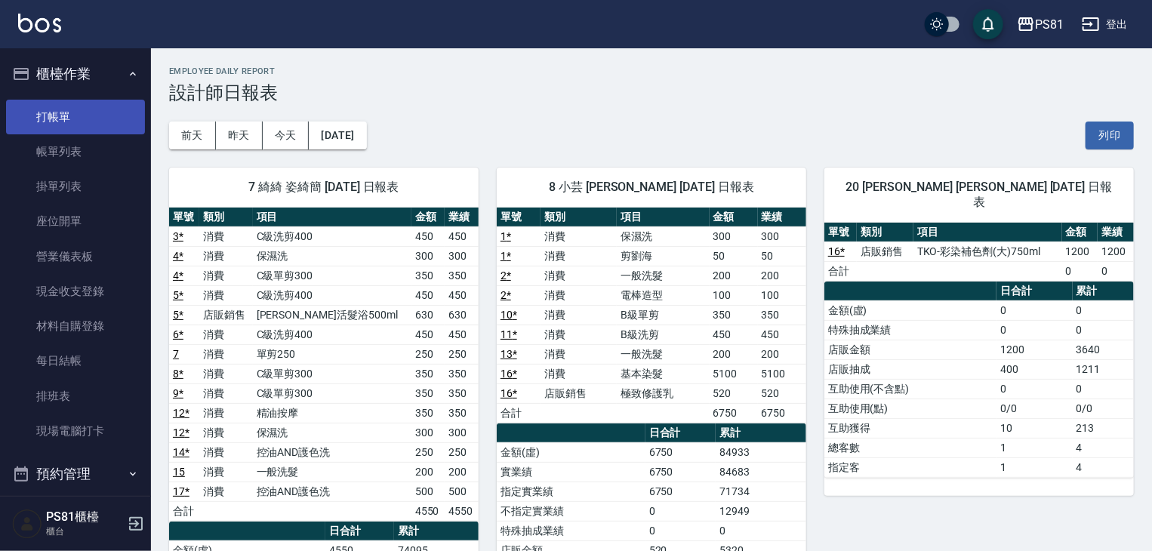
click at [72, 126] on link "打帳單" at bounding box center [75, 117] width 139 height 35
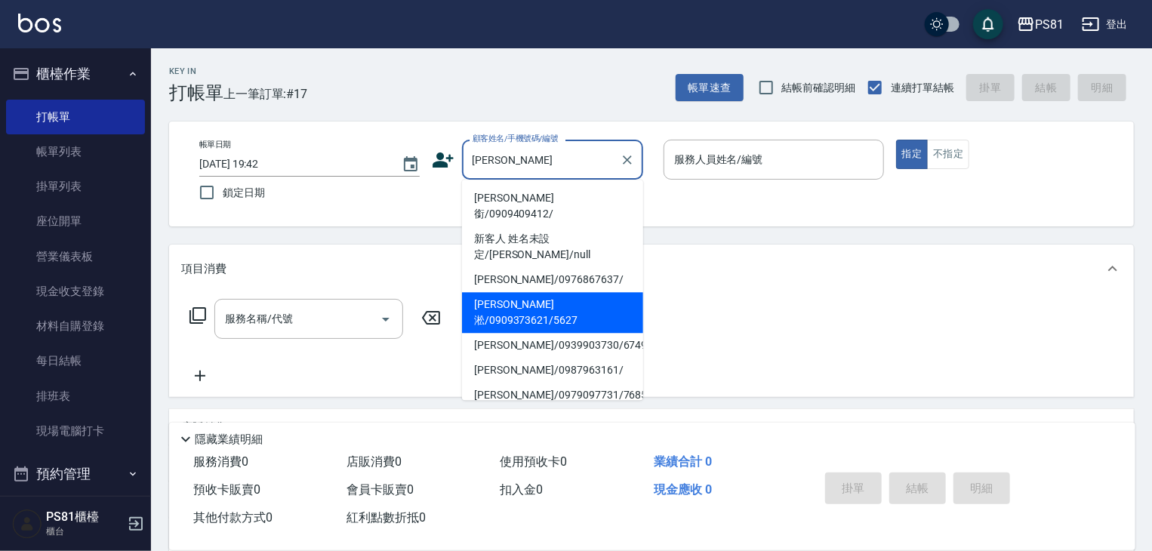
click at [531, 292] on li "[PERSON_NAME]淞/0909373621/5627" at bounding box center [552, 312] width 181 height 41
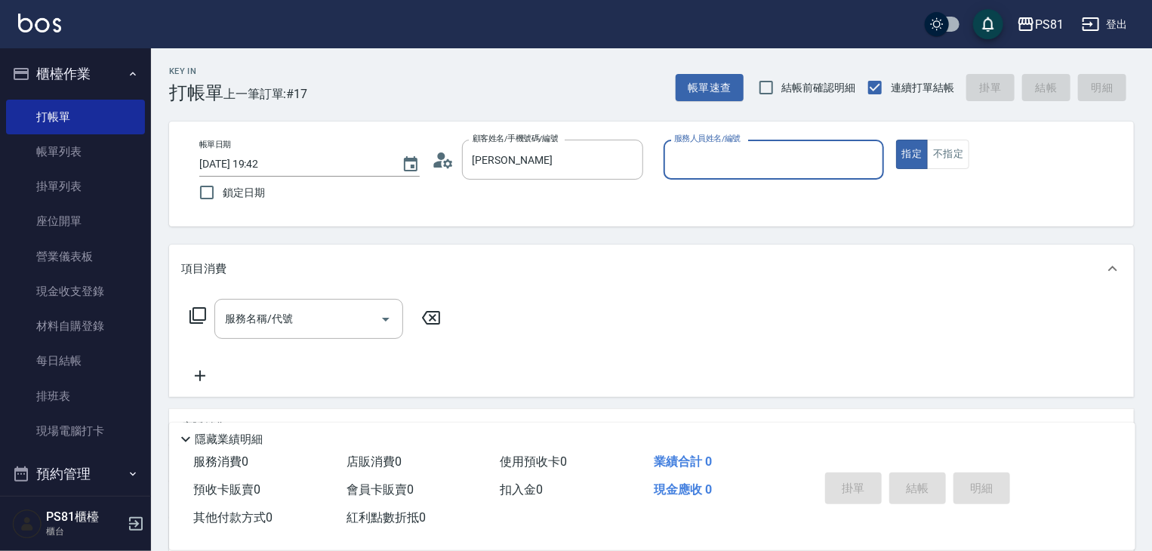
type input "[PERSON_NAME]淞/0909373621/5627"
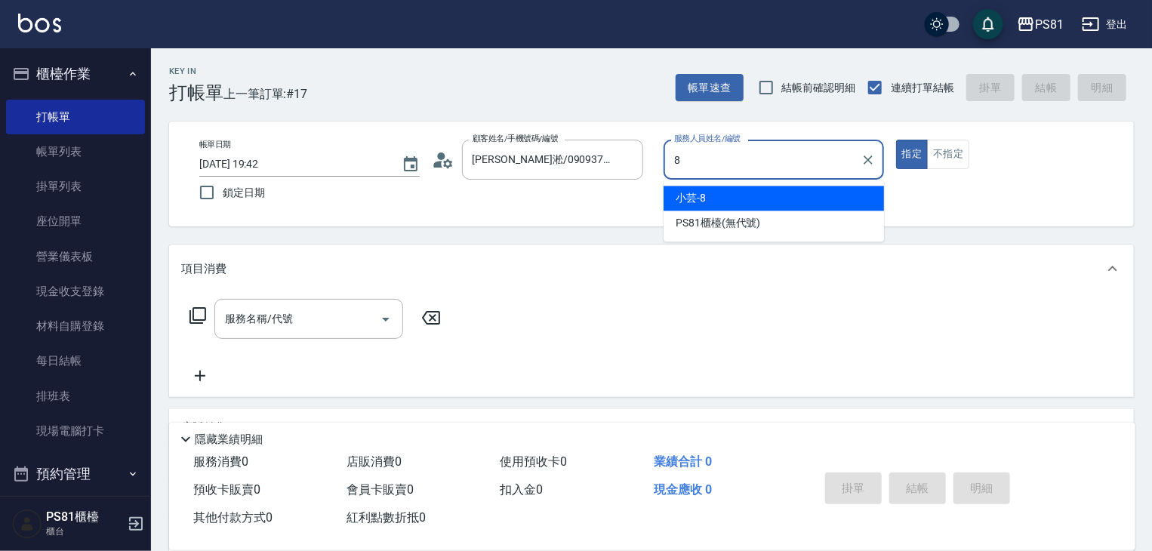
type input "小芸-8"
type button "true"
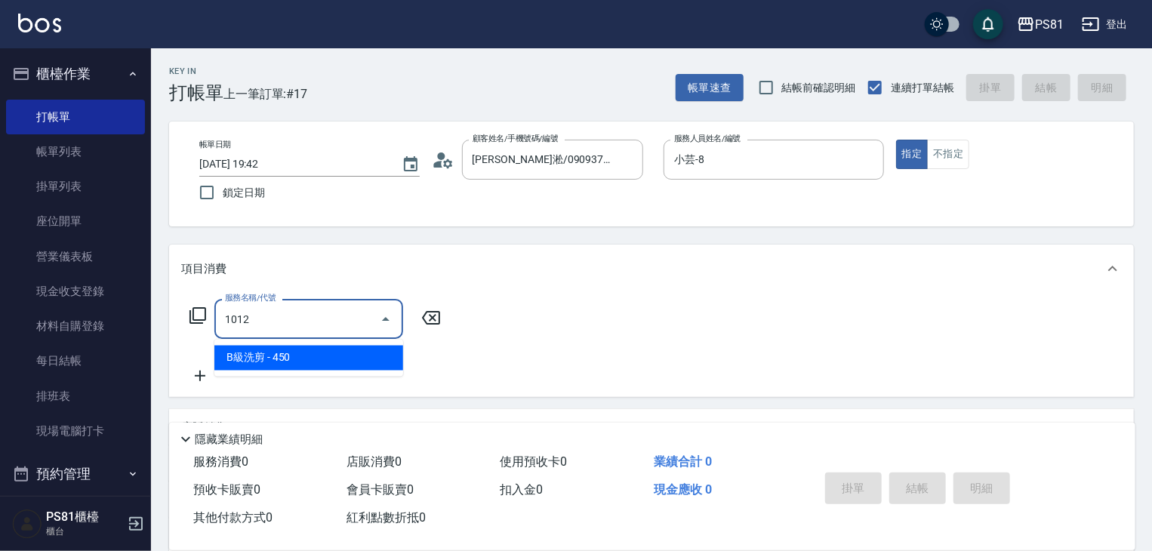
type input "B級洗剪(1012)"
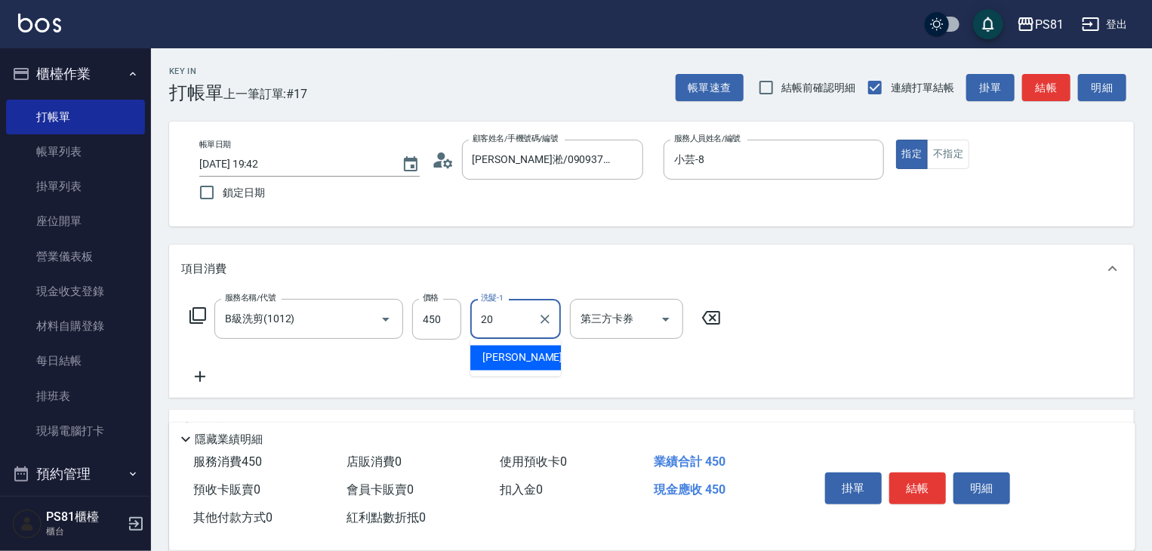
type input "[PERSON_NAME]-20"
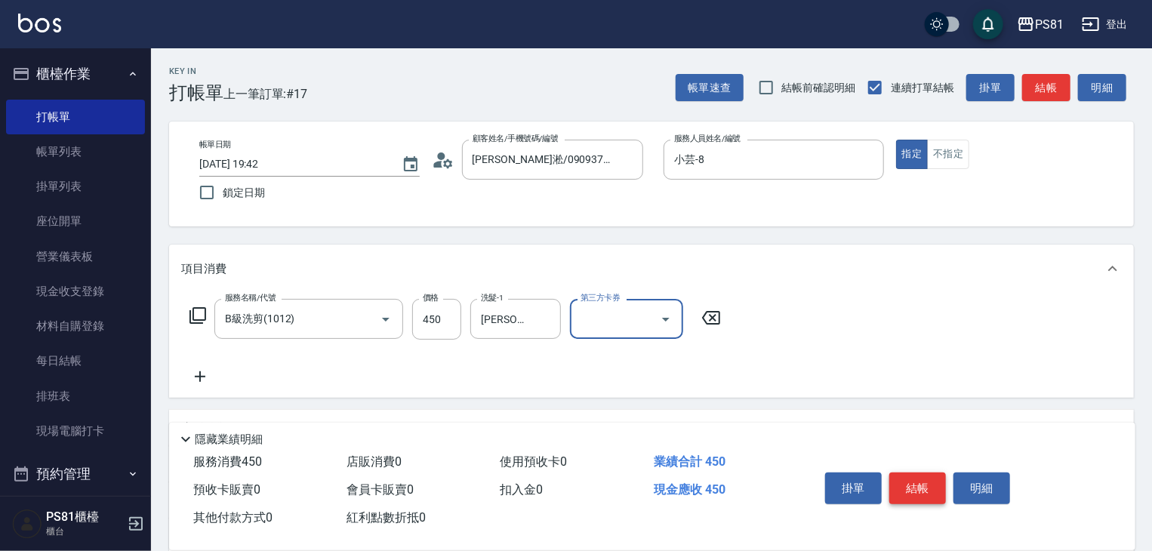
click at [907, 499] on button "結帳" at bounding box center [917, 489] width 57 height 32
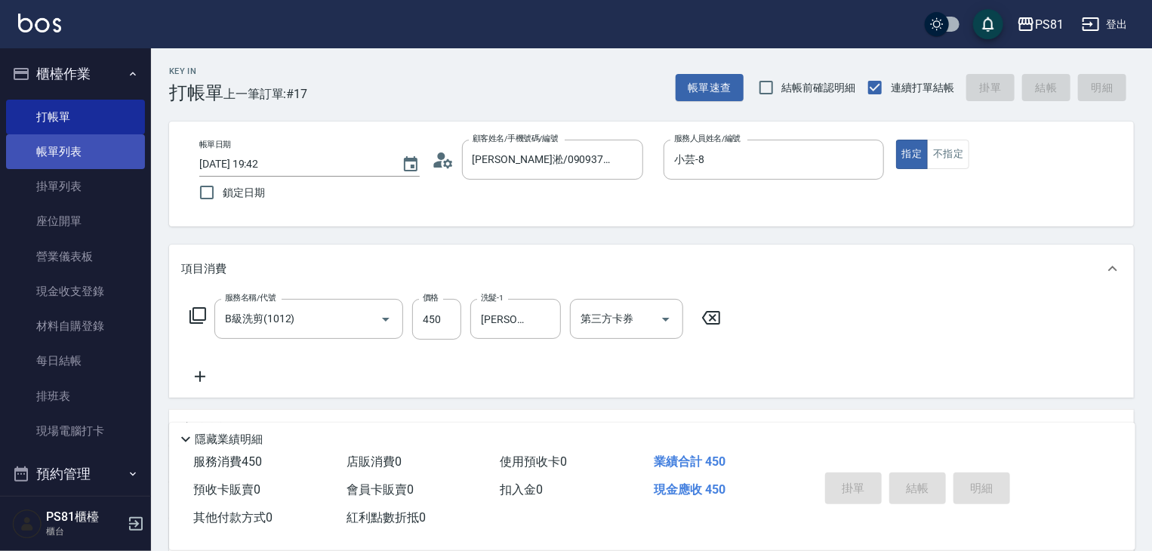
type input "[DATE] 19:47"
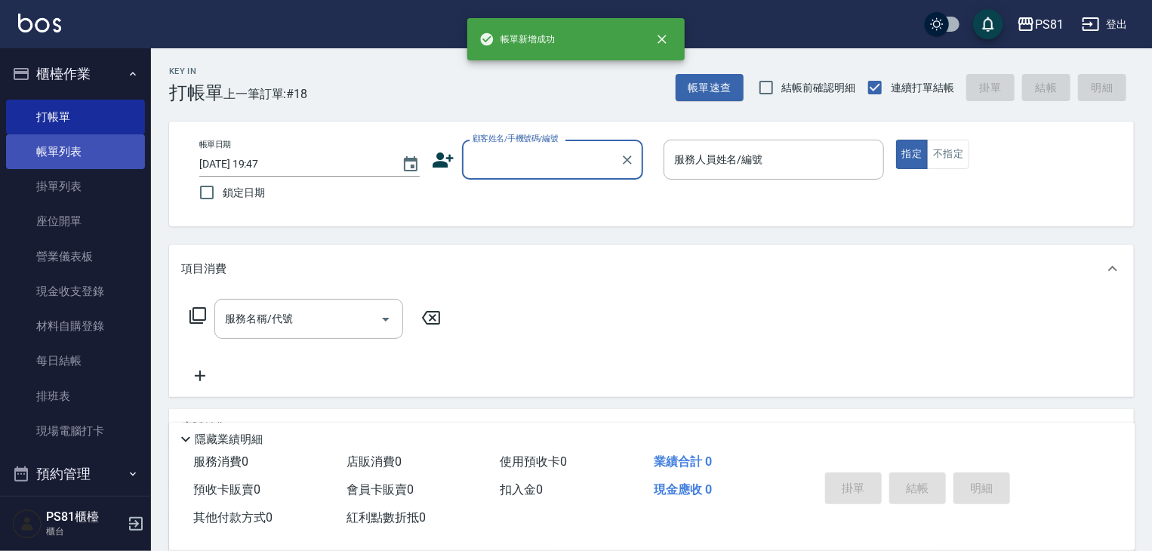
click at [48, 157] on link "帳單列表" at bounding box center [75, 151] width 139 height 35
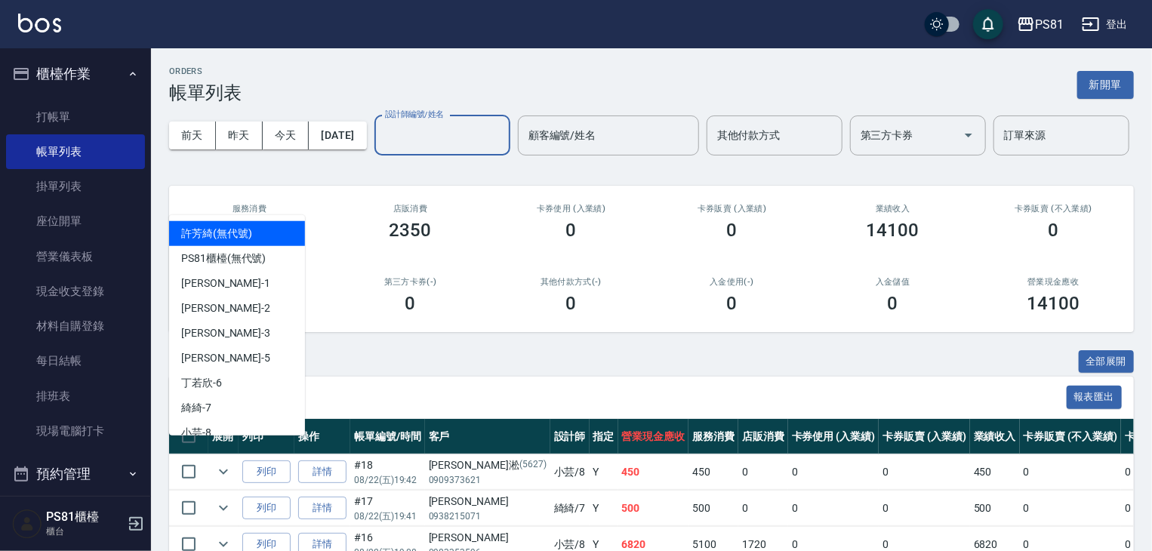
click at [381, 149] on input "設計師編號/姓名" at bounding box center [442, 135] width 122 height 26
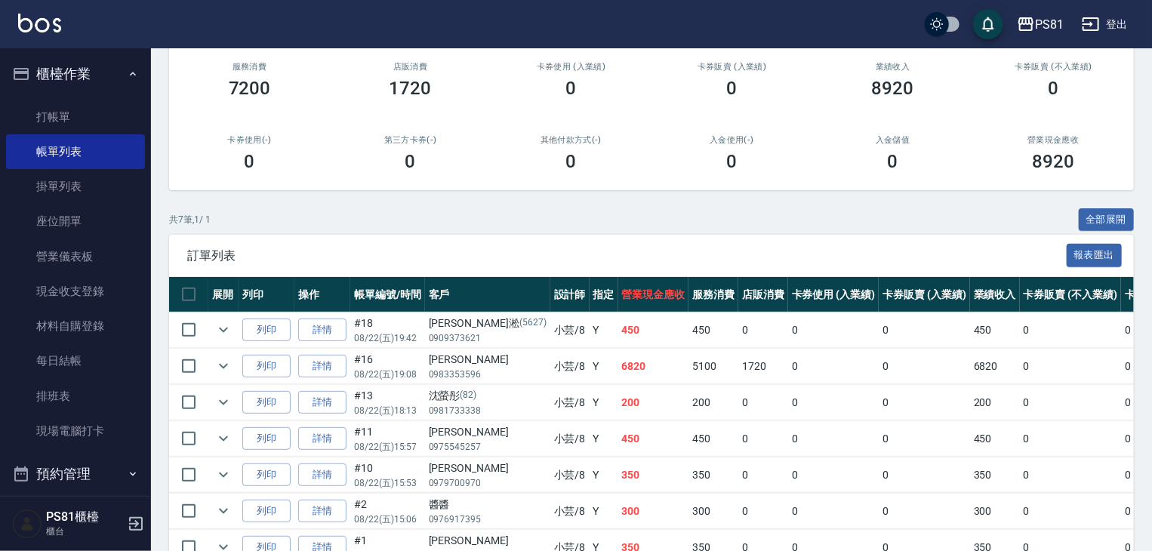
scroll to position [272, 0]
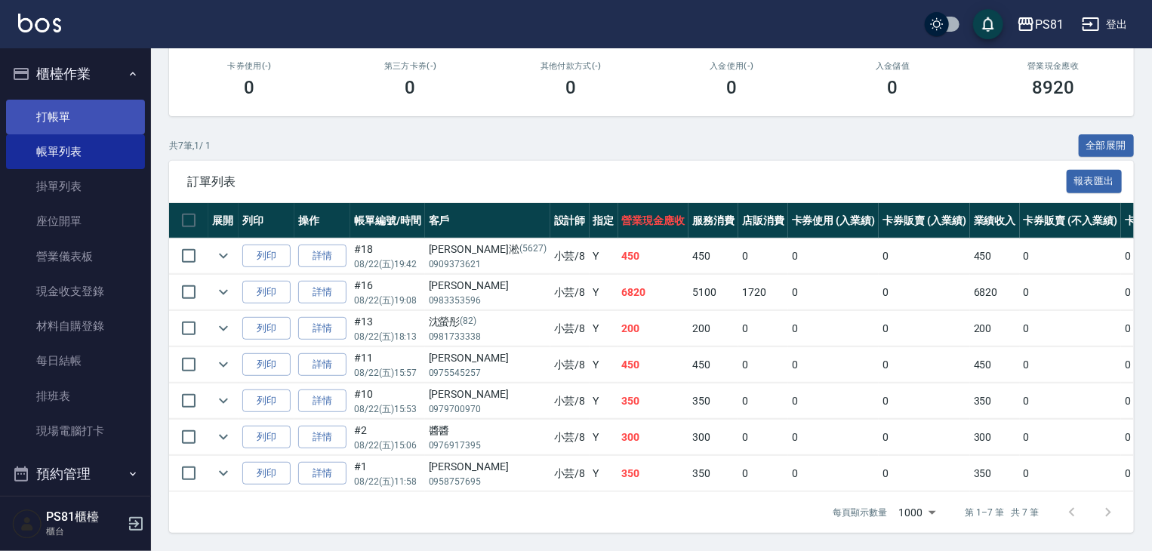
type input "小芸-8"
click at [91, 112] on link "打帳單" at bounding box center [75, 117] width 139 height 35
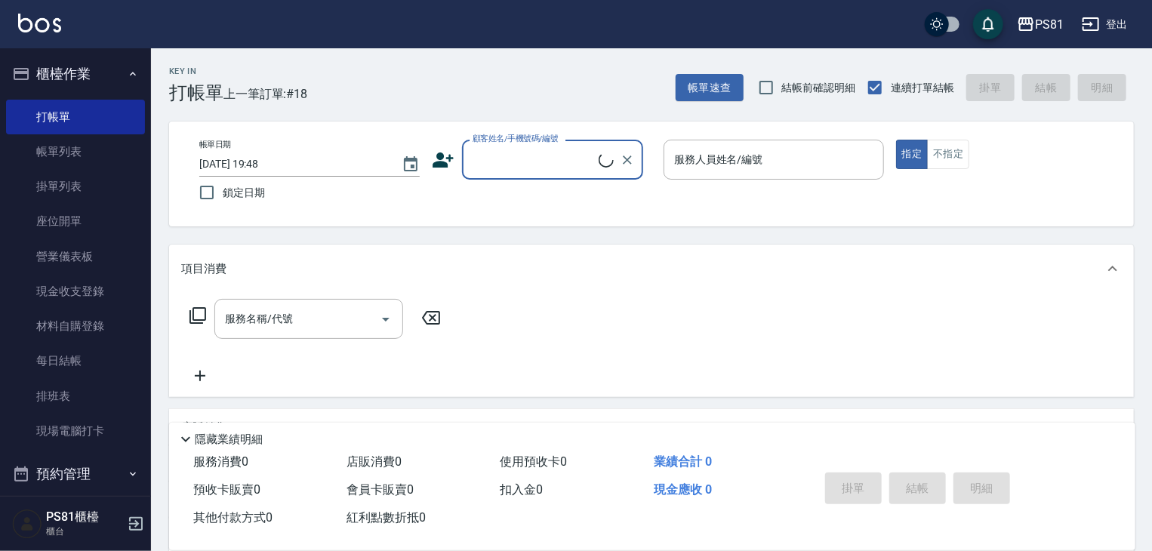
click at [522, 174] on div "顧客姓名/手機號碼/編號" at bounding box center [552, 160] width 181 height 40
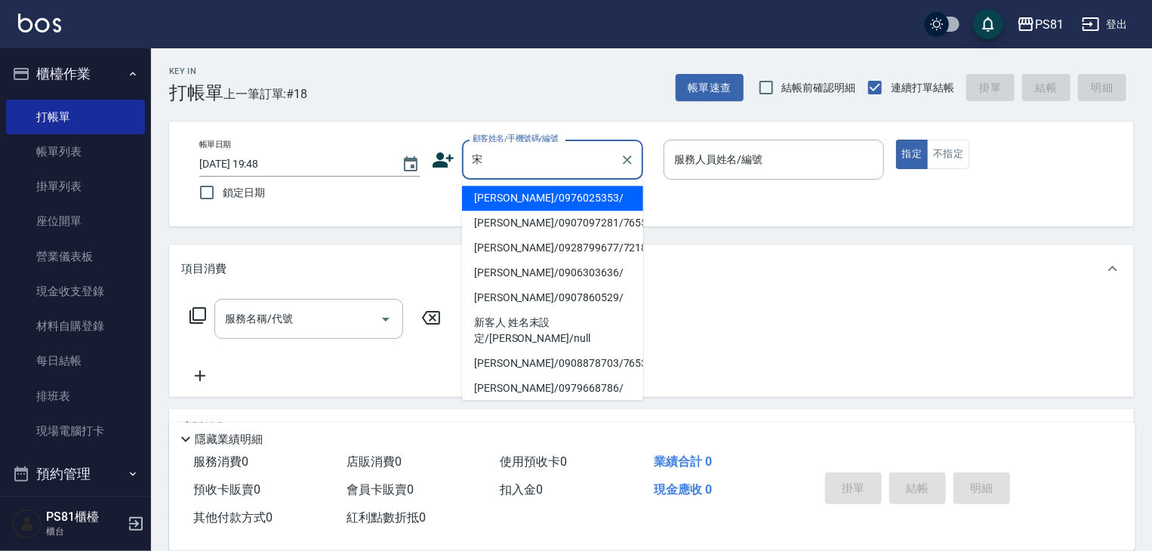
click at [537, 193] on li "[PERSON_NAME]/0976025353/" at bounding box center [552, 198] width 181 height 25
type input "[PERSON_NAME]/0976025353/"
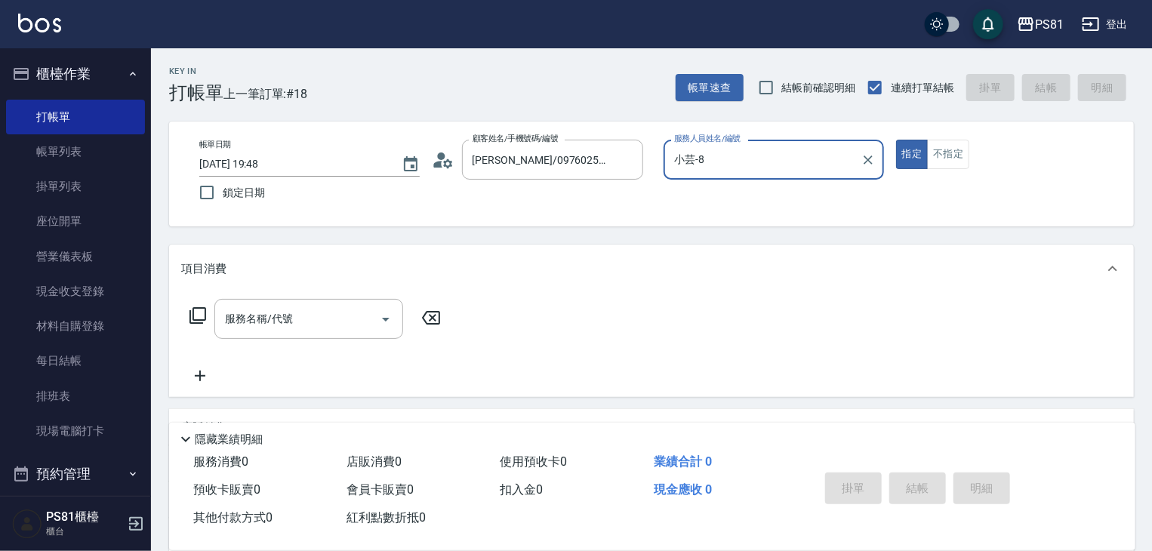
type input "小芸-8"
click at [331, 347] on div "服務名稱/代號 服務名稱/代號" at bounding box center [315, 342] width 269 height 86
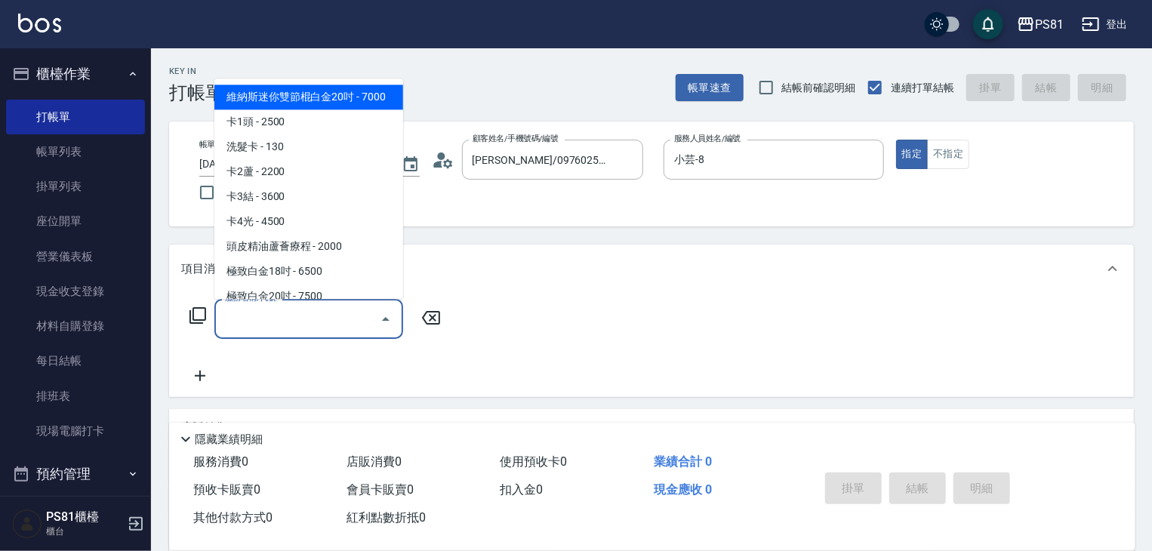
click at [315, 329] on input "服務名稱/代號" at bounding box center [297, 319] width 152 height 26
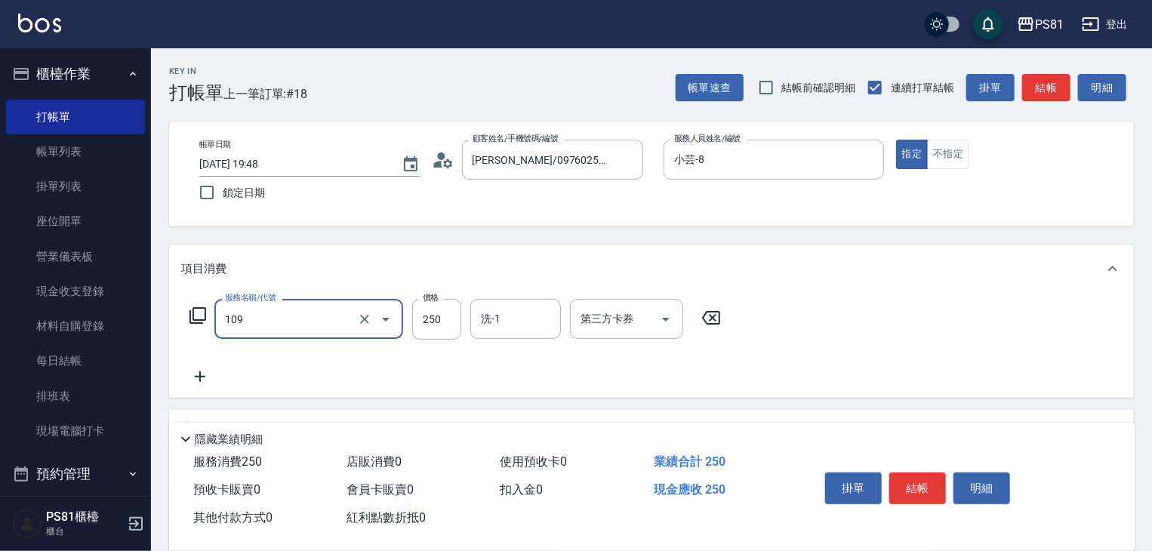
type input "控油AND護色洗(109)"
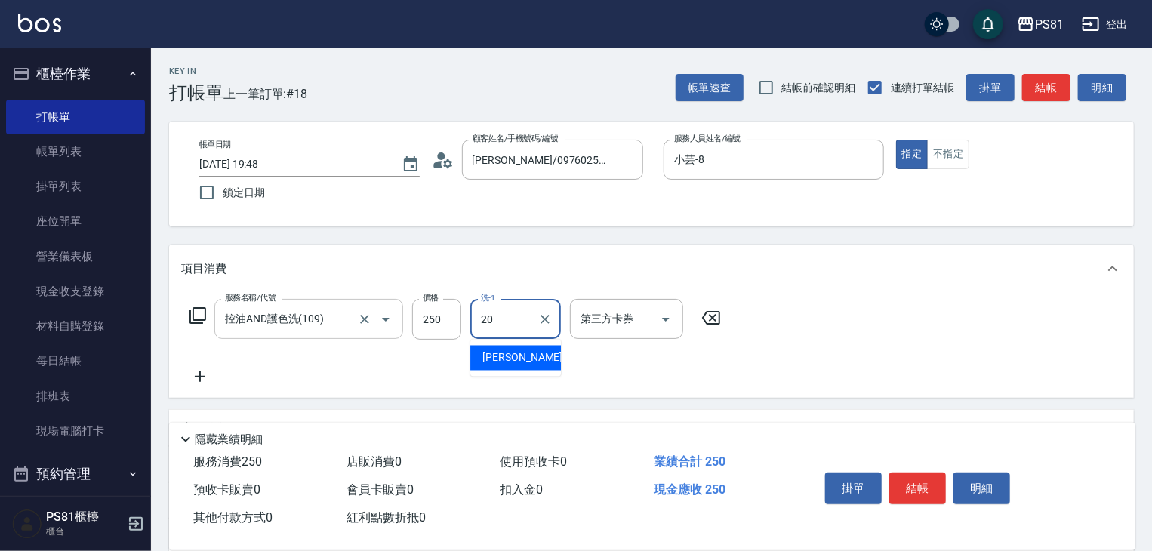
type input "[PERSON_NAME]-20"
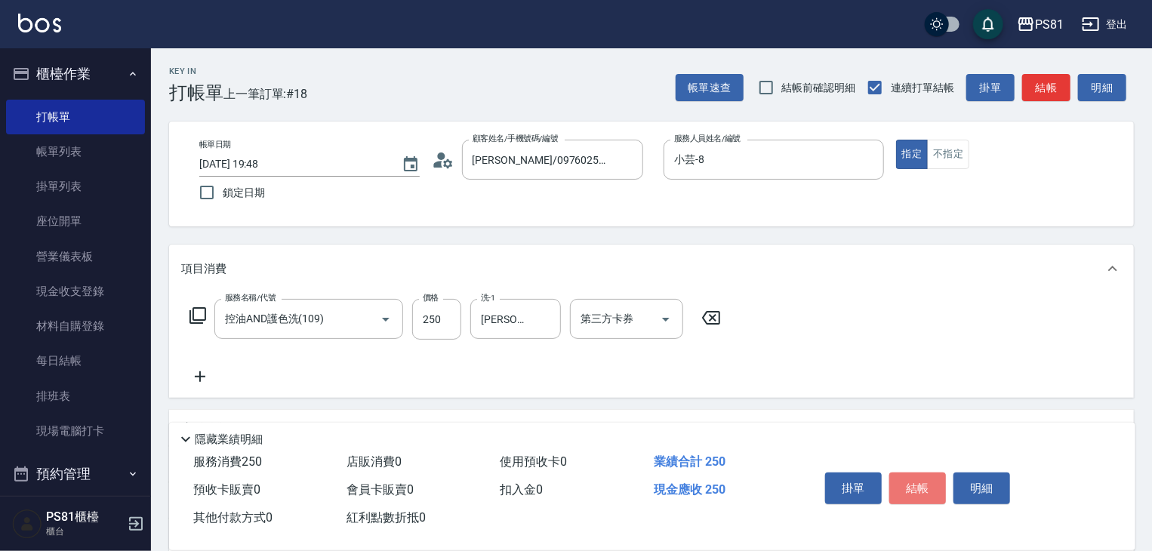
drag, startPoint x: 909, startPoint y: 475, endPoint x: 906, endPoint y: 488, distance: 13.2
click at [907, 475] on button "結帳" at bounding box center [917, 489] width 57 height 32
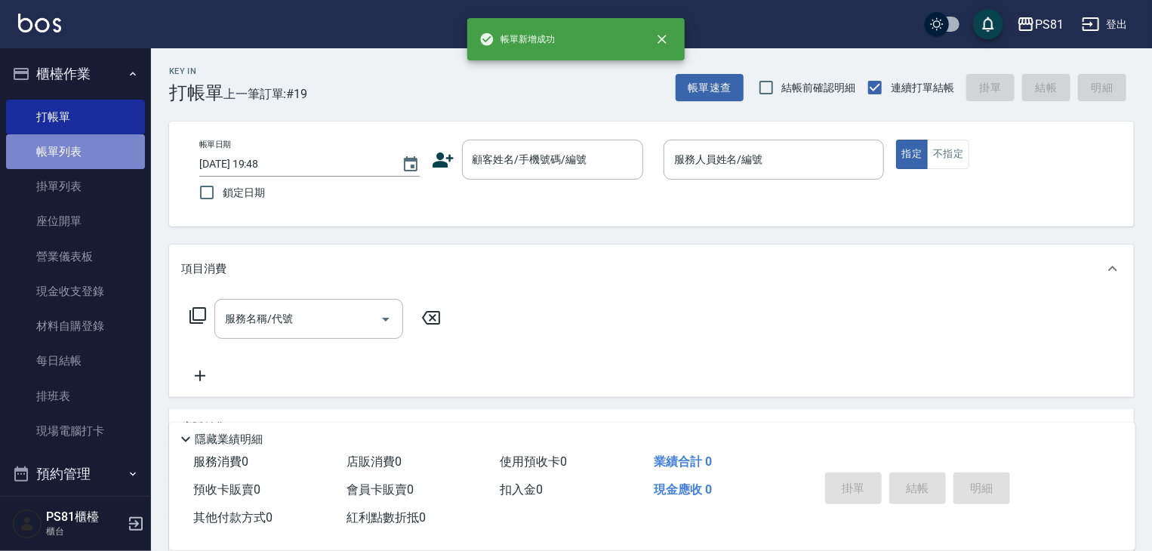
click at [79, 164] on link "帳單列表" at bounding box center [75, 151] width 139 height 35
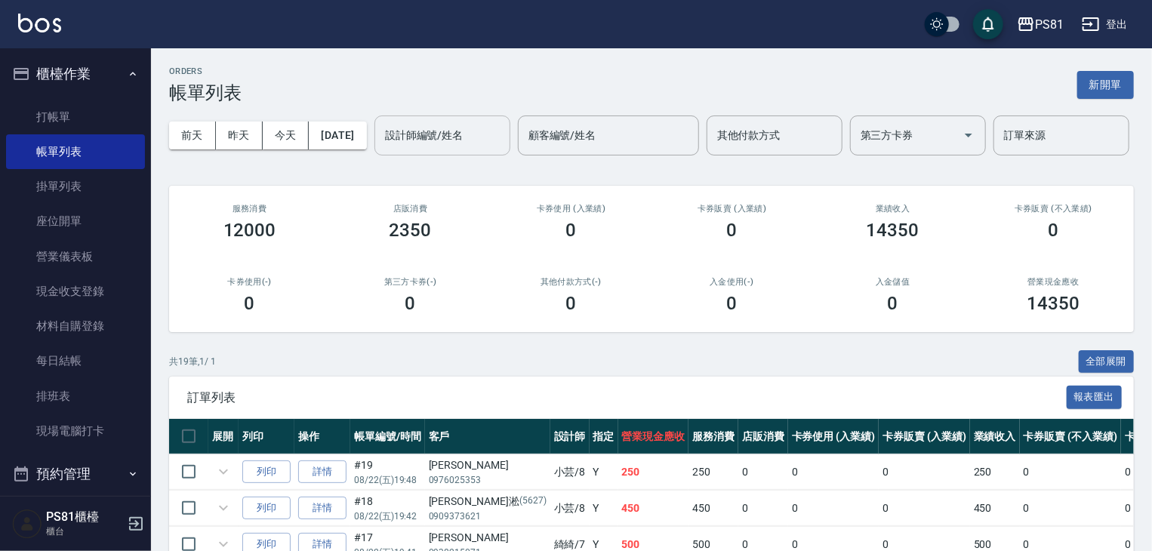
click at [381, 149] on input "設計師編號/姓名" at bounding box center [442, 135] width 122 height 26
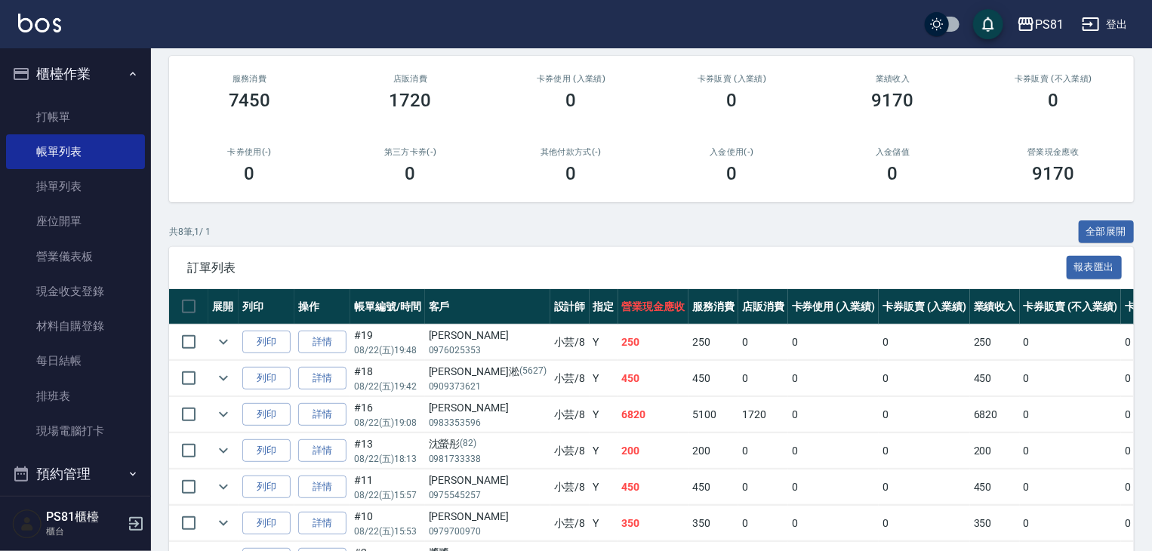
scroll to position [309, 0]
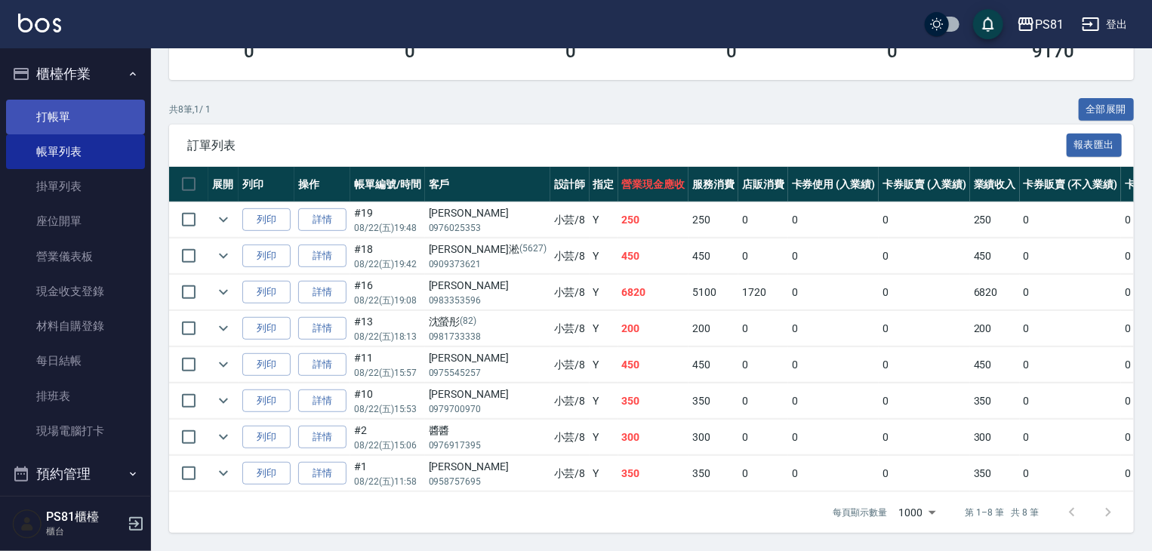
type input "小芸-8"
click at [79, 124] on link "打帳單" at bounding box center [75, 117] width 139 height 35
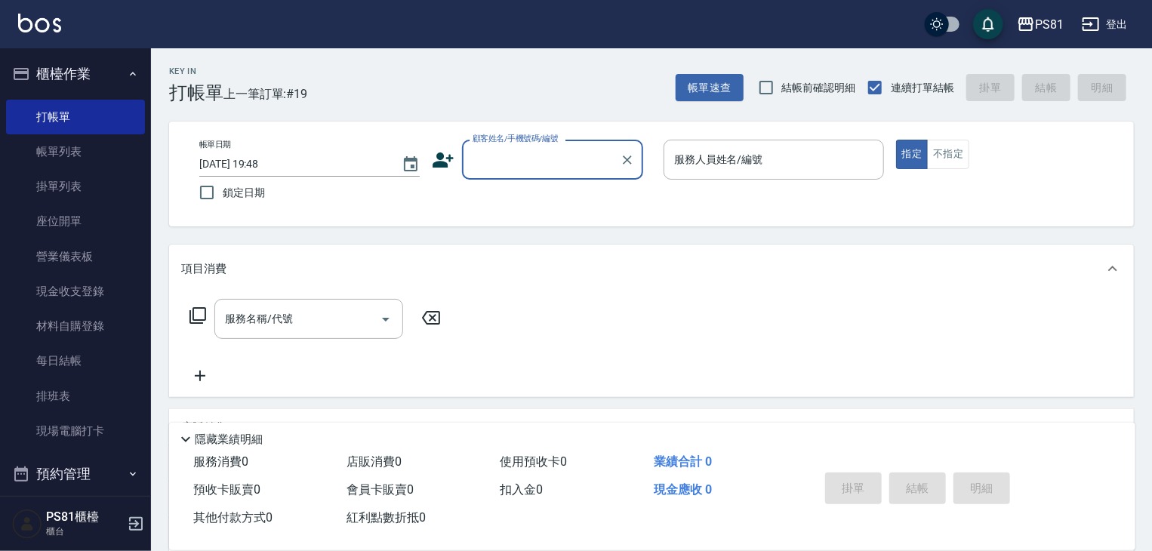
click at [447, 171] on div "顧客姓名/手機號碼/編號 顧客姓名/手機號碼/編號" at bounding box center [542, 160] width 220 height 40
click at [443, 167] on icon at bounding box center [443, 160] width 23 height 23
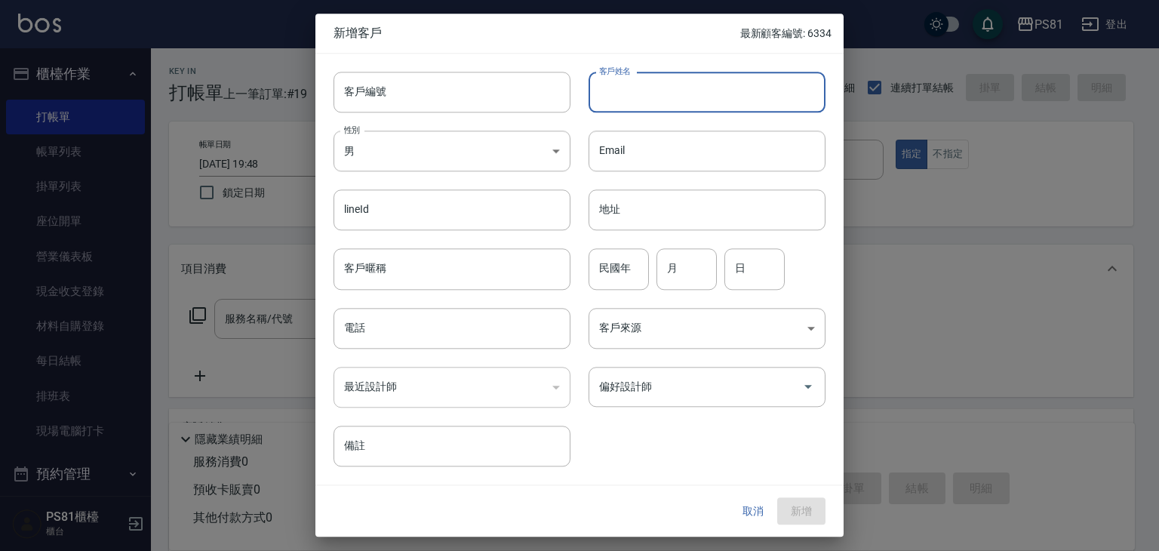
click at [680, 85] on input "客戶姓名" at bounding box center [707, 92] width 237 height 41
click at [699, 106] on input "客戶姓名" at bounding box center [707, 92] width 237 height 41
type input "高小姐"
click at [518, 152] on body "PS81 登出 櫃檯作業 打帳單 帳單列表 掛單列表 座位開單 營業儀表板 現金收支登錄 材料自購登錄 每日結帳 排班表 現場電腦打卡 預約管理 預約管理 單…" at bounding box center [579, 367] width 1159 height 734
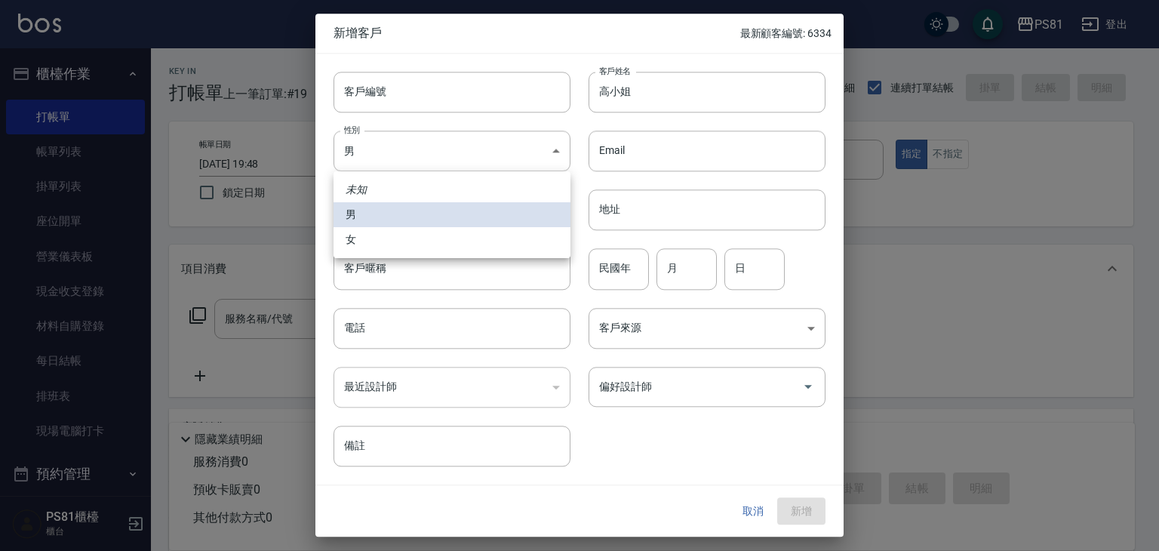
click at [439, 245] on li "女" at bounding box center [452, 239] width 237 height 25
type input "[DEMOGRAPHIC_DATA]"
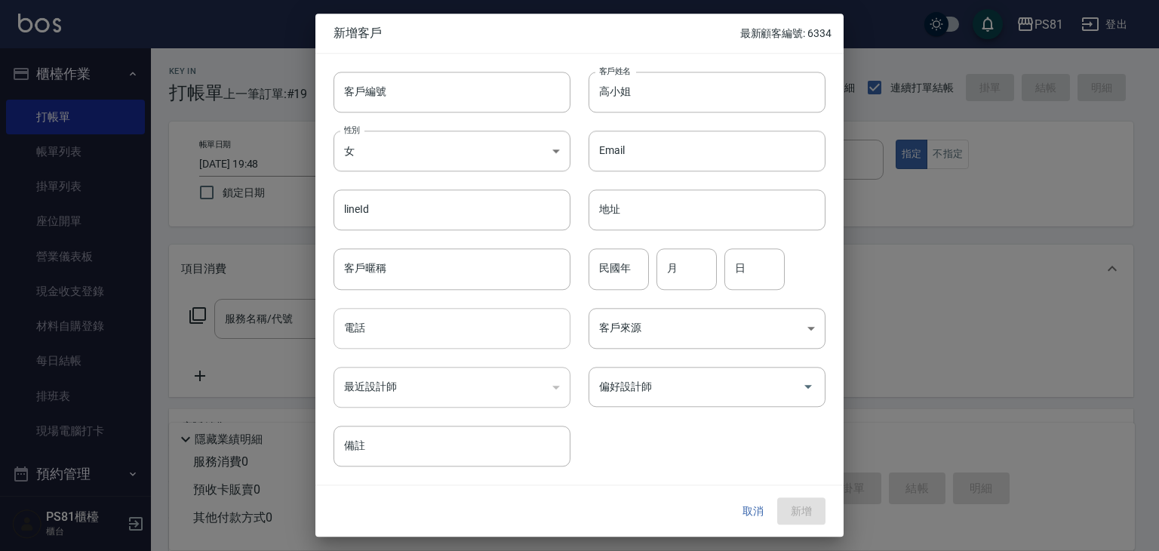
click at [408, 337] on input "電話" at bounding box center [452, 328] width 237 height 41
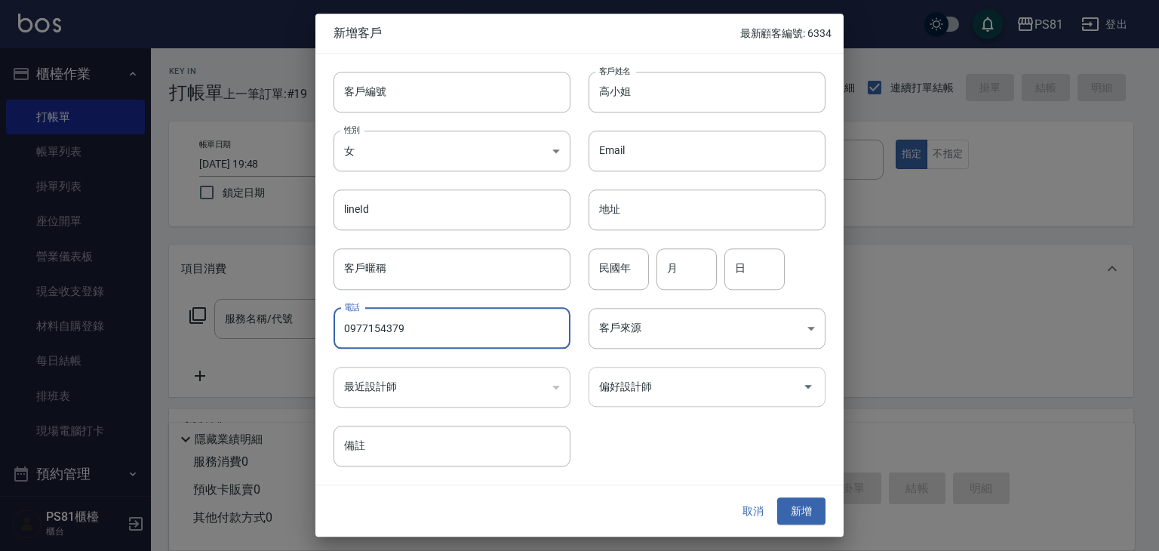
type input "0977154379"
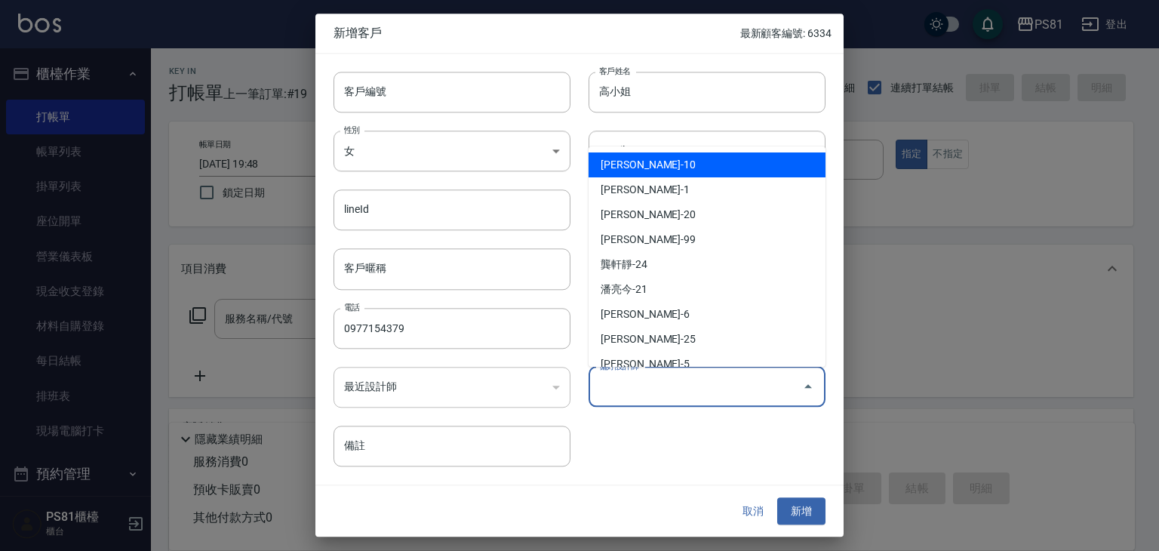
click at [610, 396] on input "偏好設計師" at bounding box center [696, 387] width 201 height 26
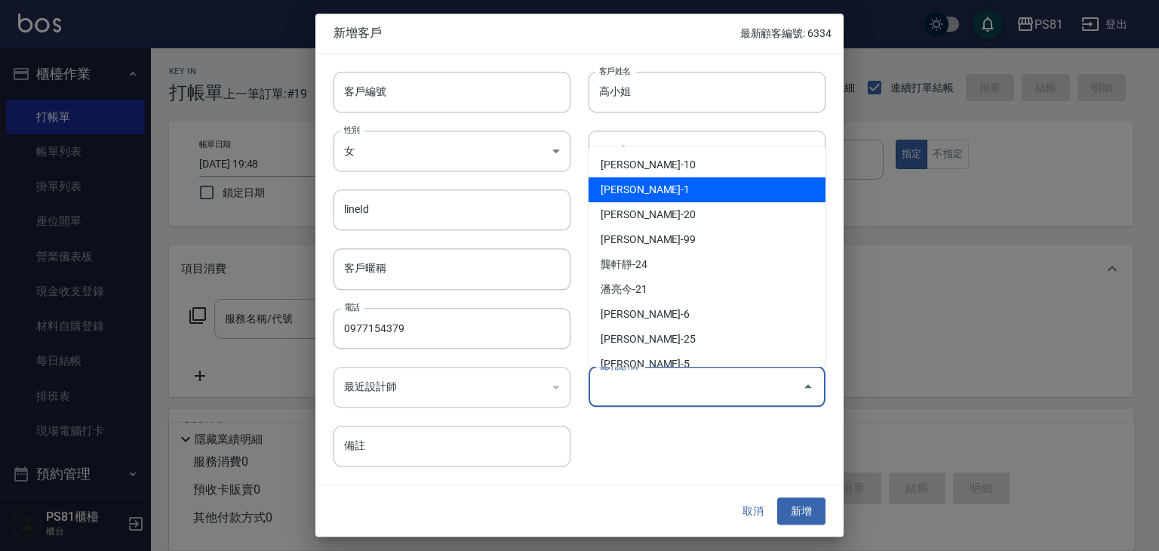
click at [648, 192] on li "[PERSON_NAME]-1" at bounding box center [707, 189] width 237 height 25
type input "[PERSON_NAME]"
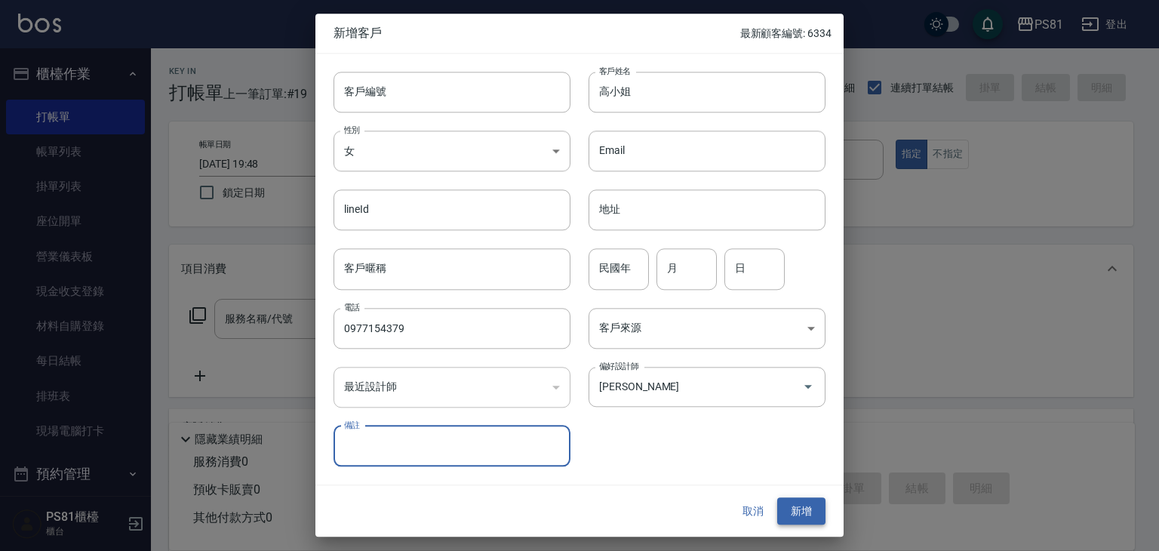
click at [815, 506] on button "新增" at bounding box center [801, 511] width 48 height 28
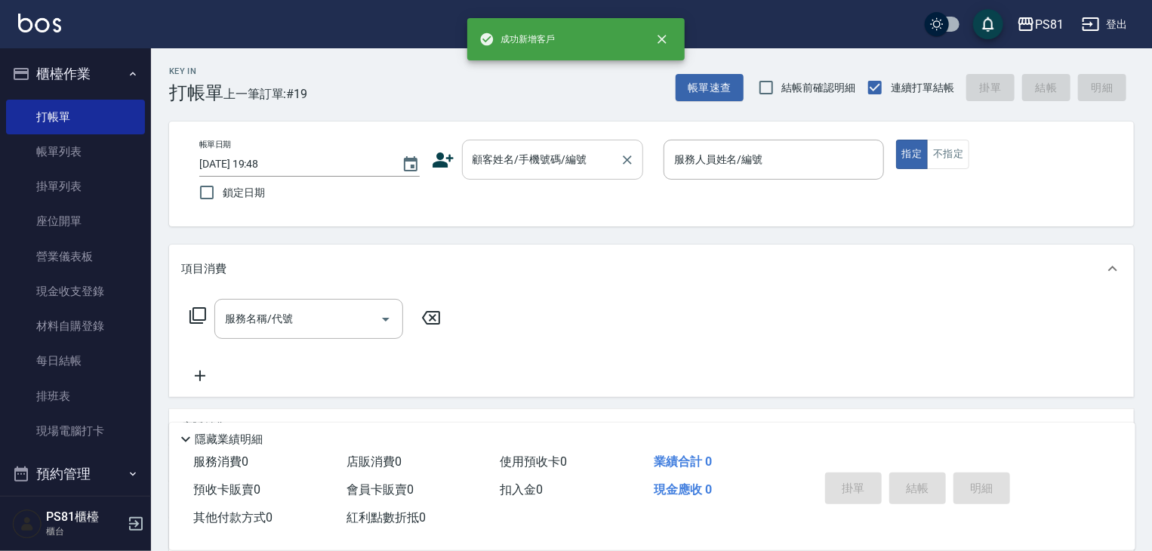
click at [556, 165] on input "顧客姓名/手機號碼/編號" at bounding box center [541, 159] width 145 height 26
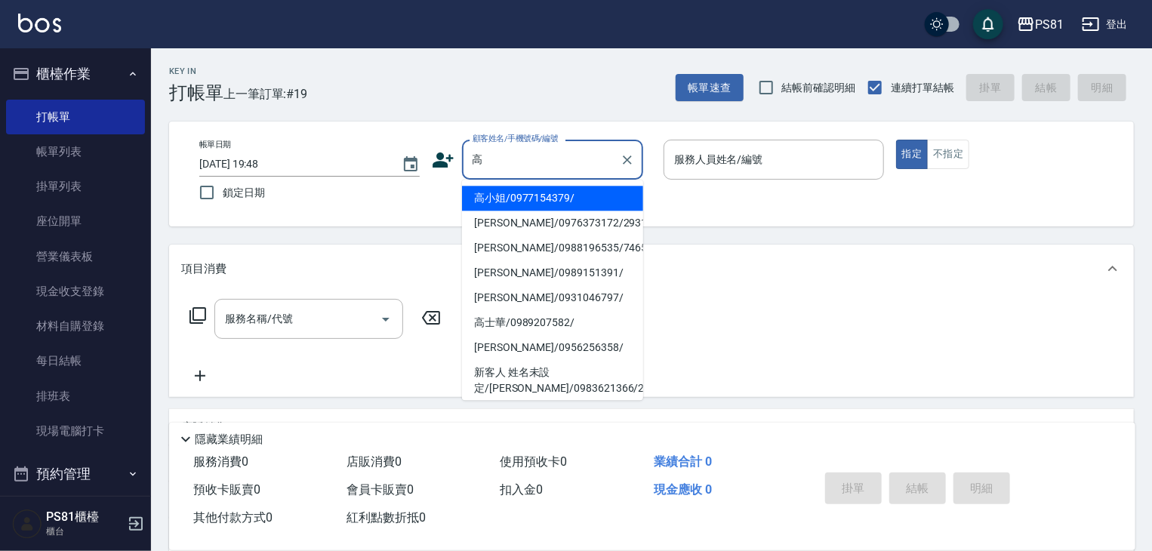
click at [540, 200] on li "高小姐/0977154379/" at bounding box center [552, 198] width 181 height 25
type input "高小姐/0977154379/"
type input "[PERSON_NAME]-1"
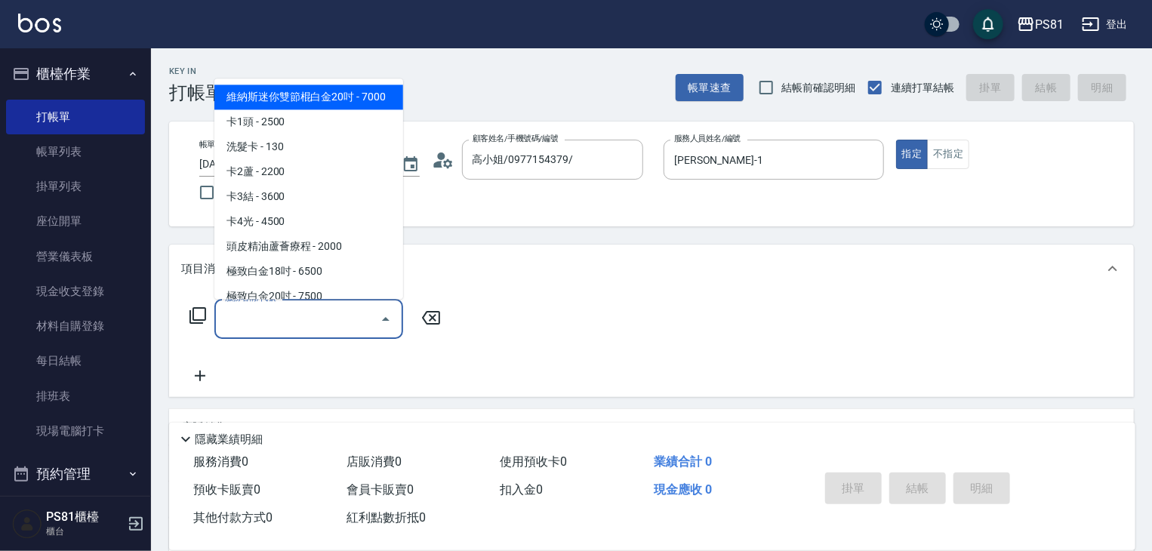
click at [306, 322] on input "服務名稱/代號" at bounding box center [297, 319] width 152 height 26
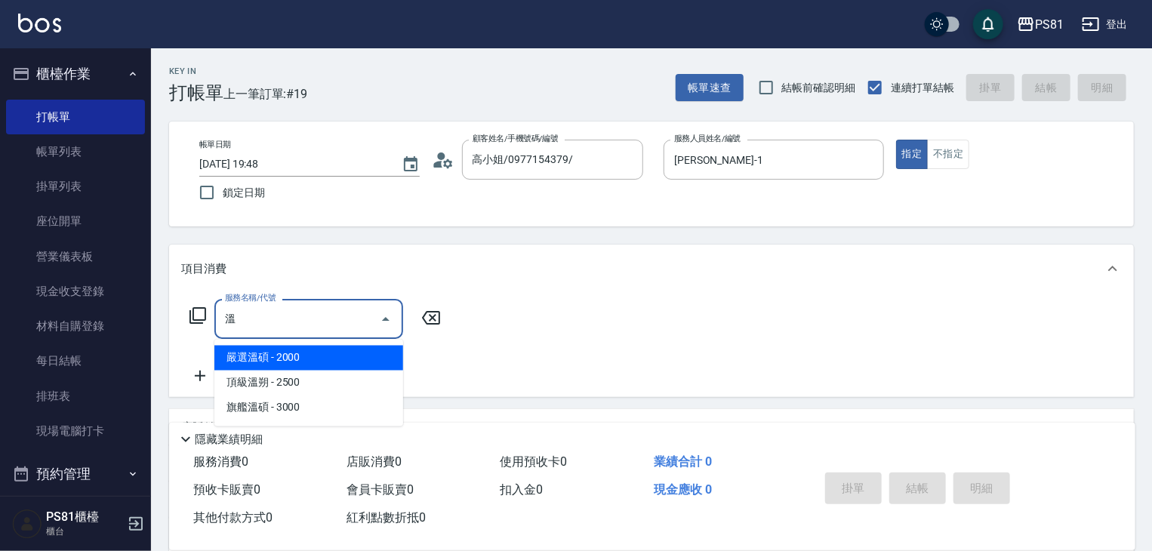
click at [356, 374] on span "頂級溫朔 - 2500" at bounding box center [308, 383] width 189 height 25
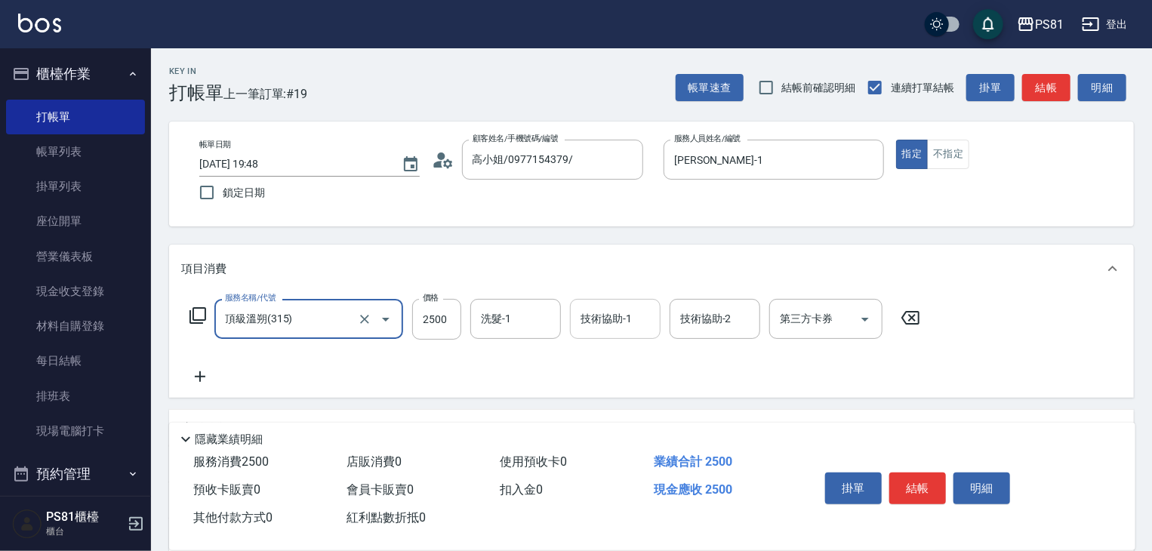
type input "頂級溫朔(315)"
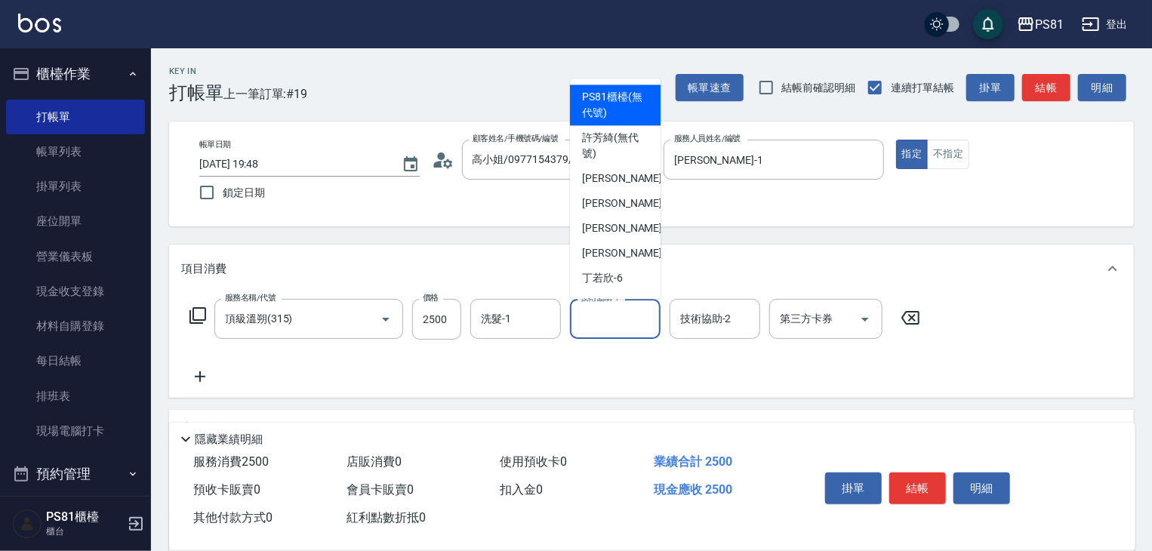
click at [623, 321] on input "技術協助-1" at bounding box center [615, 319] width 77 height 26
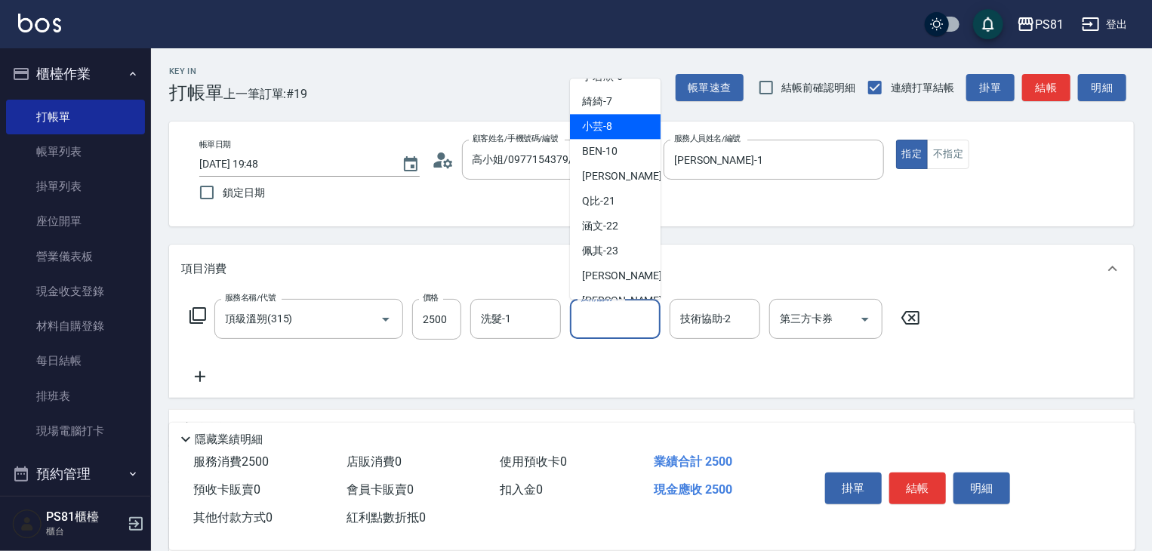
scroll to position [226, 0]
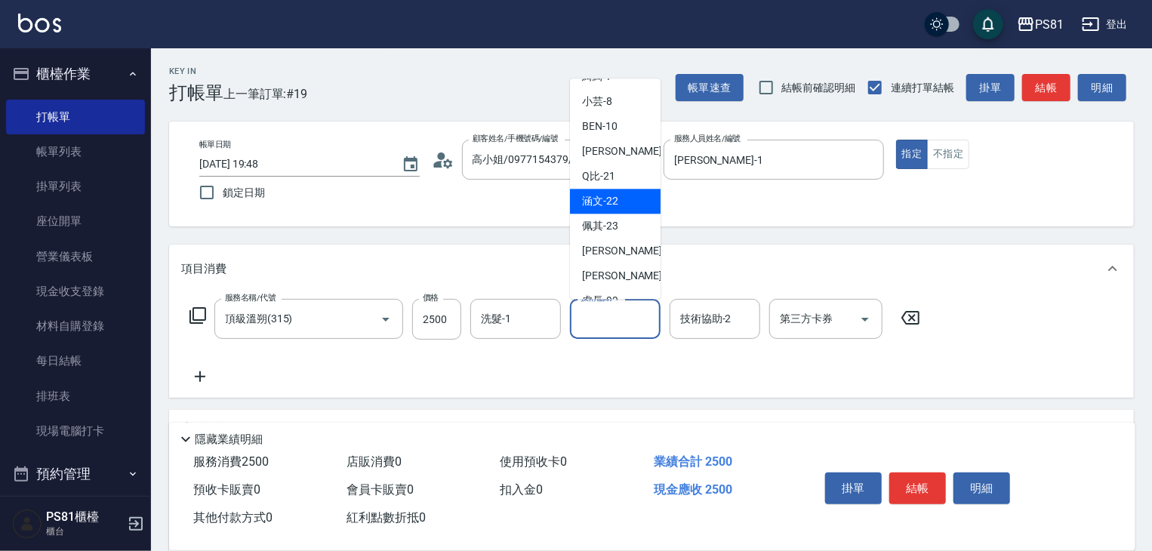
click at [600, 193] on span "涵文 -22" at bounding box center [600, 201] width 36 height 16
type input "涵文-22"
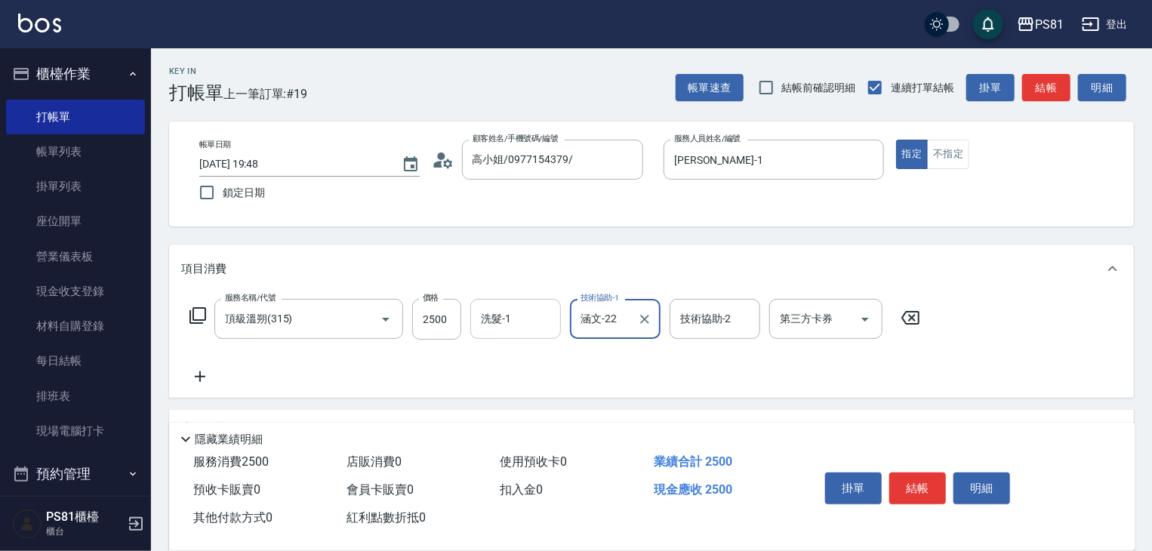
click at [543, 314] on input "洗髮-1" at bounding box center [515, 319] width 77 height 26
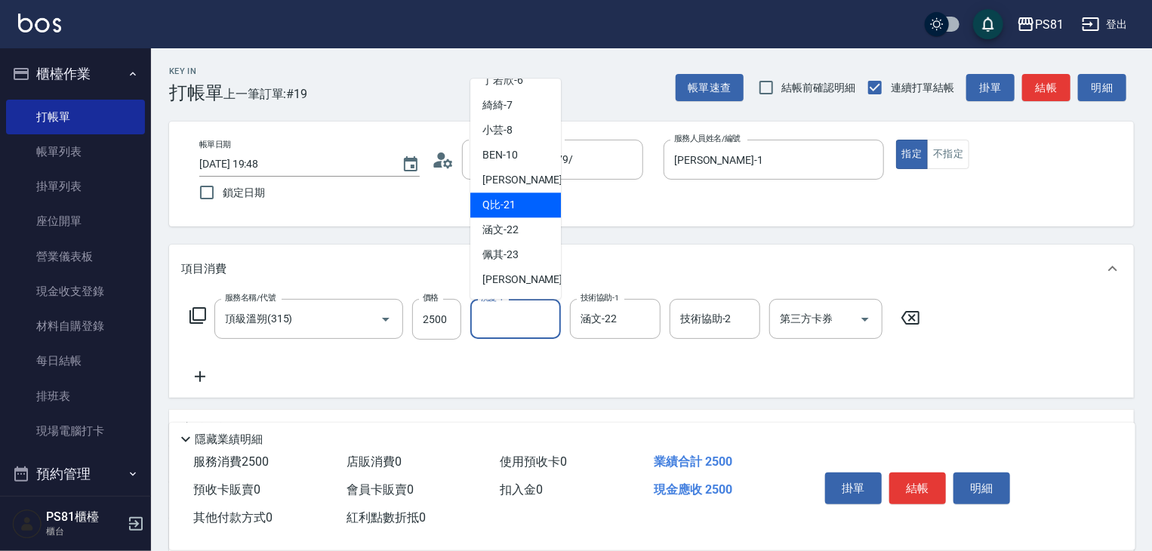
scroll to position [247, 0]
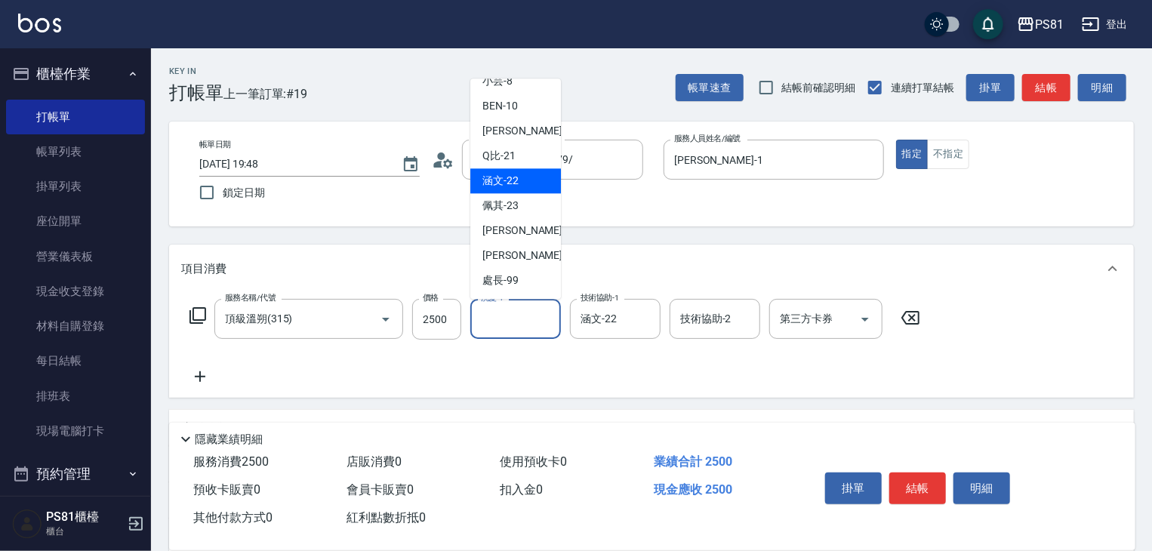
click at [510, 182] on span "涵文 -22" at bounding box center [500, 181] width 36 height 16
type input "涵文-22"
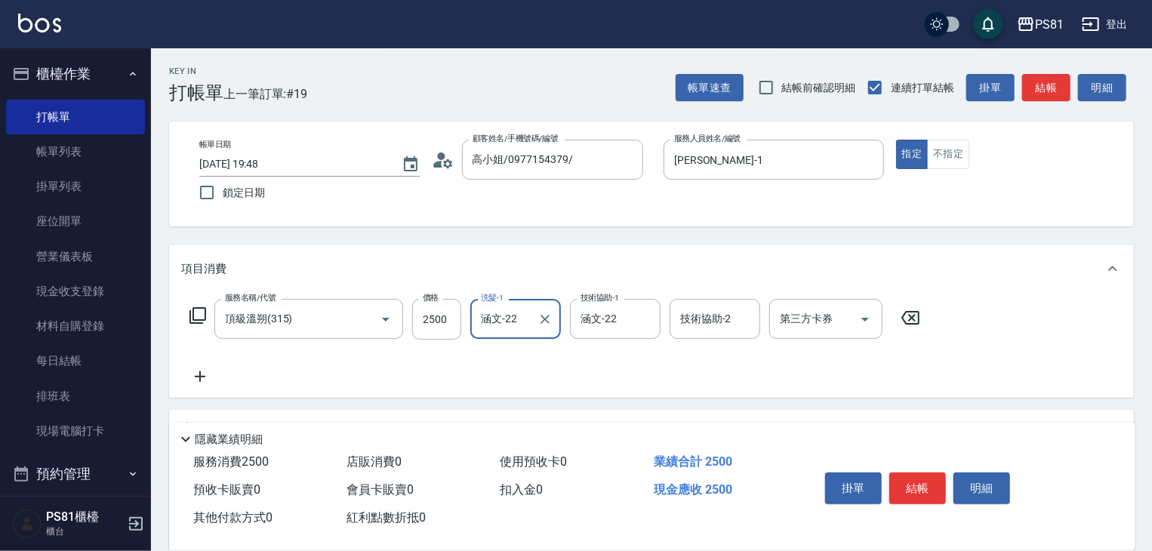
click at [199, 375] on icon at bounding box center [200, 376] width 11 height 11
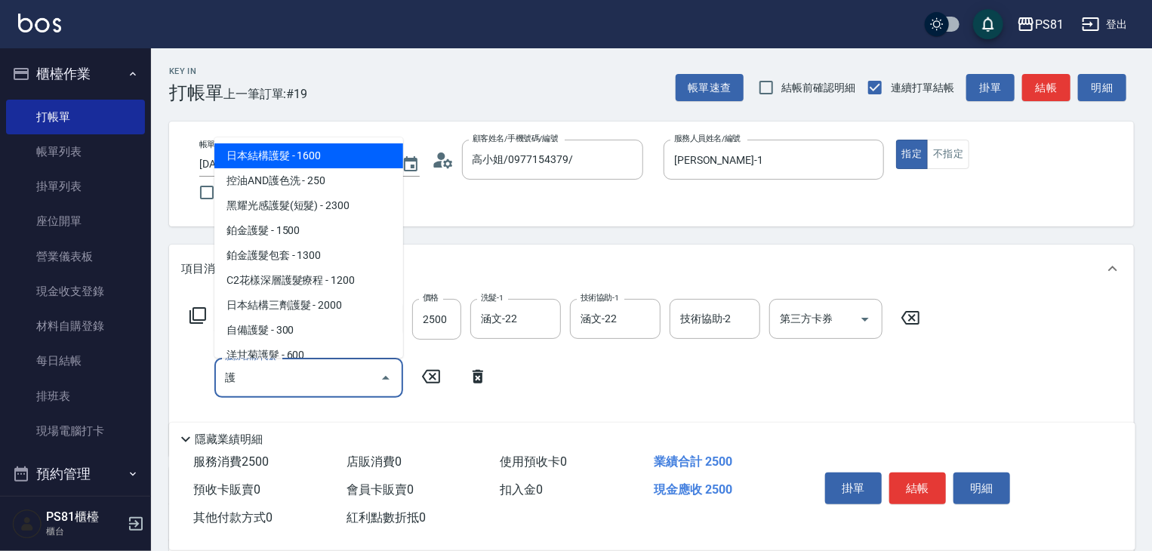
click at [300, 152] on span "日本結構護髮 - 1600" at bounding box center [308, 155] width 189 height 25
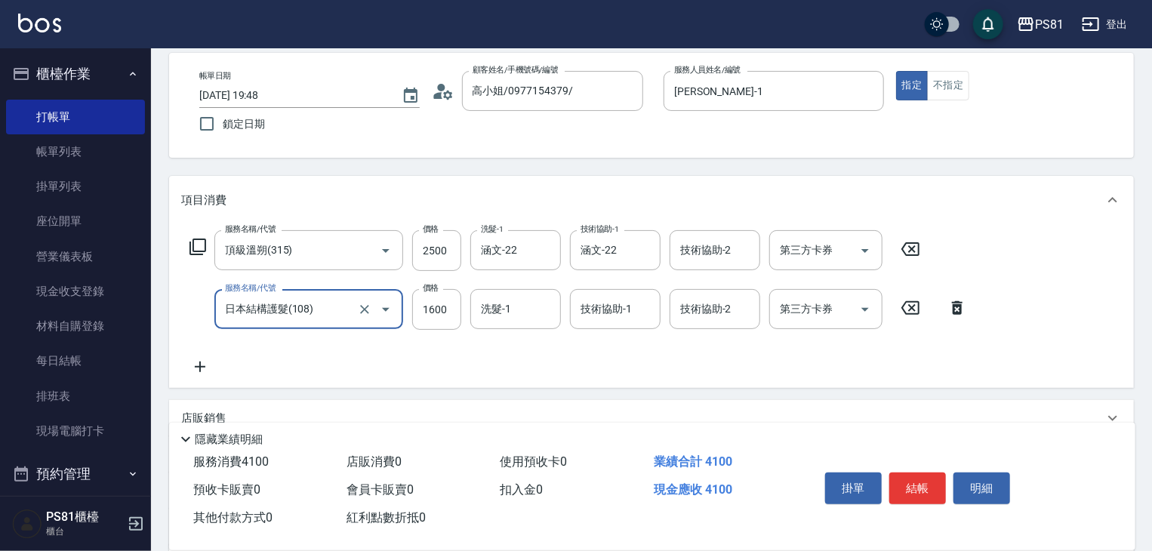
scroll to position [151, 0]
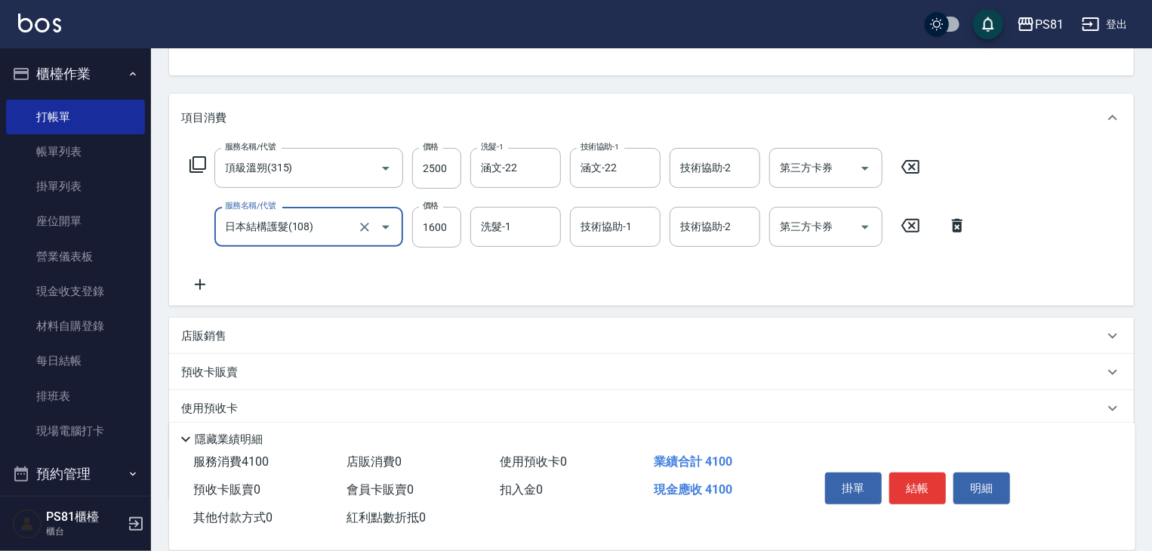
type input "日本結構護髮(108)"
click at [196, 284] on icon at bounding box center [200, 285] width 38 height 18
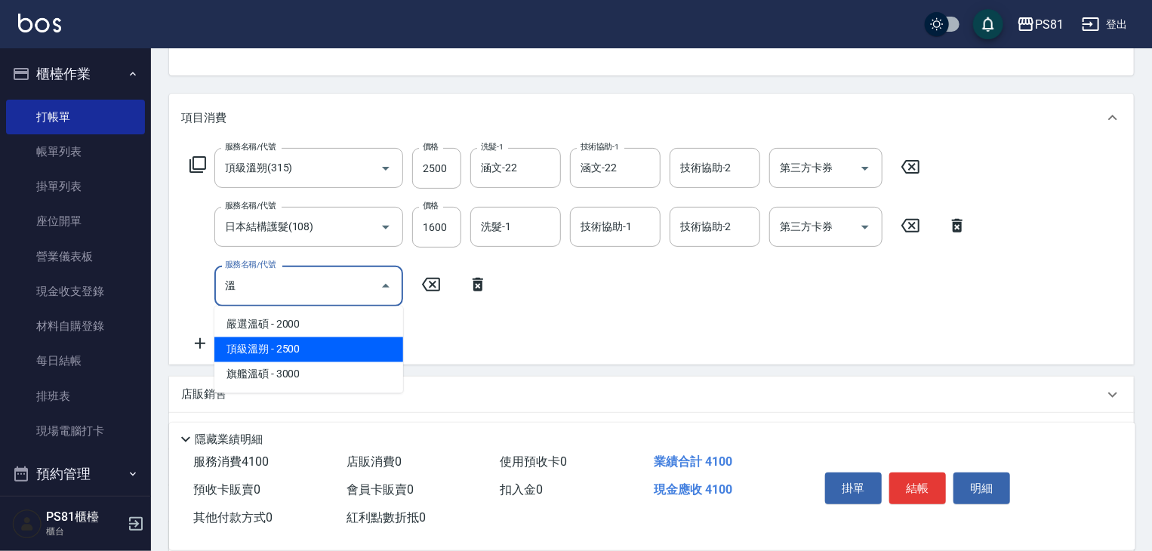
click at [268, 346] on span "頂級溫朔 - 2500" at bounding box center [308, 349] width 189 height 25
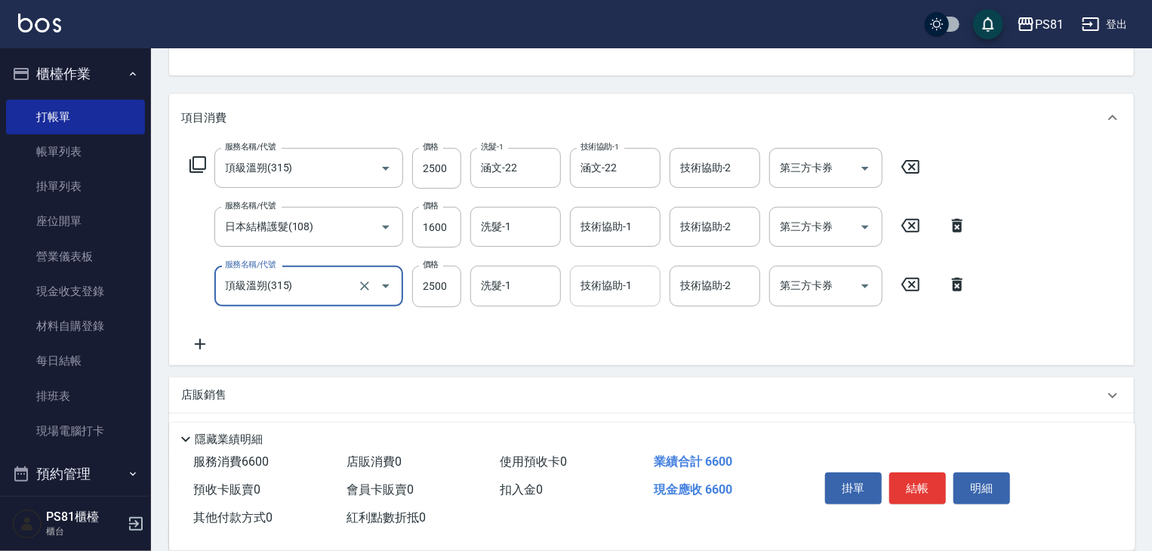
type input "頂級溫朔(315)"
click at [620, 291] on input "技術協助-1" at bounding box center [615, 285] width 77 height 26
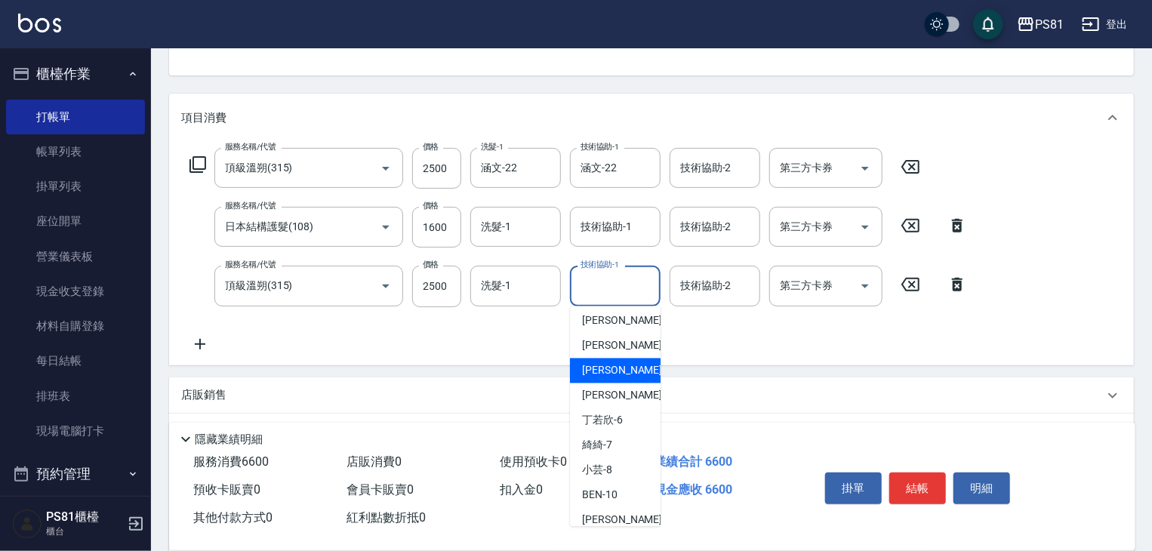
scroll to position [226, 0]
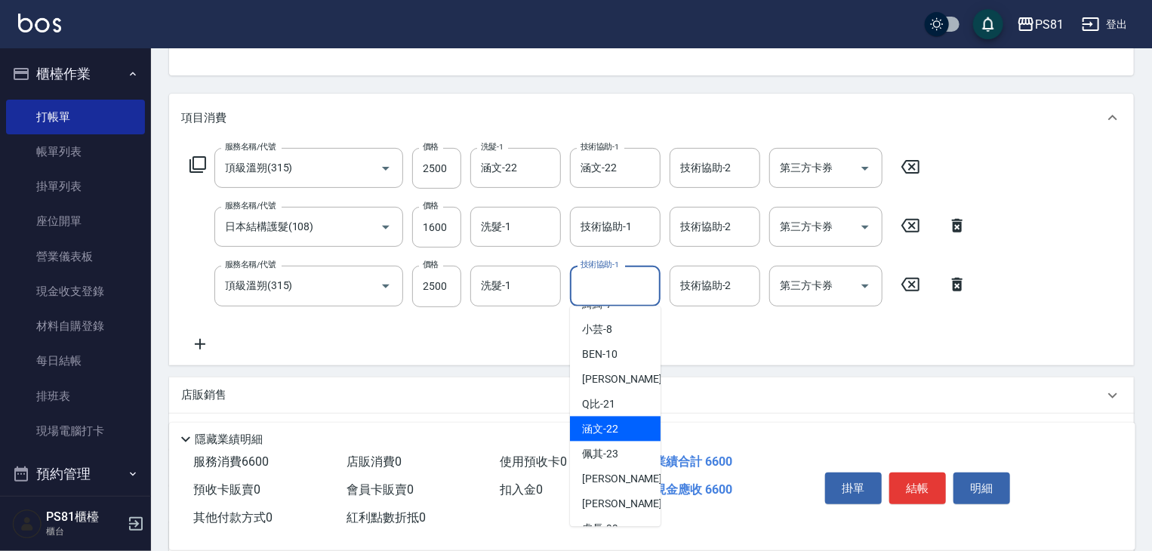
click at [604, 421] on span "涵文 -22" at bounding box center [600, 429] width 36 height 16
type input "涵文-22"
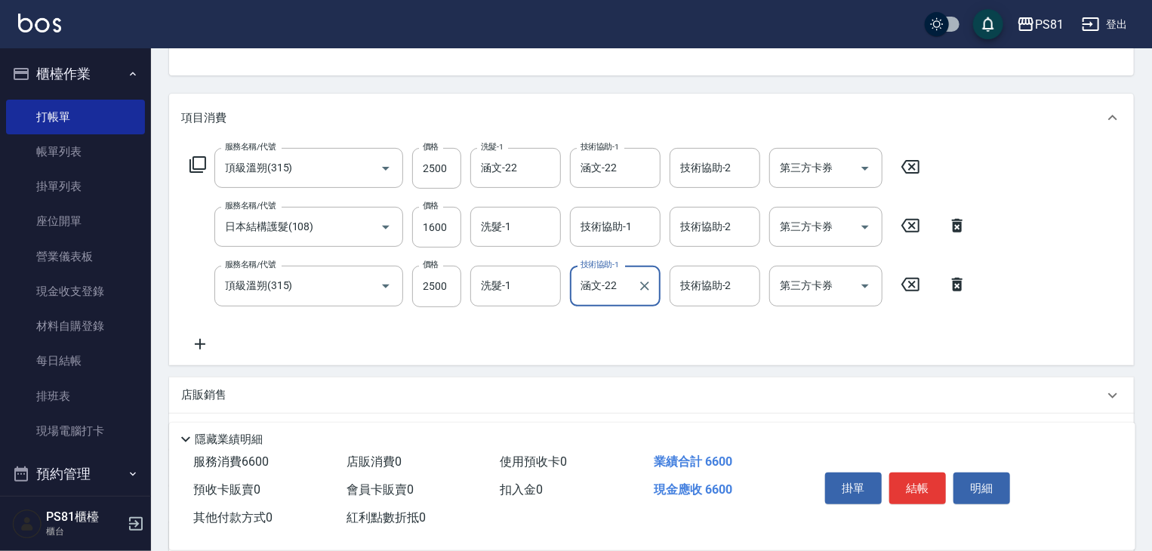
click at [203, 348] on icon at bounding box center [200, 344] width 38 height 18
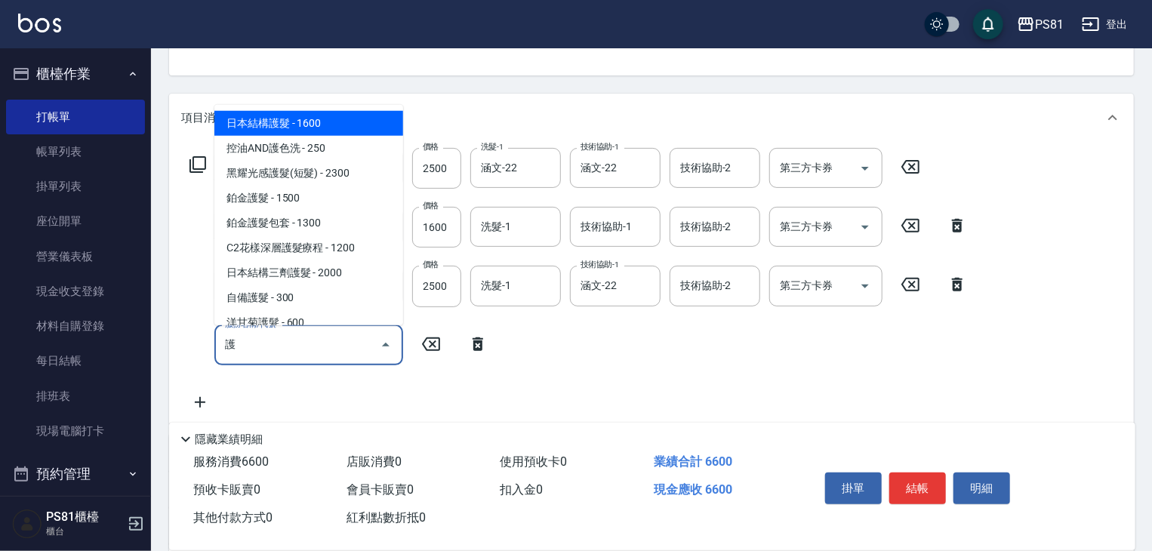
click at [380, 126] on span "日本結構護髮 - 1600" at bounding box center [308, 123] width 189 height 25
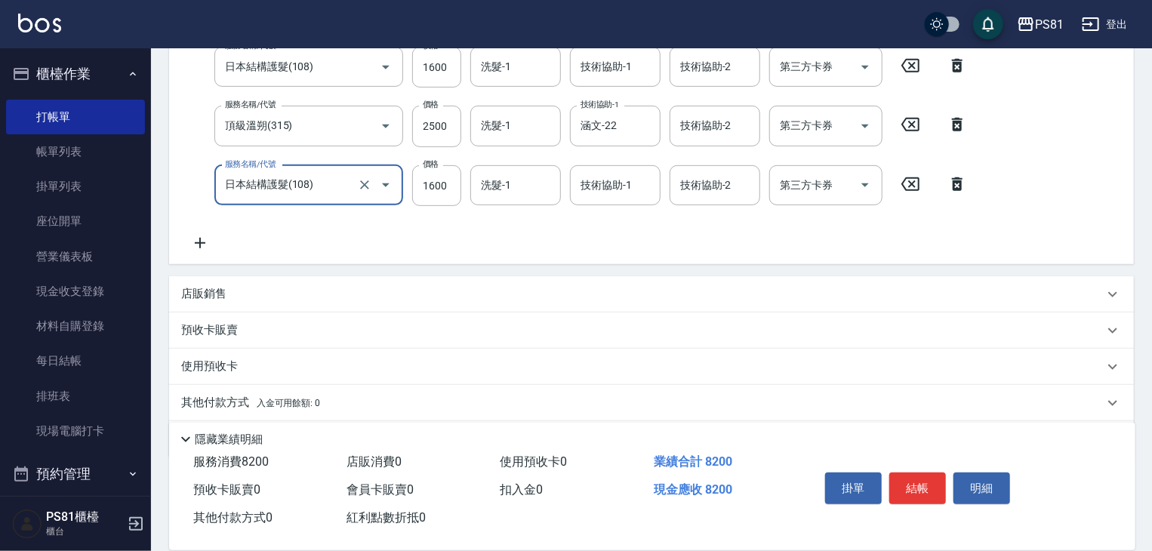
scroll to position [361, 0]
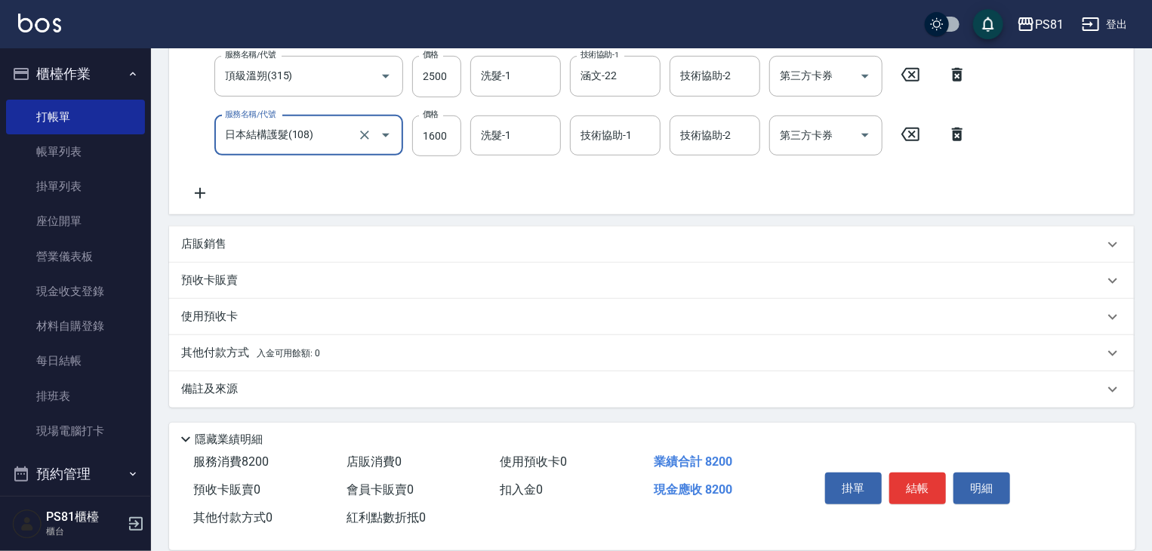
type input "日本結構護髮(108)"
drag, startPoint x: 199, startPoint y: 247, endPoint x: 321, endPoint y: 271, distance: 123.9
click at [200, 247] on p "店販銷售" at bounding box center [203, 244] width 45 height 16
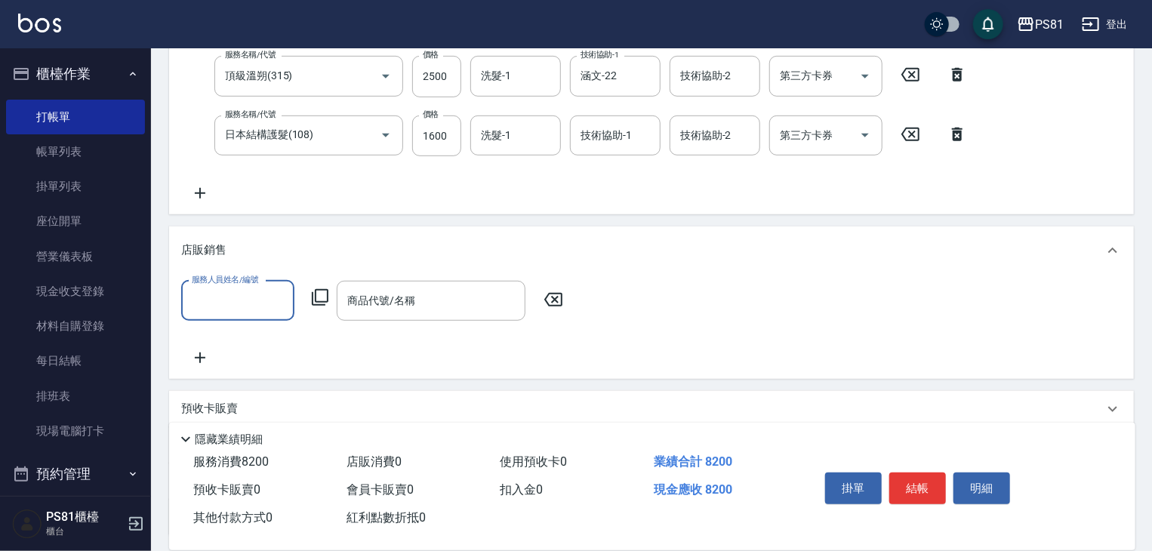
scroll to position [0, 0]
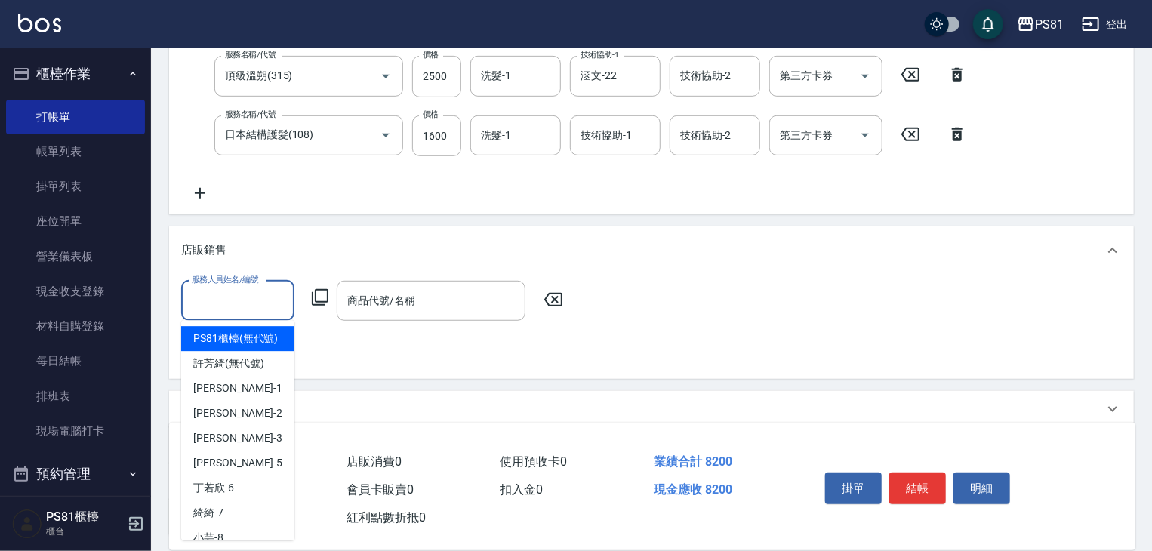
click at [243, 288] on input "服務人員姓名/編號" at bounding box center [238, 301] width 100 height 26
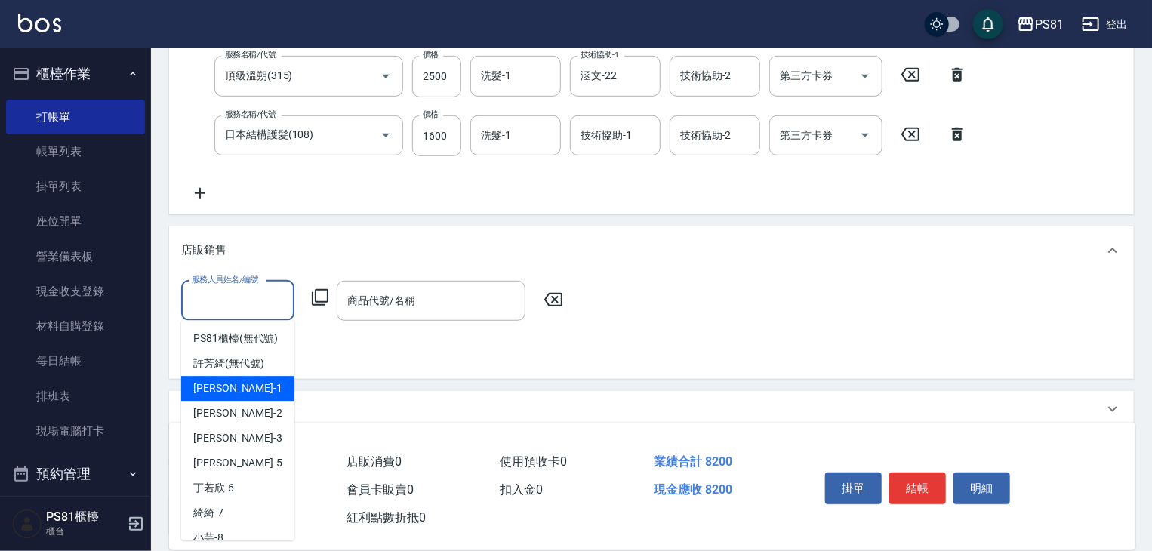
click at [250, 401] on div "[PERSON_NAME] -1" at bounding box center [237, 388] width 113 height 25
type input "[PERSON_NAME]-1"
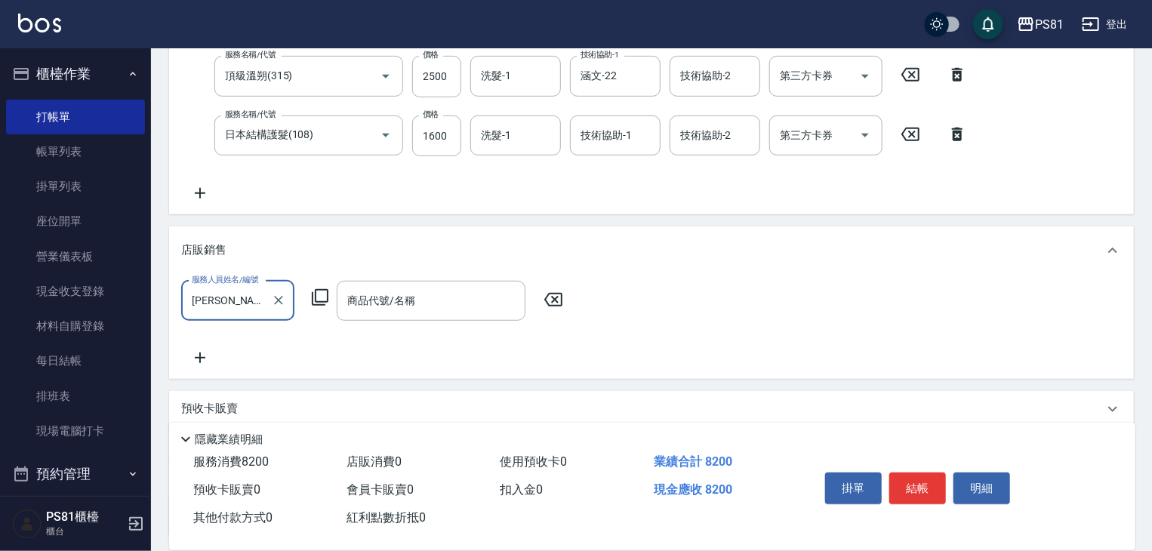
click at [399, 288] on div "商品代號/名稱 商品代號/名稱" at bounding box center [431, 301] width 189 height 40
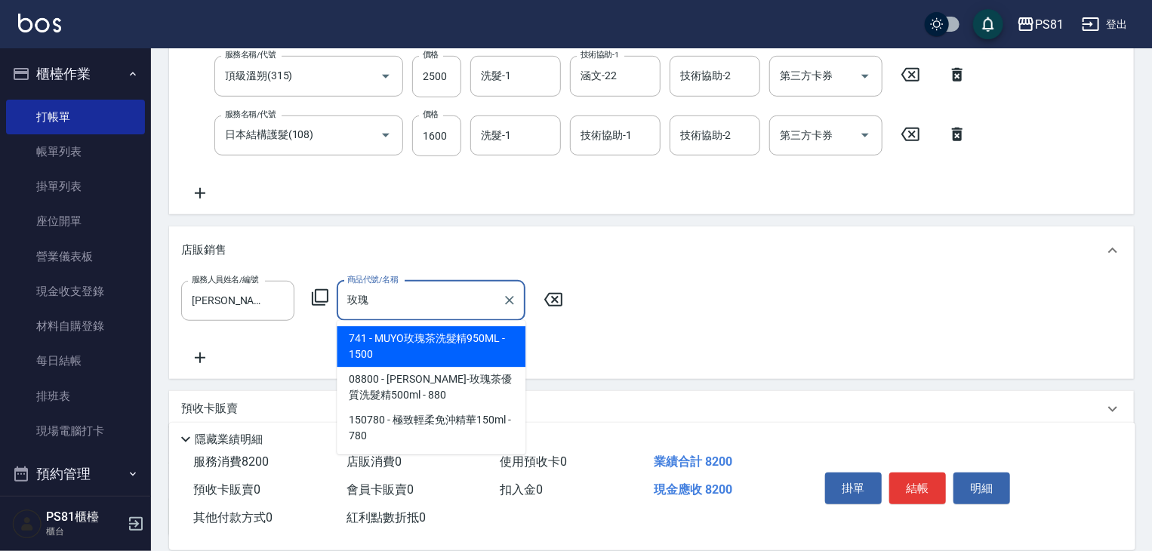
click at [390, 340] on span "741 - MUYO玫瑰茶洗髮精950ML - 1500" at bounding box center [431, 346] width 189 height 41
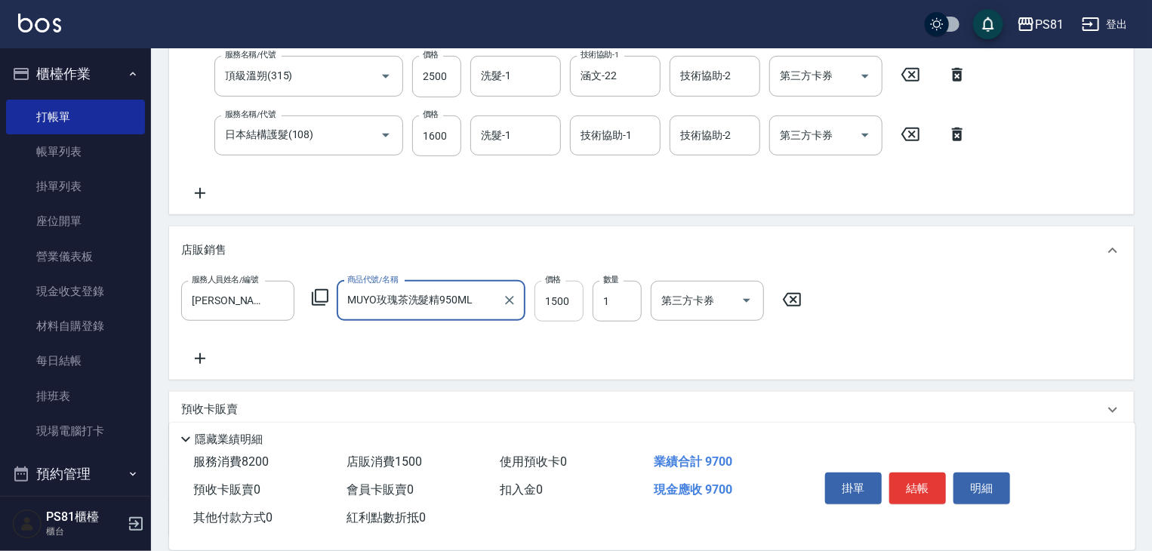
type input "MUYO玫瑰茶洗髮精950ML"
click at [570, 291] on input "1500" at bounding box center [558, 301] width 49 height 41
type input "1350"
click at [205, 363] on icon at bounding box center [200, 358] width 38 height 18
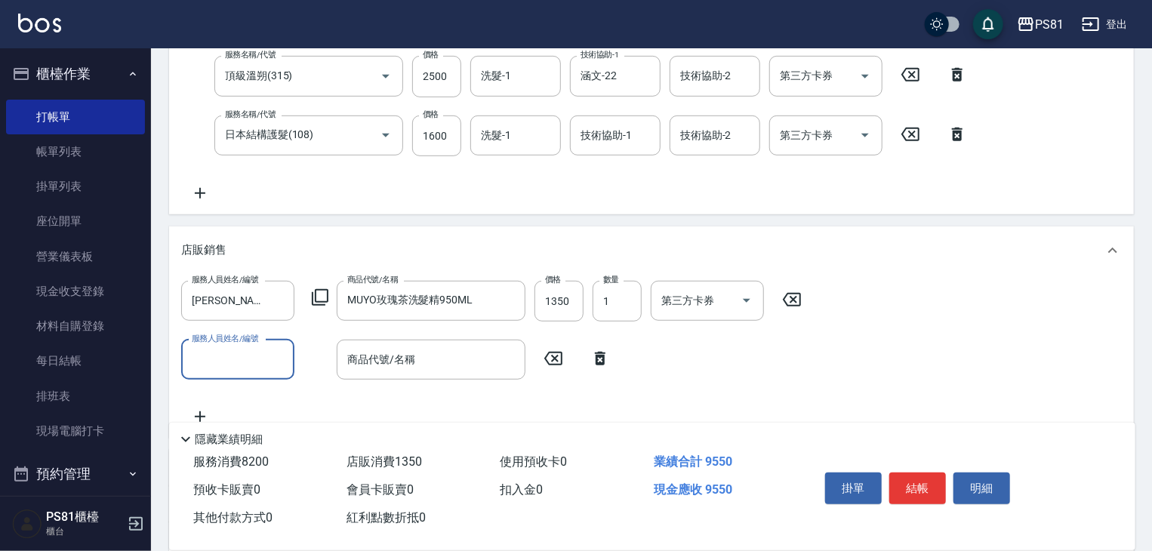
click at [240, 359] on input "服務人員姓名/編號" at bounding box center [238, 359] width 100 height 26
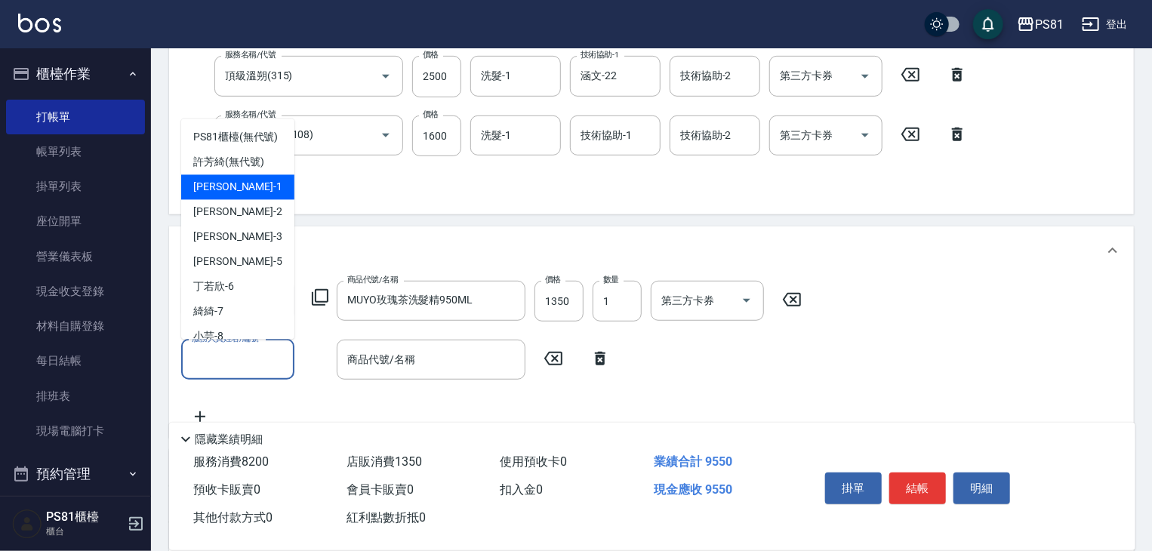
click at [232, 200] on div "[PERSON_NAME] -1" at bounding box center [237, 187] width 113 height 25
type input "[PERSON_NAME]-1"
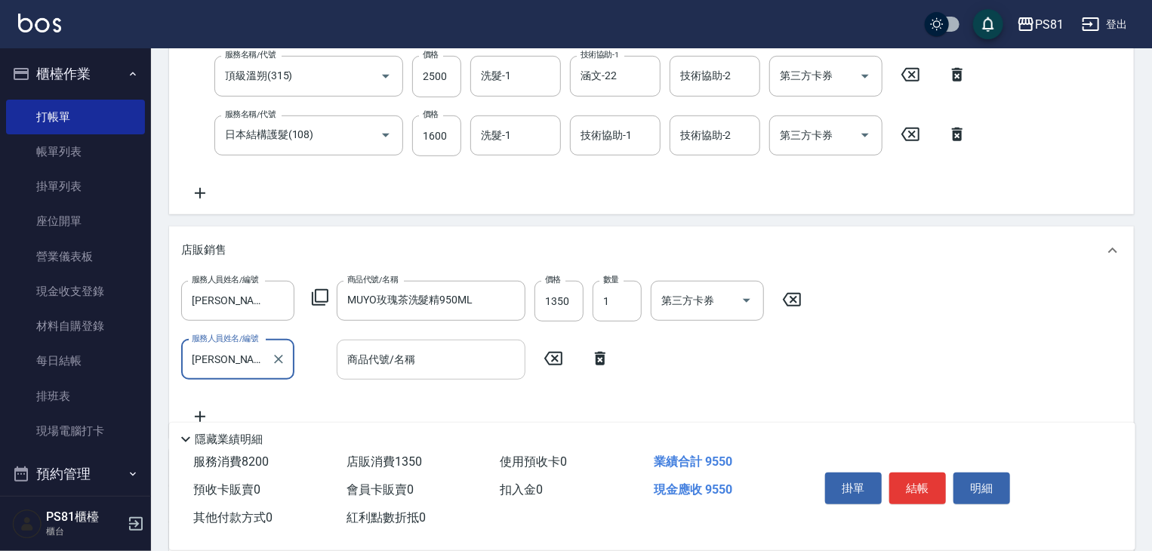
click at [437, 359] on input "商品代號/名稱" at bounding box center [430, 359] width 175 height 26
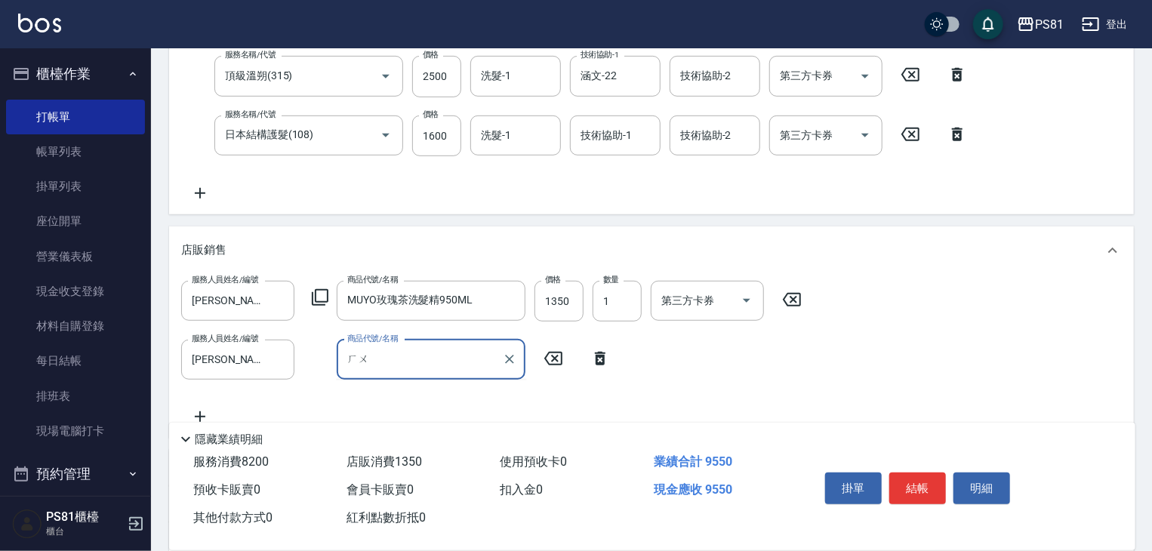
type input "護"
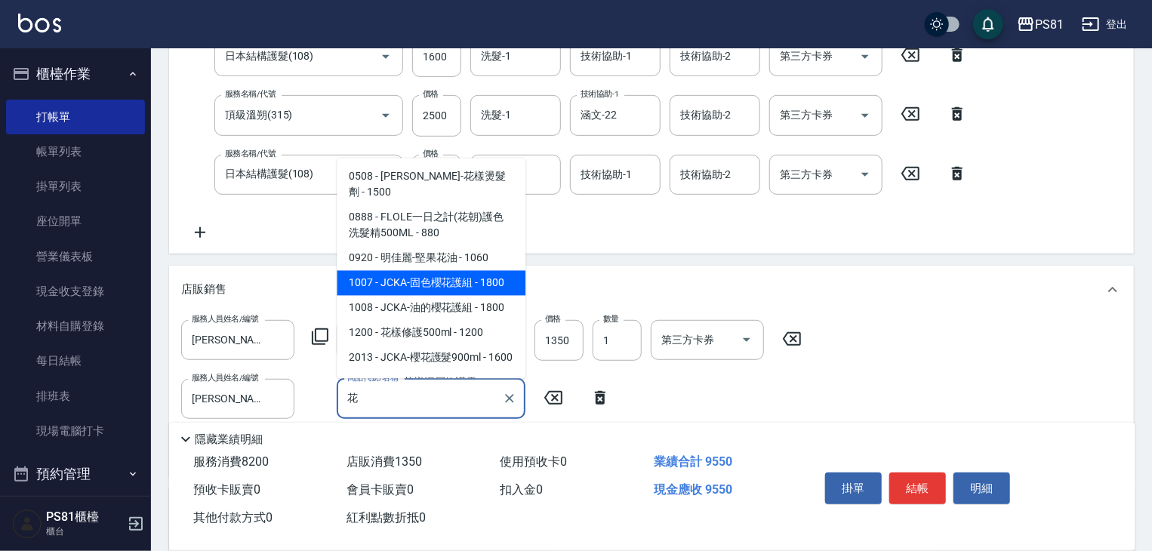
scroll to position [38, 0]
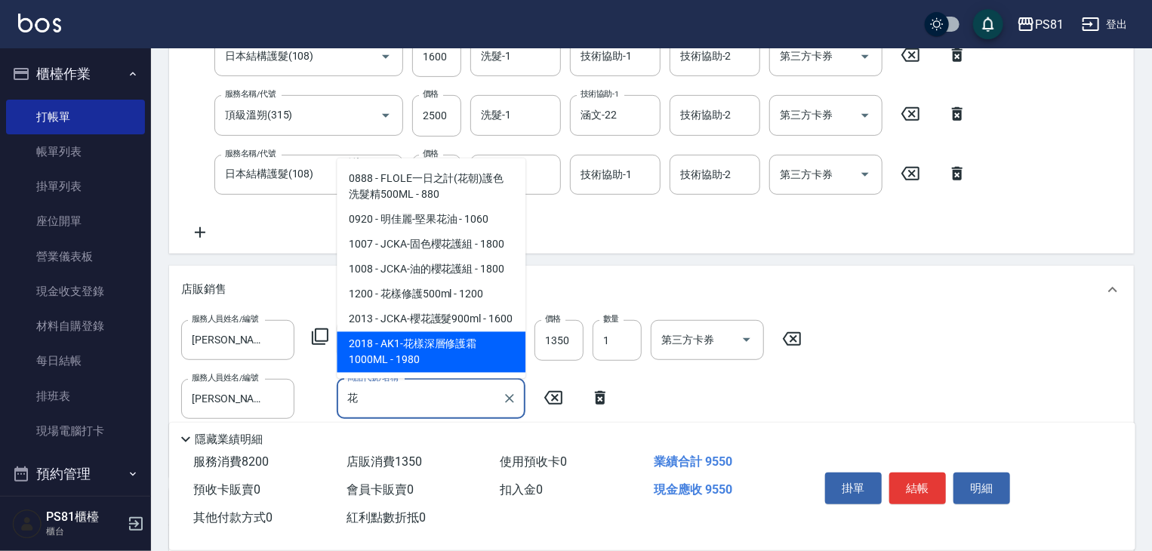
click at [469, 332] on span "2013 - JCKA-櫻花護髮900ml - 1600" at bounding box center [431, 319] width 189 height 25
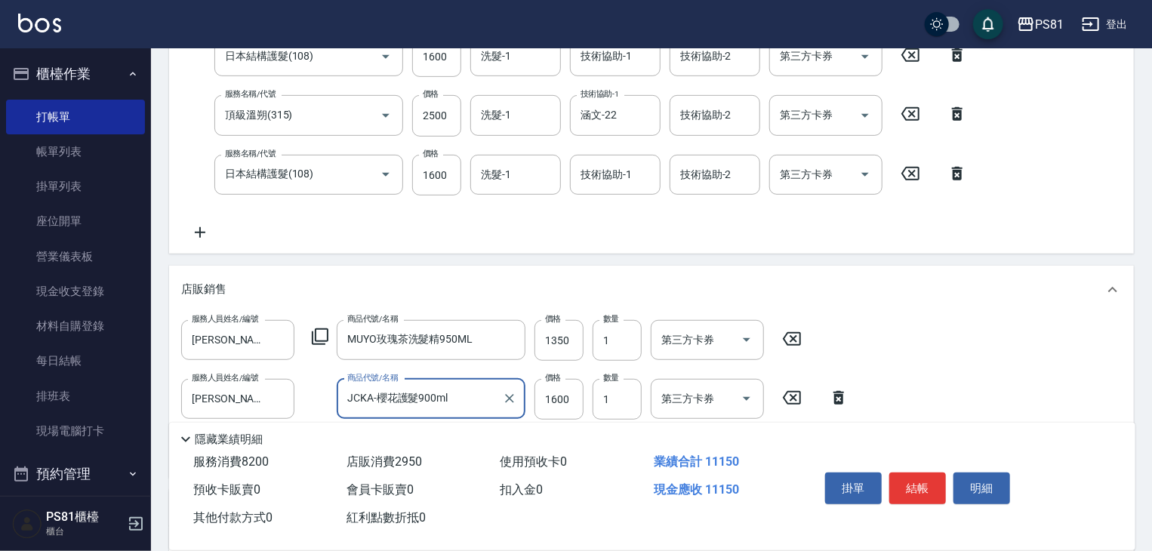
click at [429, 397] on input "JCKA-櫻花護髮900ml" at bounding box center [419, 399] width 152 height 26
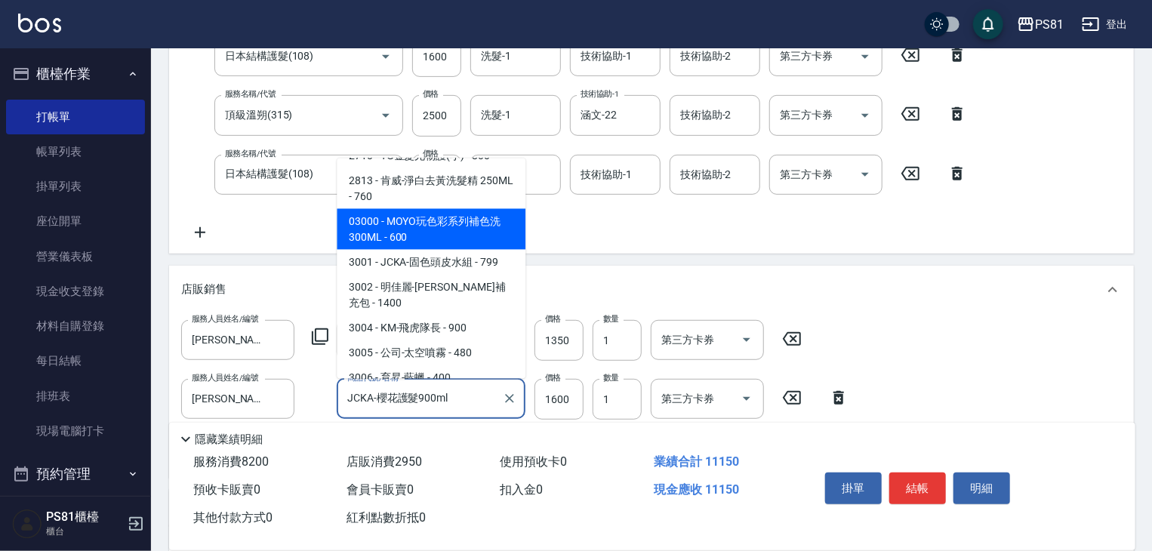
scroll to position [6419, 0]
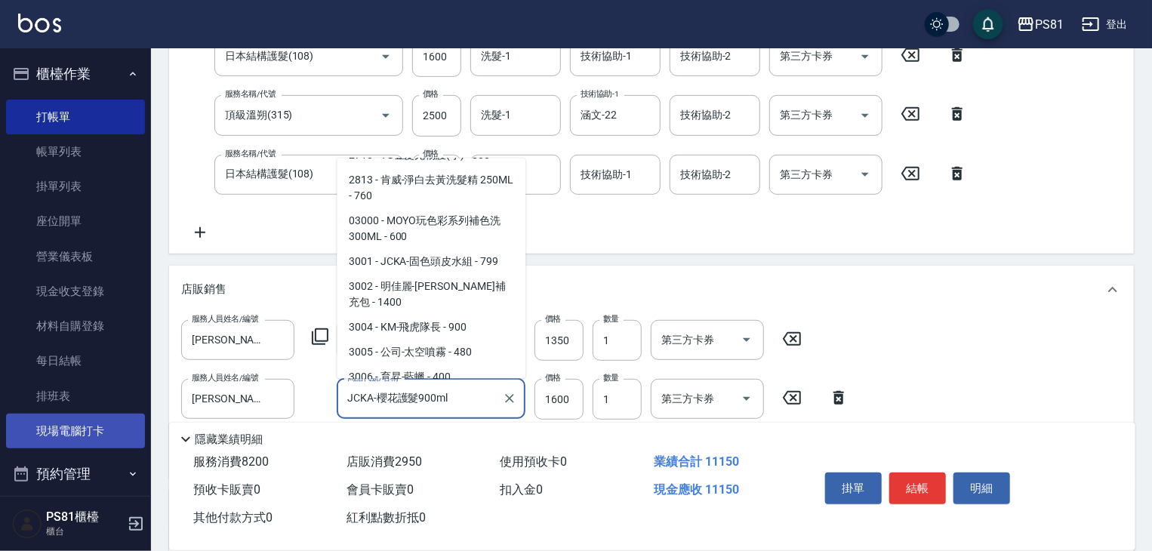
drag, startPoint x: 475, startPoint y: 403, endPoint x: 58, endPoint y: 433, distance: 417.8
click at [58, 433] on div "PS81 登出 櫃檯作業 打帳單 帳單列表 掛單列表 座位開單 營業儀表板 現金收支登錄 材料自購登錄 每日結帳 排班表 現場電腦打卡 預約管理 預約管理 單…" at bounding box center [576, 228] width 1152 height 1100
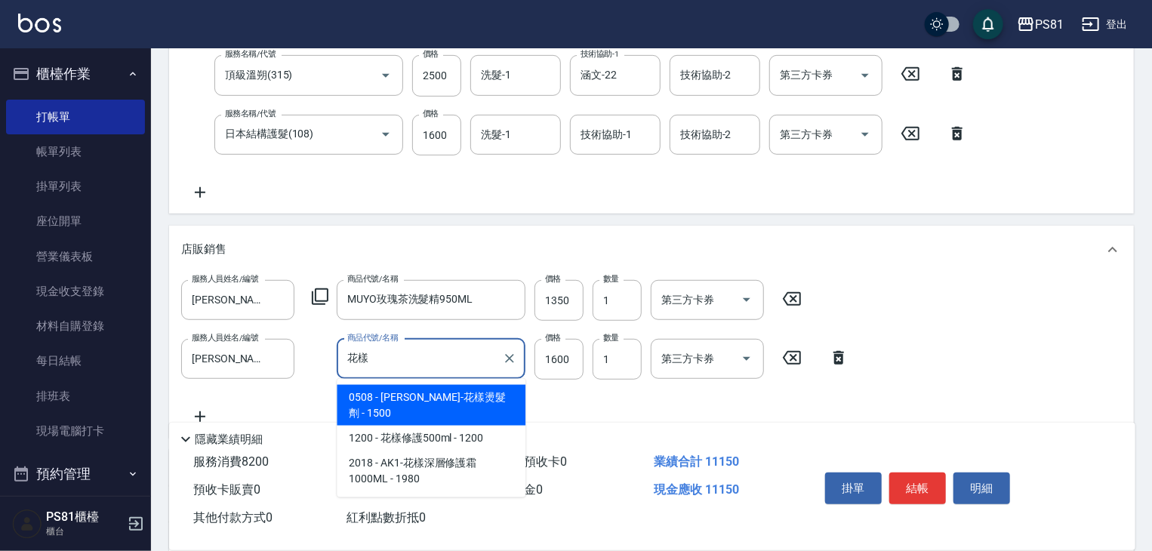
scroll to position [397, 0]
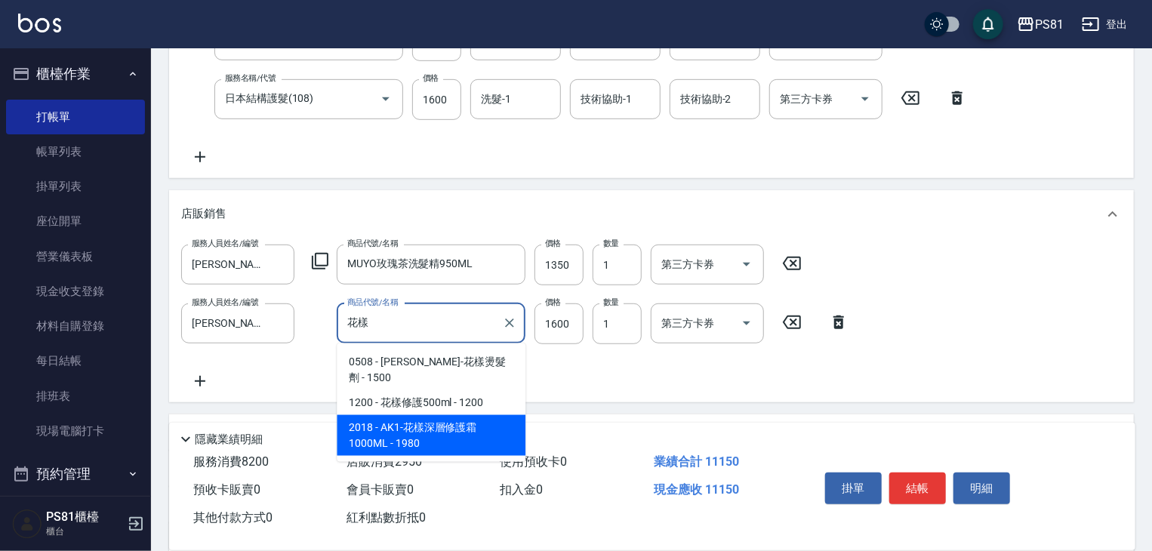
click at [425, 419] on span "2018 - AK1-花樣深層修護霜1000ML - 1980" at bounding box center [431, 435] width 189 height 41
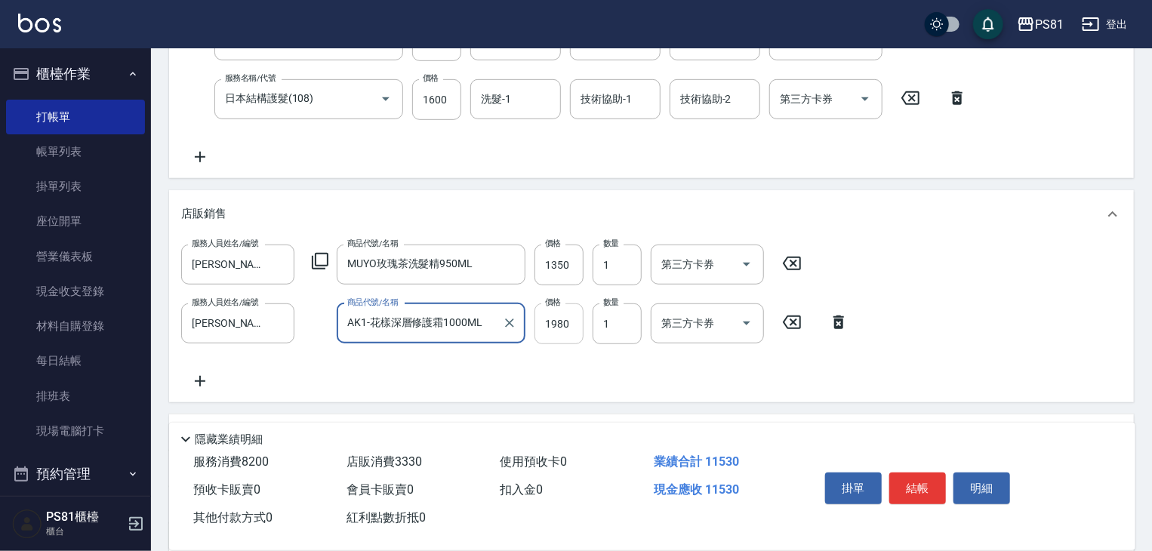
type input "AK1-花樣深層修護霜1000ML"
click at [562, 324] on input "1980" at bounding box center [558, 323] width 49 height 41
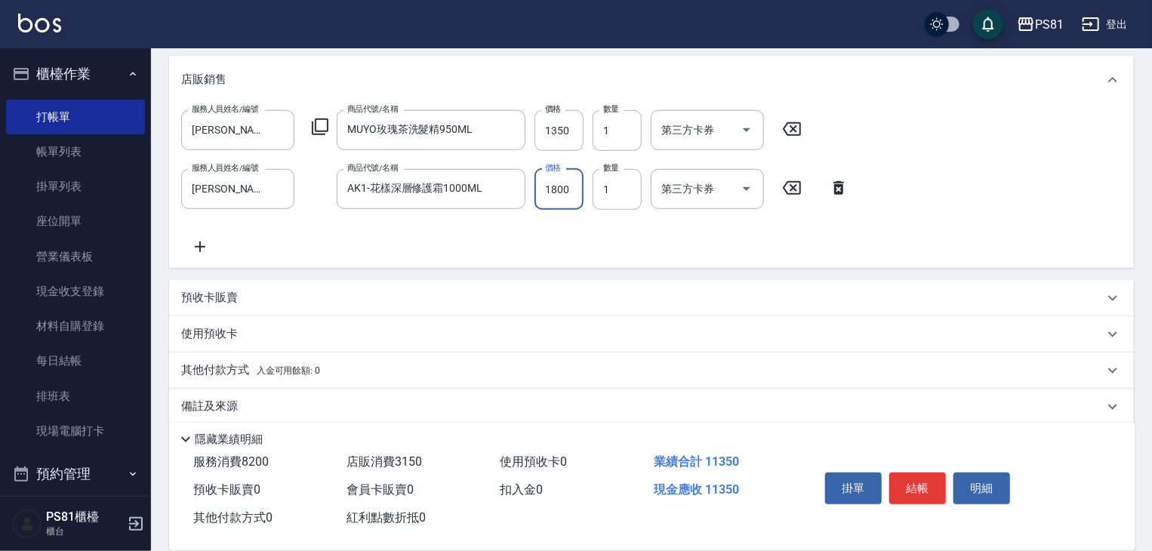
scroll to position [549, 0]
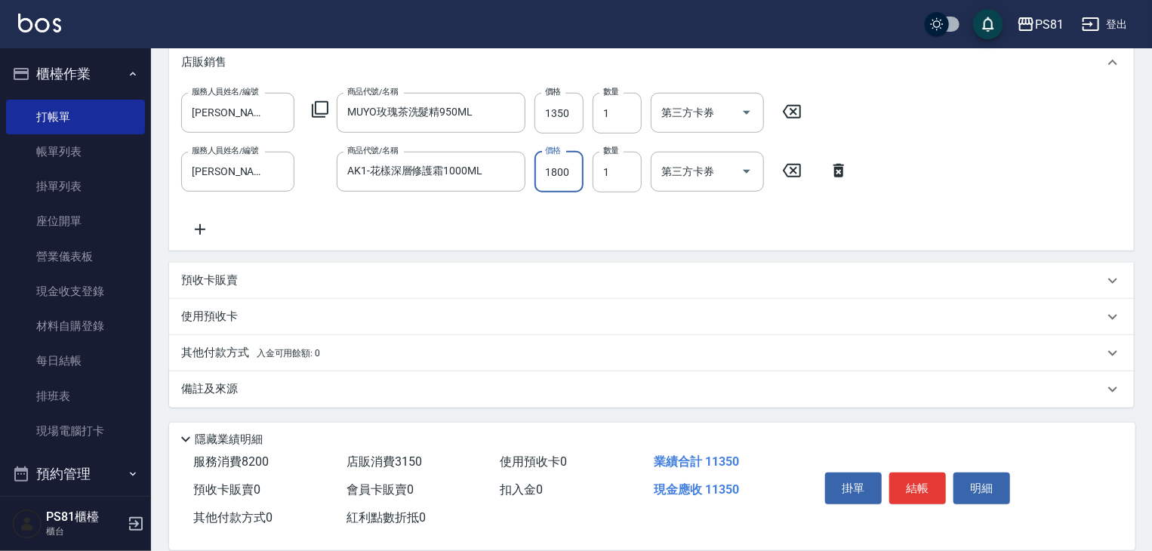
type input "1800"
click at [202, 357] on p "其他付款方式 入金可用餘額: 0" at bounding box center [250, 353] width 139 height 17
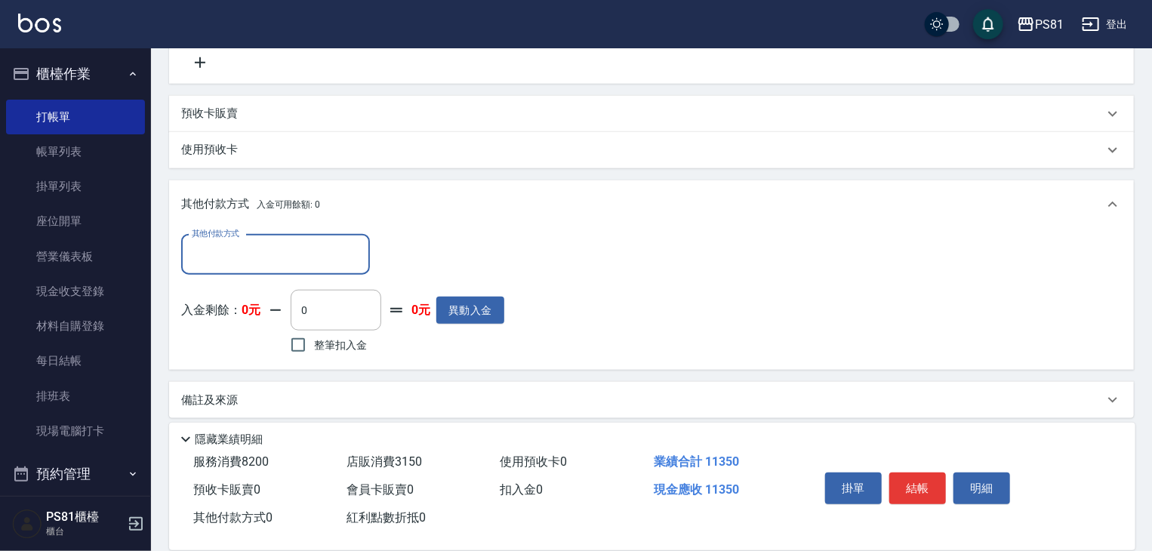
scroll to position [726, 0]
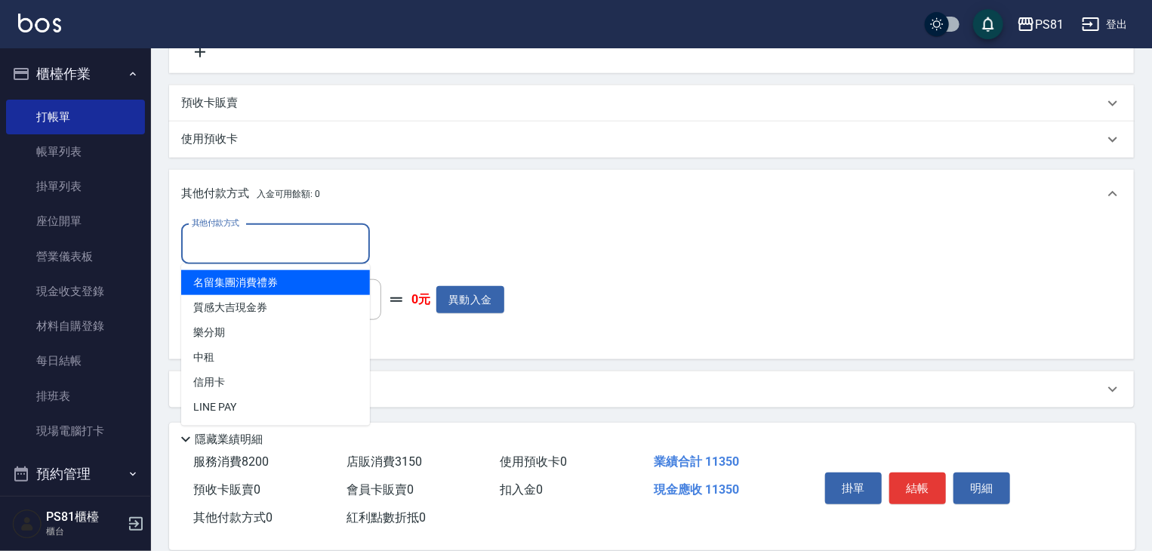
click at [254, 254] on input "其他付款方式" at bounding box center [275, 244] width 175 height 26
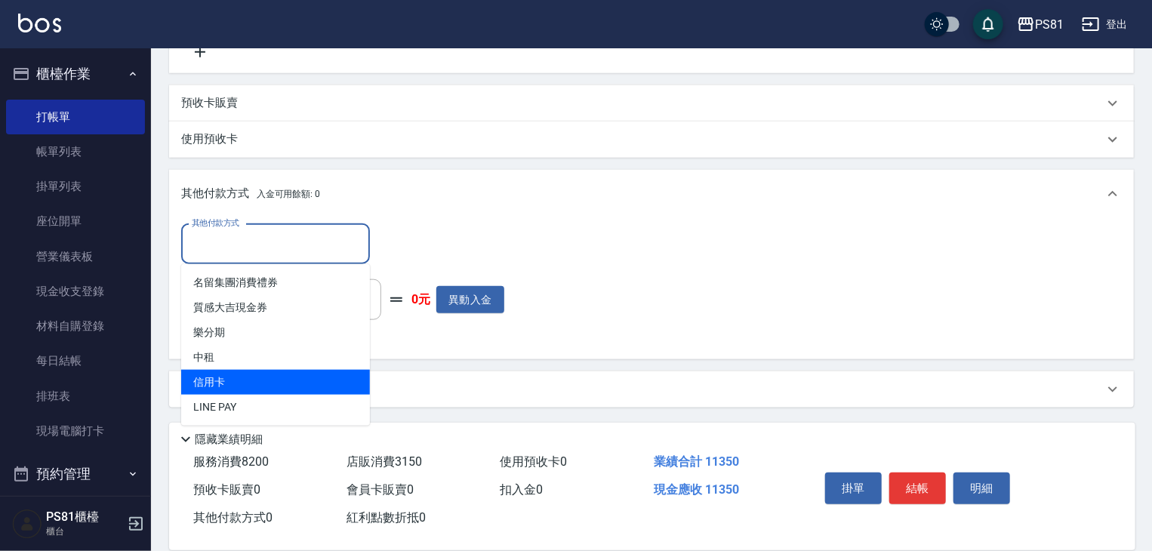
click at [231, 372] on span "信用卡" at bounding box center [275, 382] width 189 height 25
type input "信用卡"
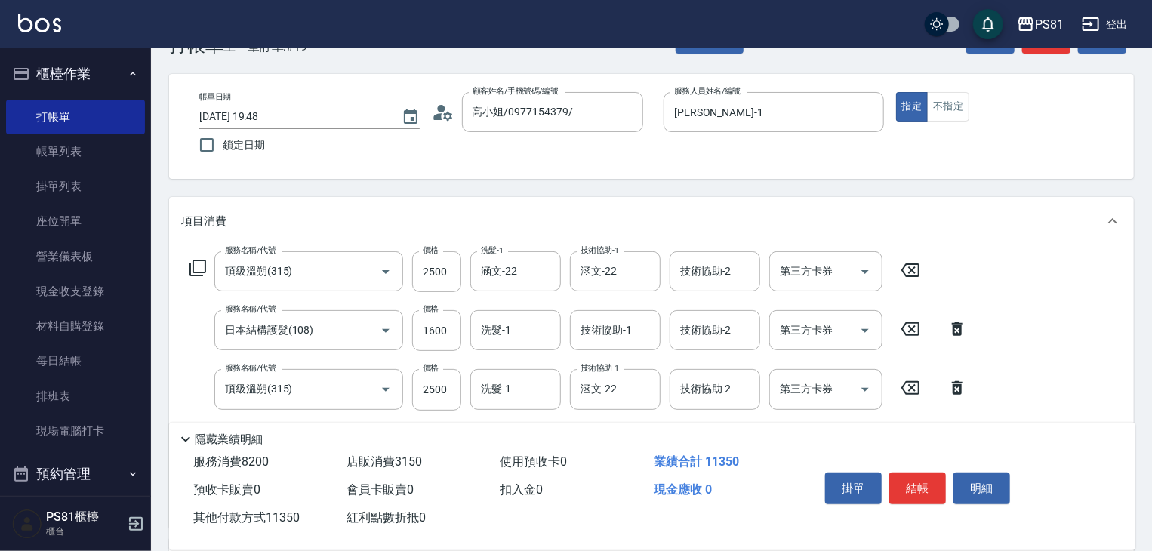
scroll to position [199, 0]
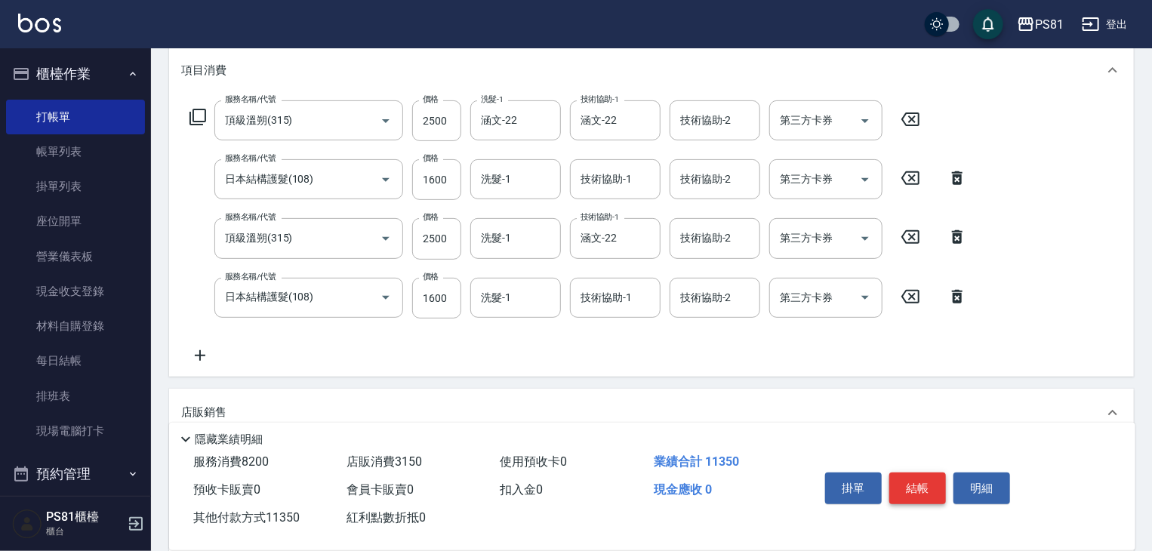
type input "11350"
click at [907, 485] on button "結帳" at bounding box center [917, 489] width 57 height 32
type input "[DATE] 19:55"
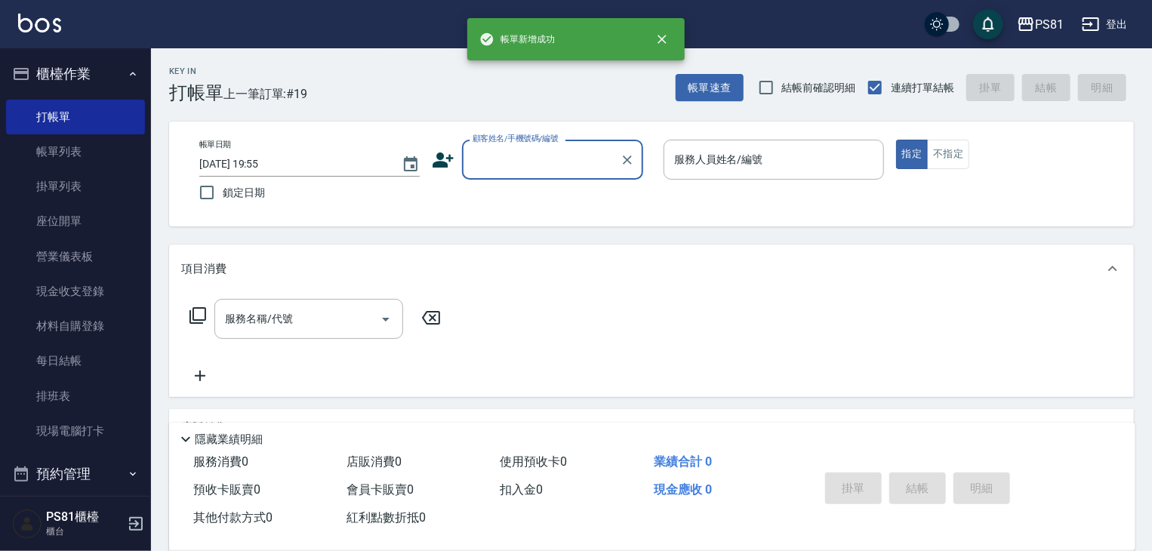
scroll to position [0, 0]
click at [534, 146] on input "顧客姓名/手機號碼/編號" at bounding box center [541, 159] width 145 height 26
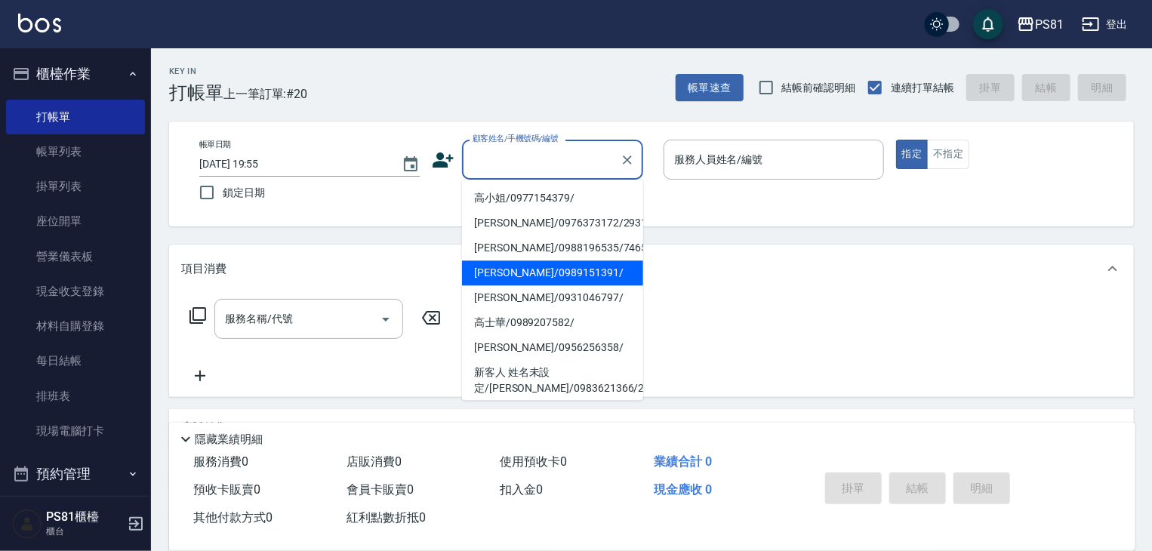
click at [530, 272] on li "[PERSON_NAME]/0989151391/" at bounding box center [552, 272] width 181 height 25
type input "[PERSON_NAME]/0989151391/"
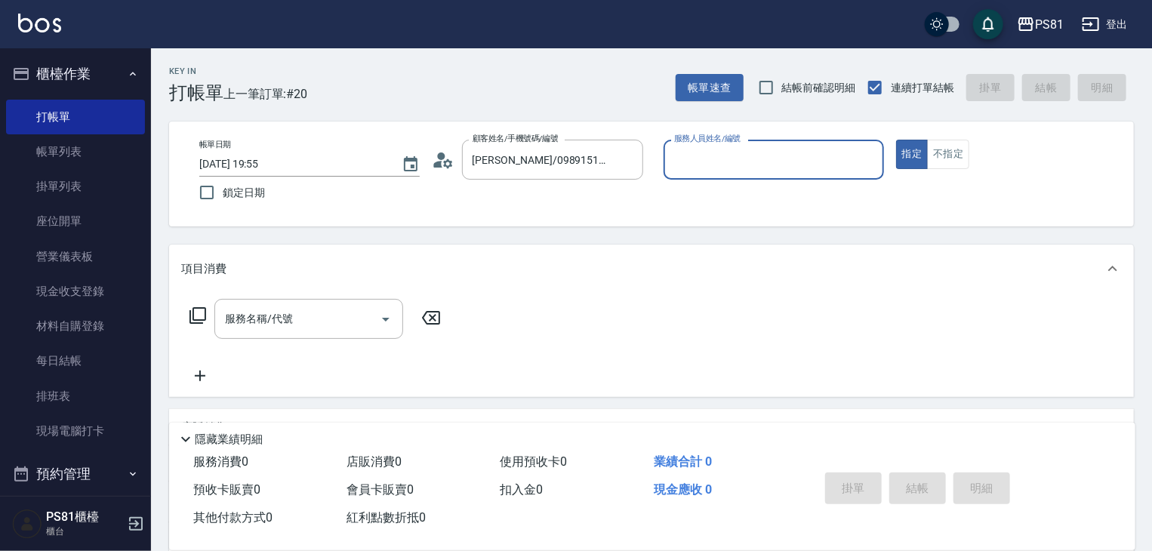
click at [720, 160] on input "服務人員姓名/編號" at bounding box center [773, 159] width 207 height 26
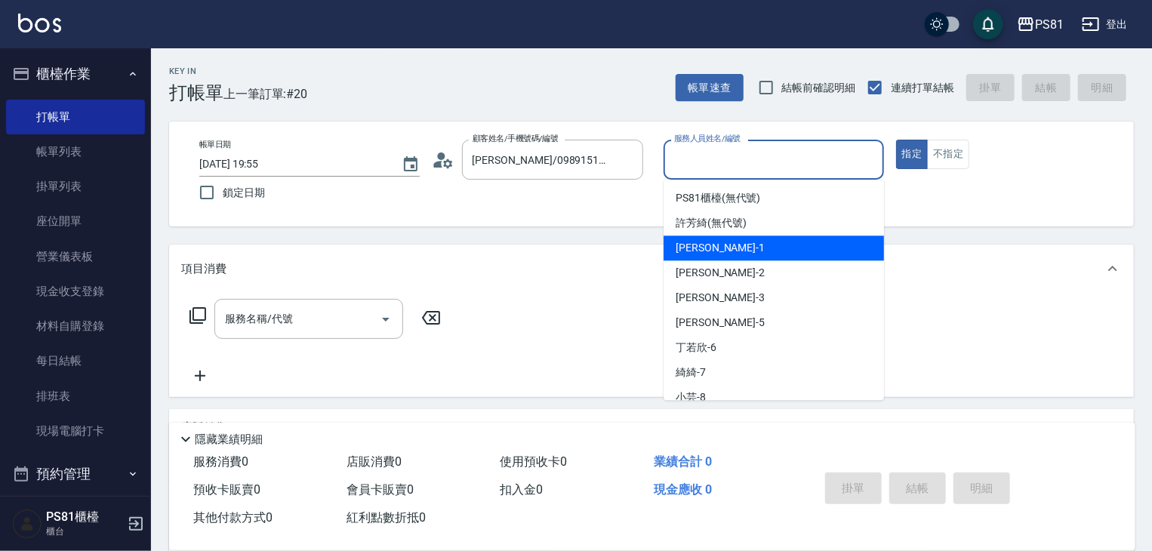
click at [728, 241] on div "[PERSON_NAME] -1" at bounding box center [773, 248] width 220 height 25
type input "[PERSON_NAME]-1"
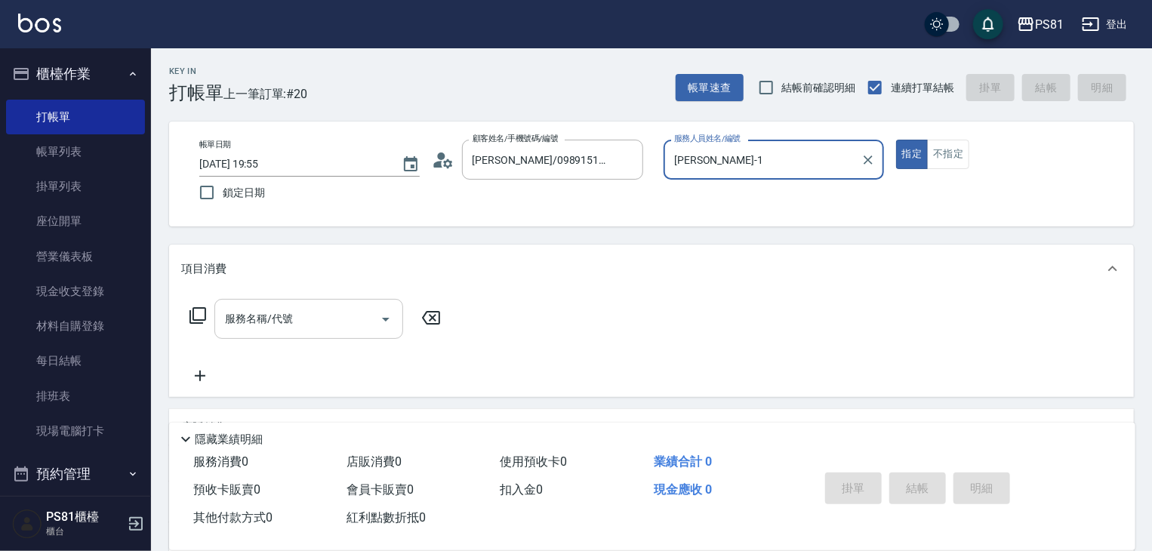
click at [340, 314] on input "服務名稱/代號" at bounding box center [297, 319] width 152 height 26
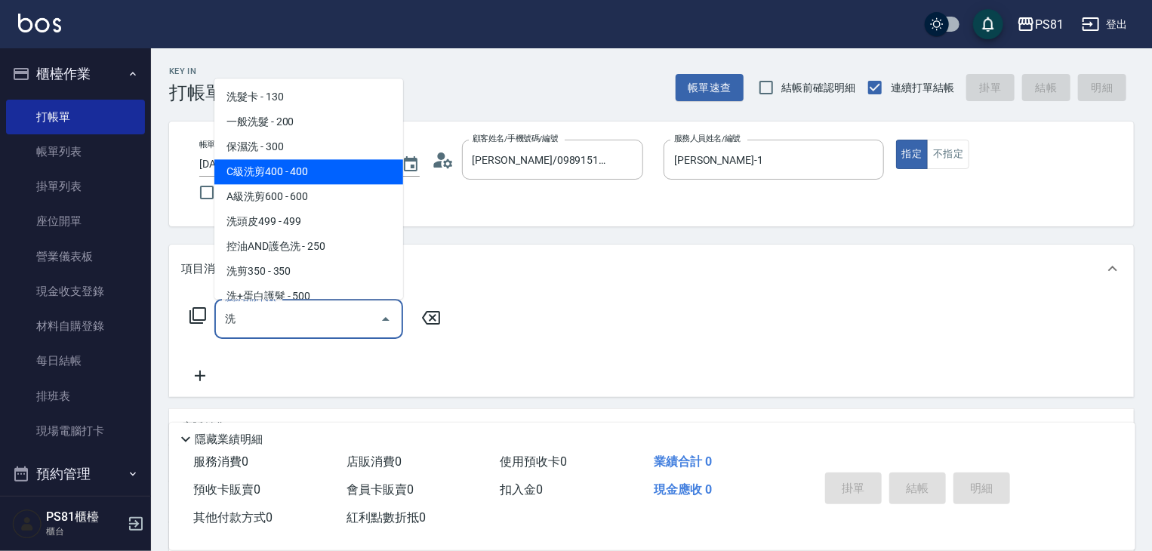
click at [337, 181] on span "C級洗剪400 - 400" at bounding box center [308, 171] width 189 height 25
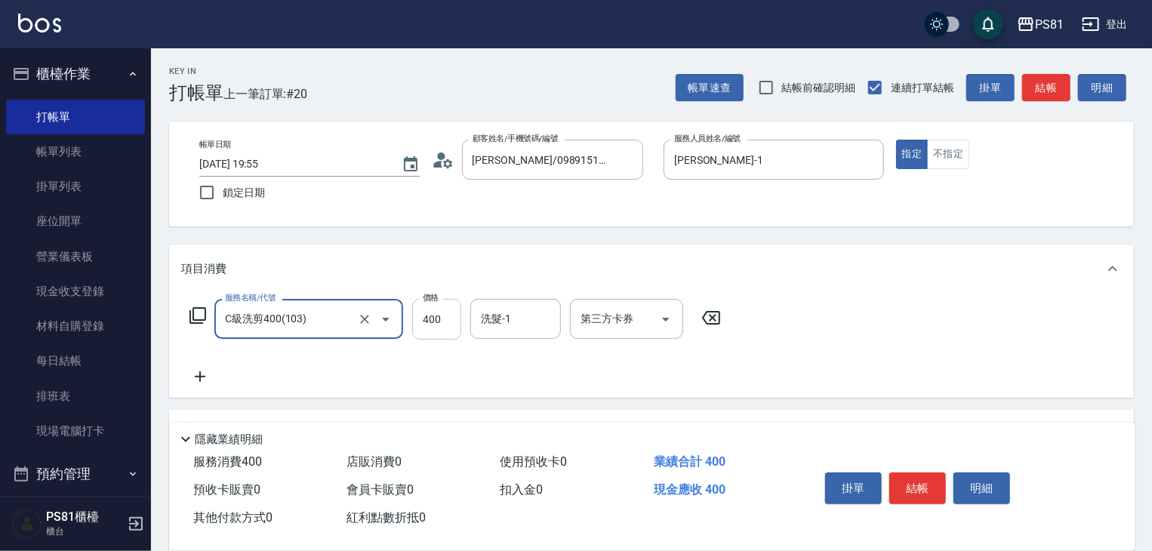
type input "C級洗剪400(103)"
click at [449, 321] on input "400" at bounding box center [436, 319] width 49 height 41
type input "500"
click at [937, 488] on button "結帳" at bounding box center [917, 489] width 57 height 32
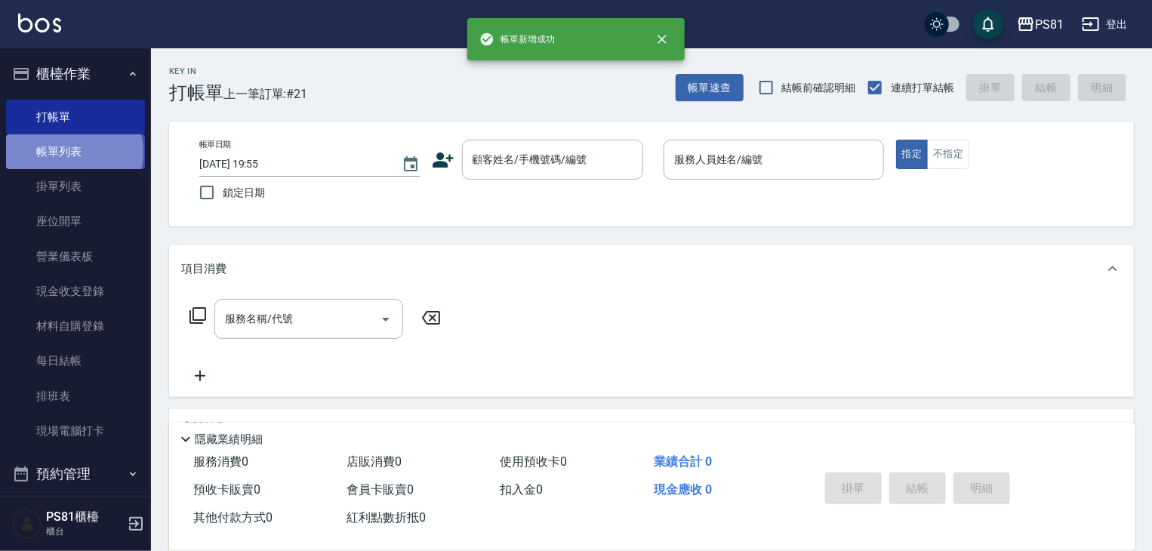
click at [73, 152] on link "帳單列表" at bounding box center [75, 151] width 139 height 35
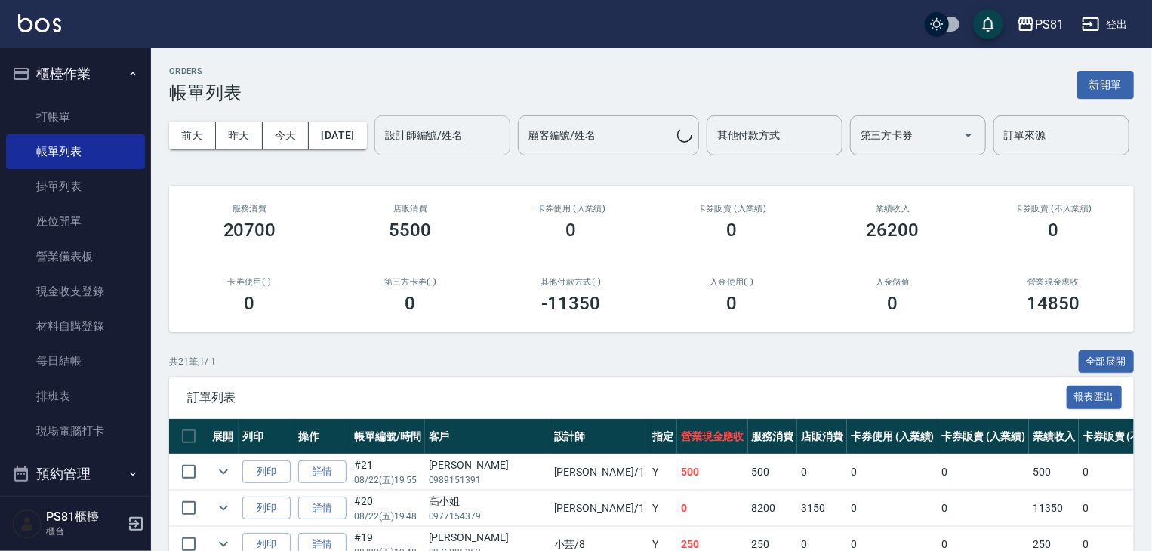
click at [381, 149] on input "設計師編號/姓名" at bounding box center [442, 135] width 122 height 26
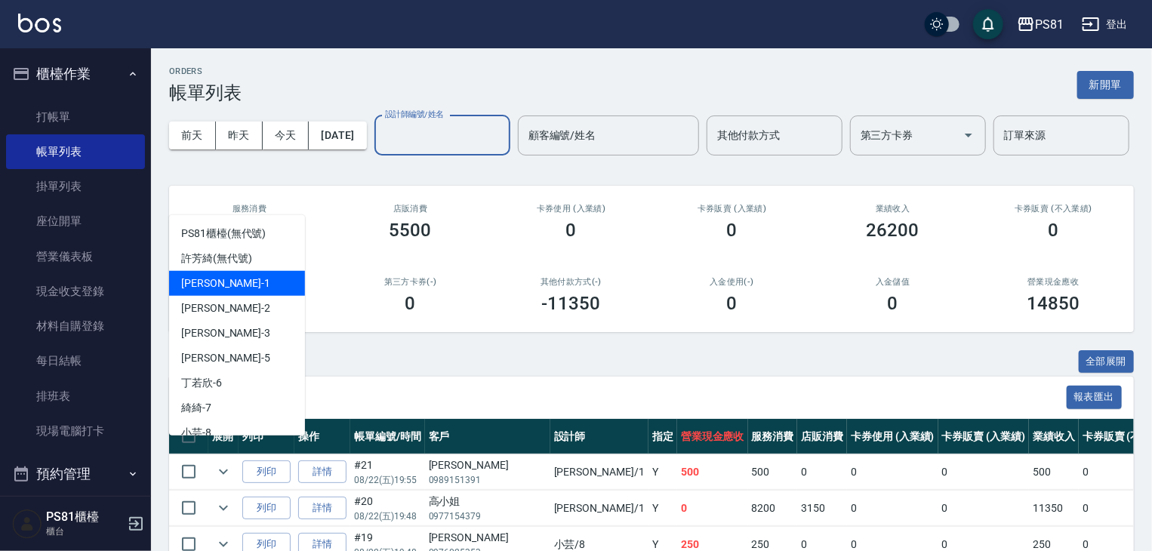
click at [257, 277] on div "[PERSON_NAME] -1" at bounding box center [237, 283] width 136 height 25
type input "[PERSON_NAME]-1"
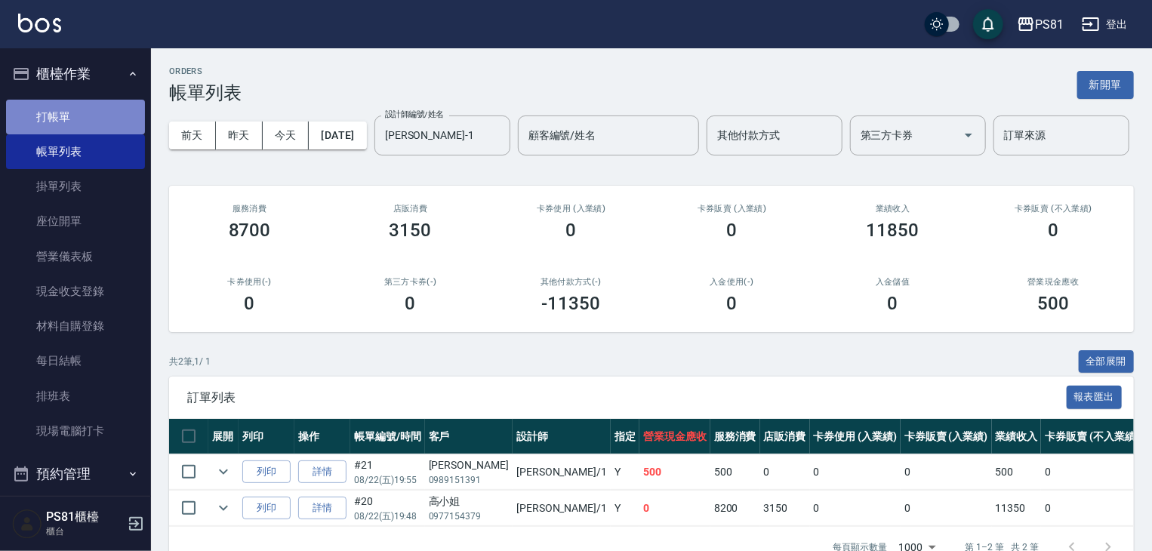
click at [82, 125] on link "打帳單" at bounding box center [75, 117] width 139 height 35
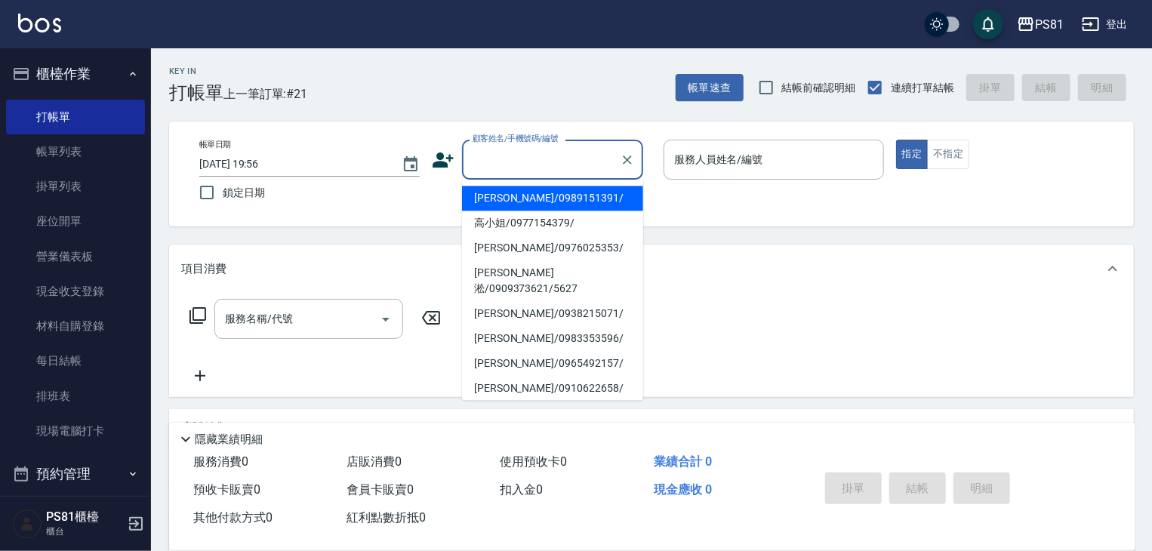
click at [509, 152] on input "顧客姓名/手機號碼/編號" at bounding box center [541, 159] width 145 height 26
click at [531, 166] on input "顧客姓名/手機號碼/編號" at bounding box center [541, 159] width 145 height 26
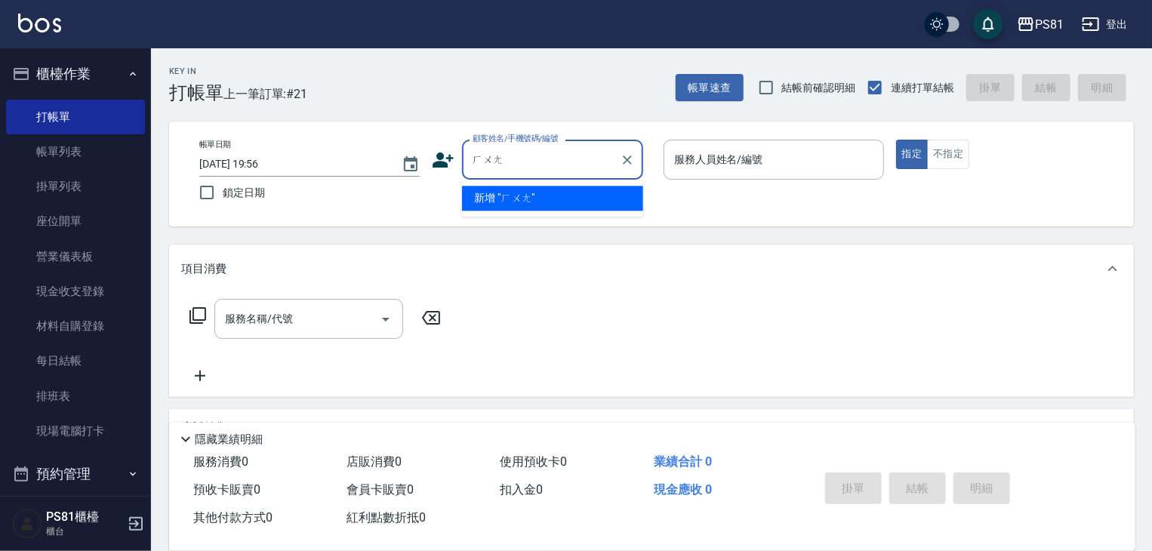
type input "荒"
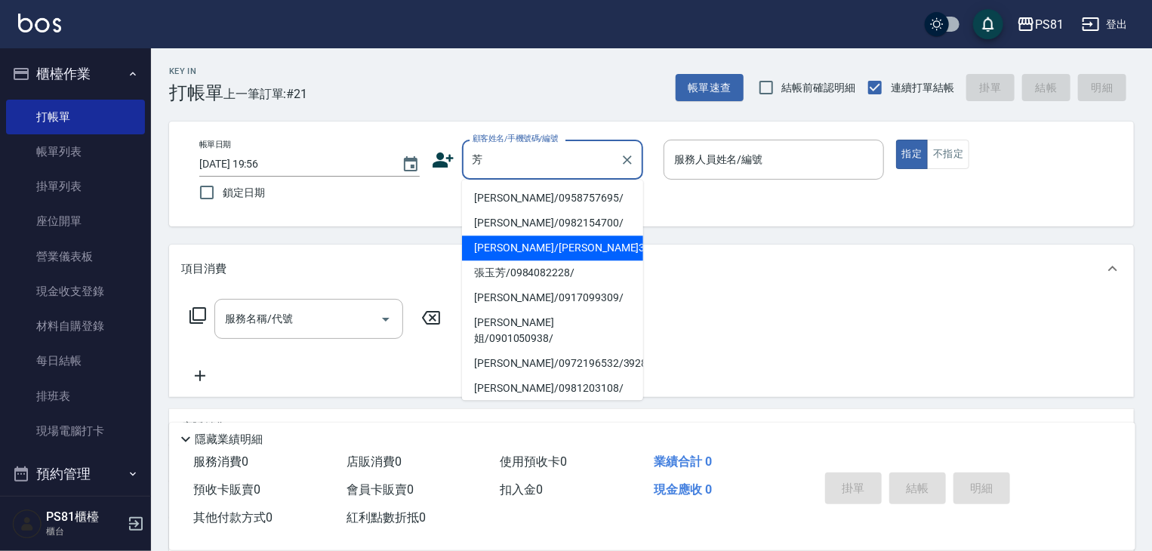
click at [589, 246] on li "[PERSON_NAME]/[PERSON_NAME]3656/3656" at bounding box center [552, 248] width 181 height 25
type input "[PERSON_NAME]/[PERSON_NAME]3656/3656"
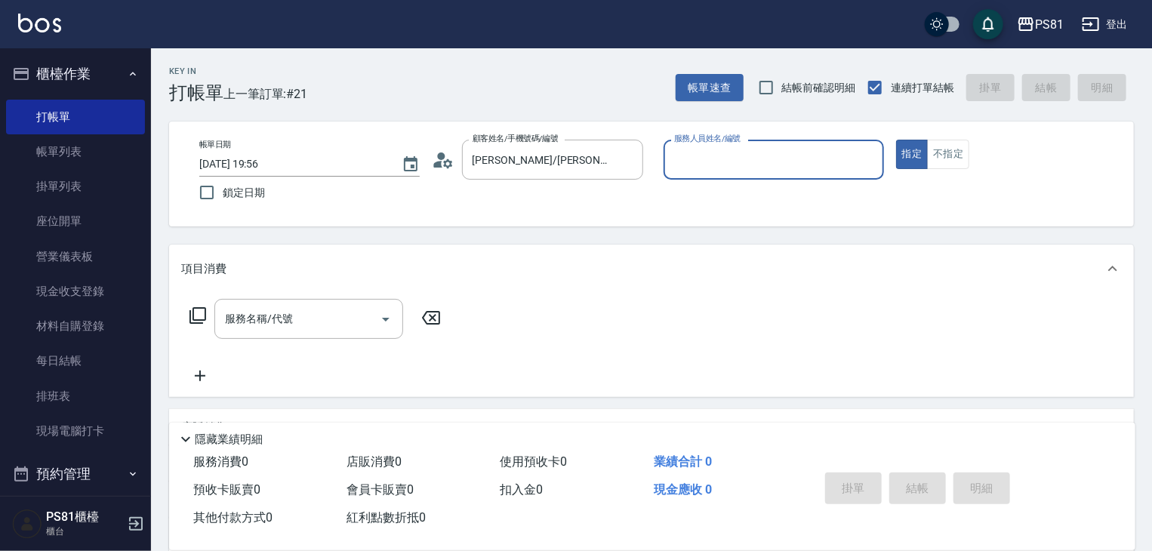
type input "采蓮-2"
click at [872, 160] on icon "Clear" at bounding box center [868, 159] width 15 height 15
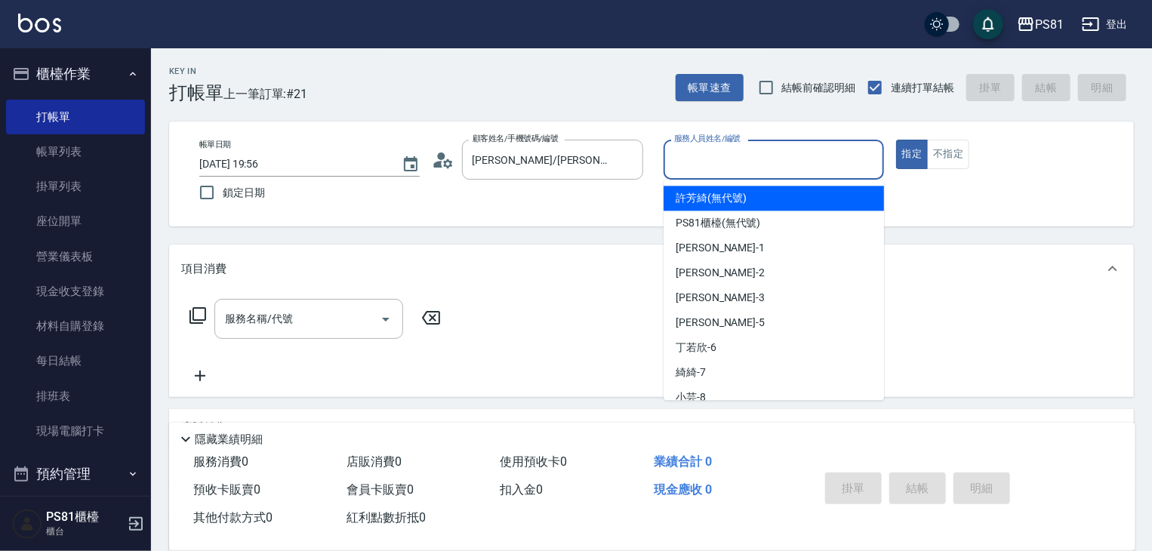
click at [791, 155] on input "服務人員姓名/編號" at bounding box center [773, 159] width 207 height 26
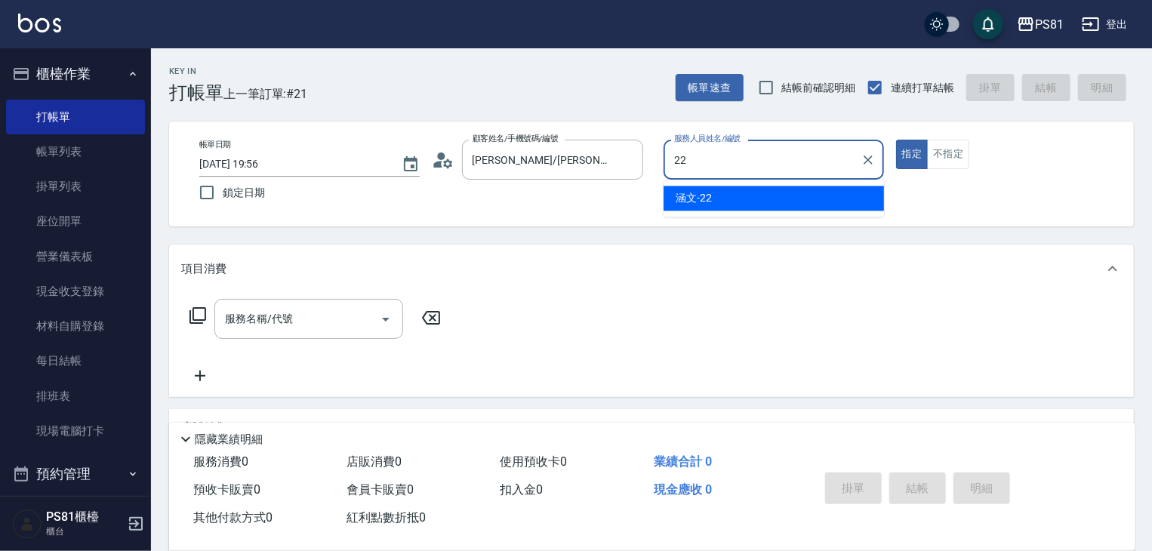
type input "涵文-22"
type button "true"
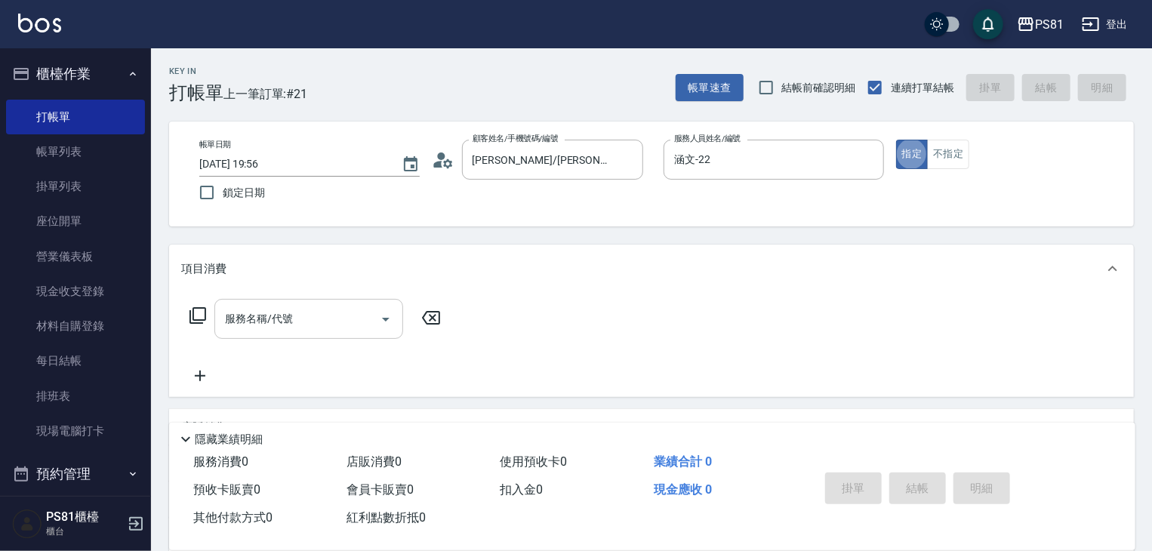
click at [302, 328] on input "服務名稱/代號" at bounding box center [297, 319] width 152 height 26
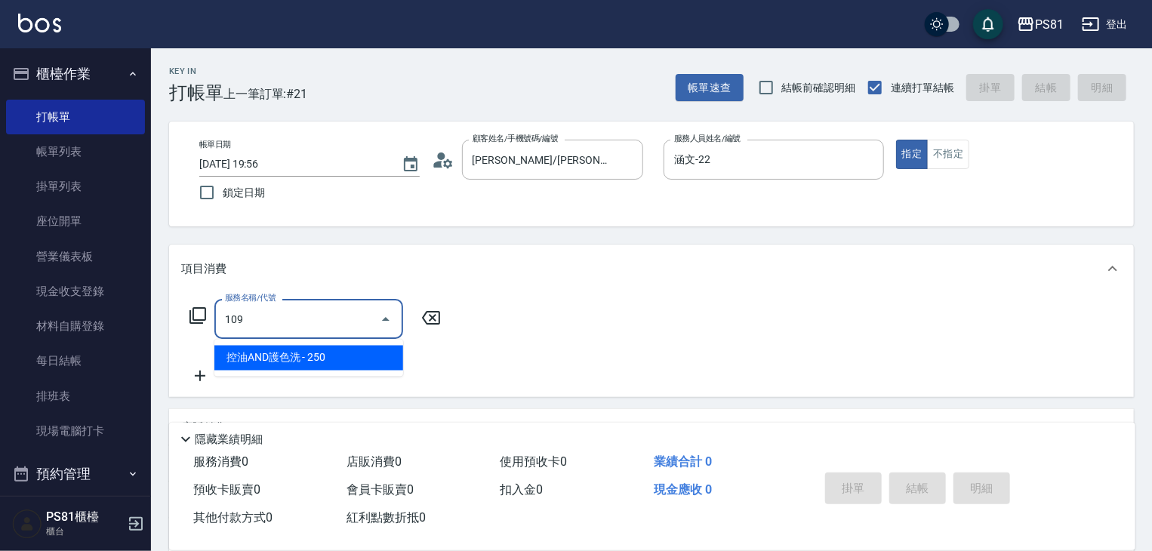
click at [380, 362] on span "控油AND護色洗 - 250" at bounding box center [308, 358] width 189 height 25
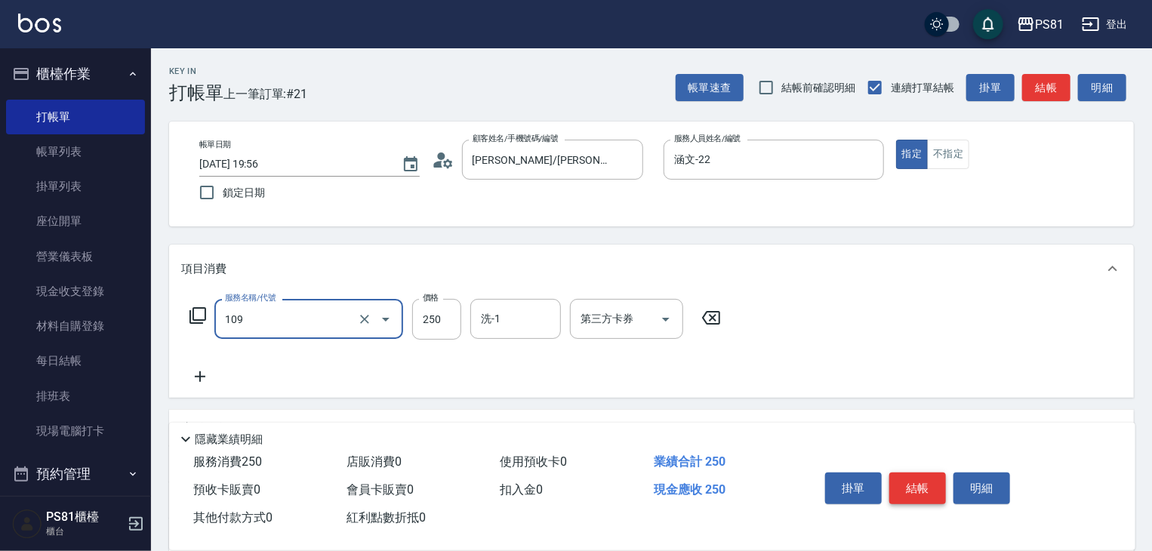
type input "控油AND護色洗(109)"
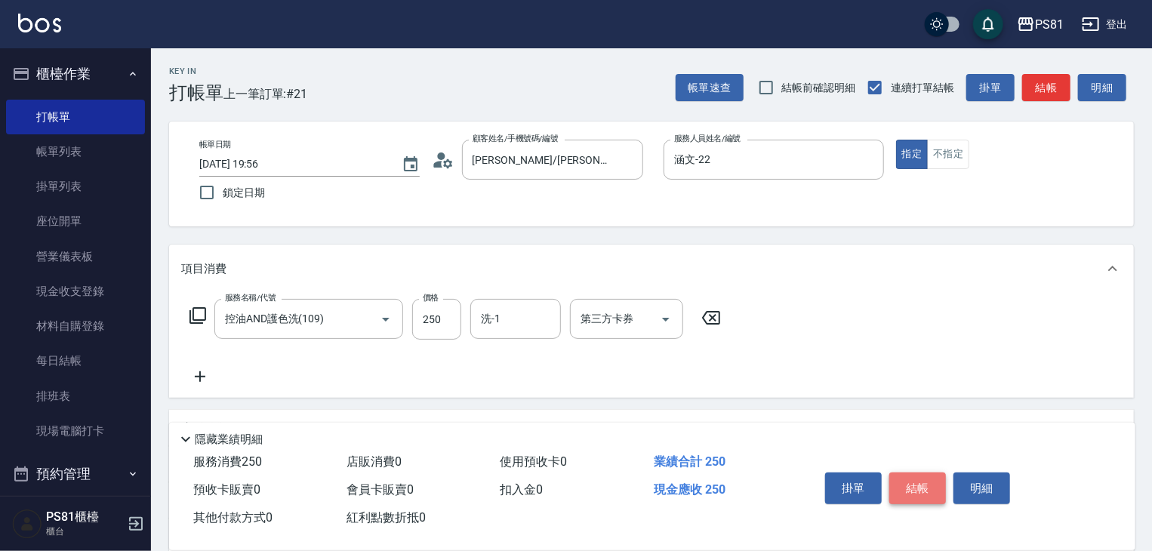
click at [920, 491] on button "結帳" at bounding box center [917, 489] width 57 height 32
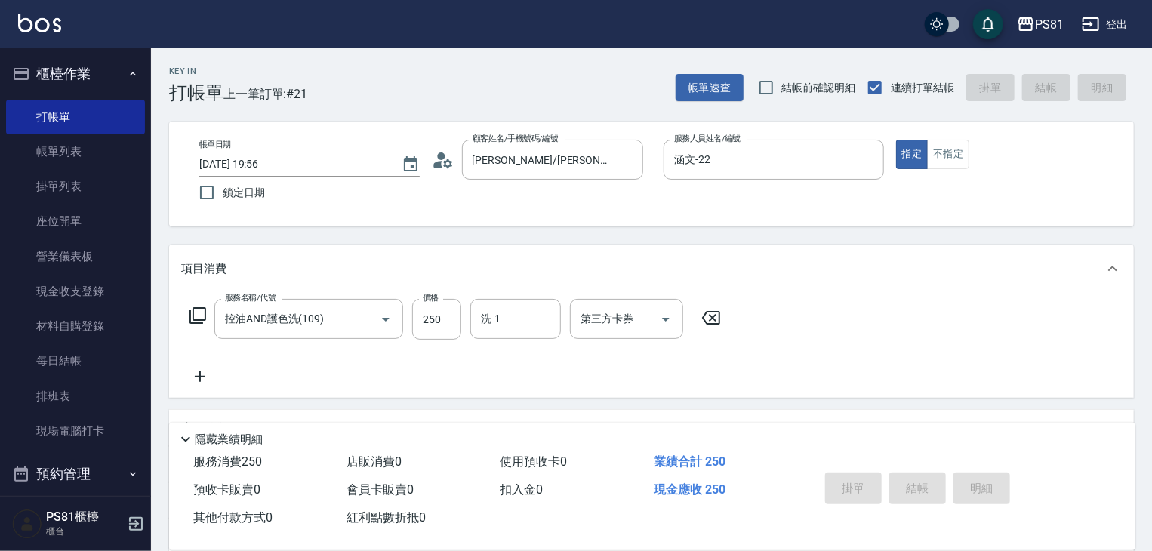
type input "[DATE] 19:59"
